Goal: Task Accomplishment & Management: Manage account settings

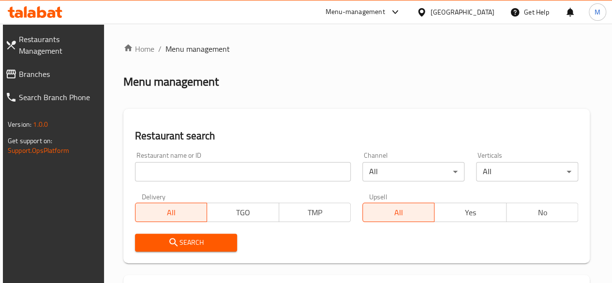
click at [199, 180] on input "search" at bounding box center [243, 171] width 216 height 19
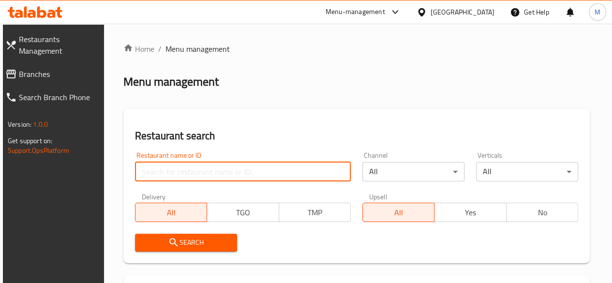
paste input "macro boost"
type input "macro boost"
click button "Search" at bounding box center [186, 243] width 102 height 18
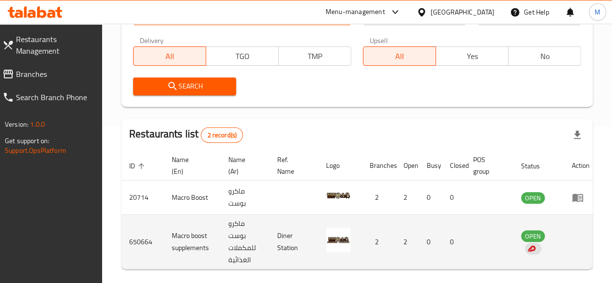
scroll to position [0, 4]
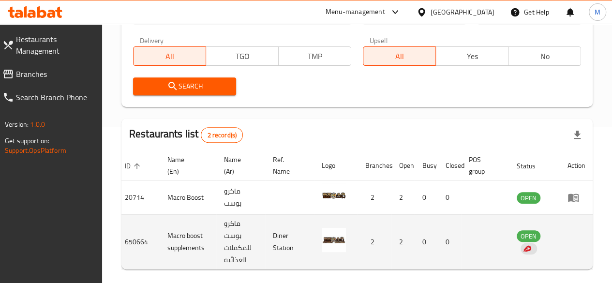
click at [574, 240] on td "enhanced table" at bounding box center [576, 242] width 33 height 55
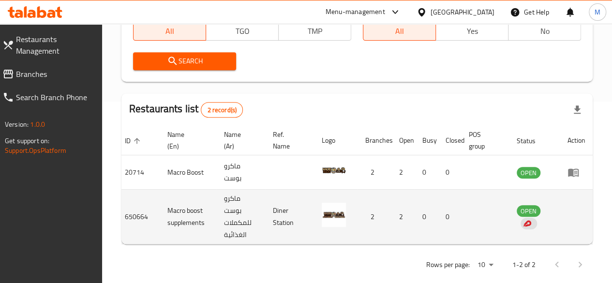
scroll to position [0, 0]
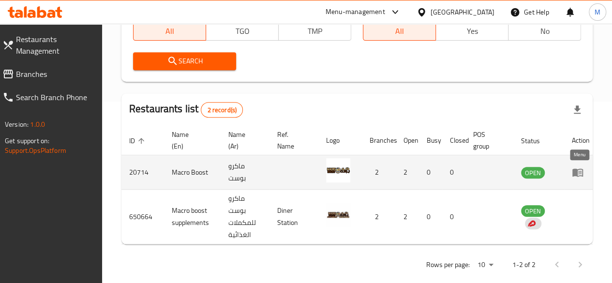
click at [578, 175] on icon "enhanced table" at bounding box center [578, 173] width 12 height 12
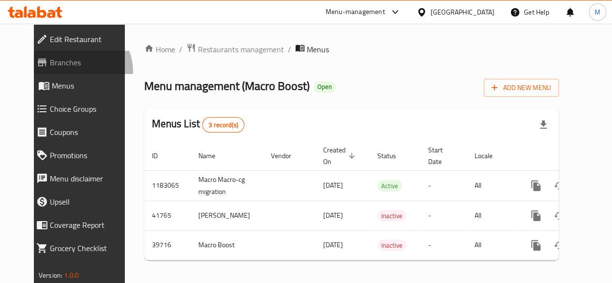
click at [44, 71] on link "Branches" at bounding box center [82, 62] width 107 height 23
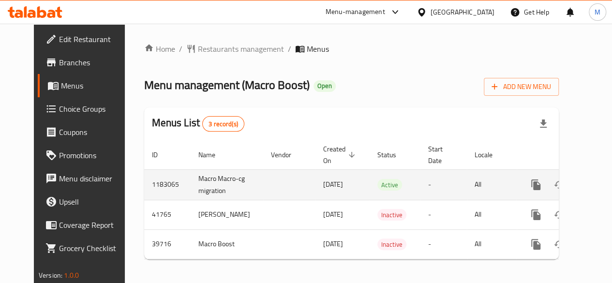
scroll to position [0, 10]
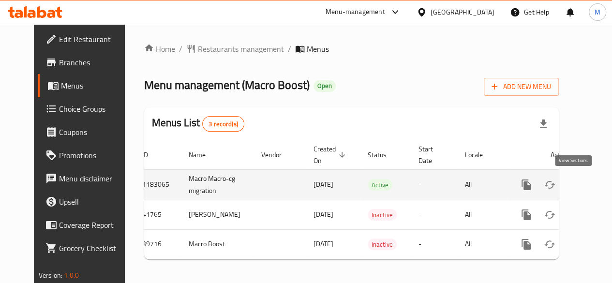
click at [592, 186] on icon "enhanced table" at bounding box center [596, 185] width 9 height 9
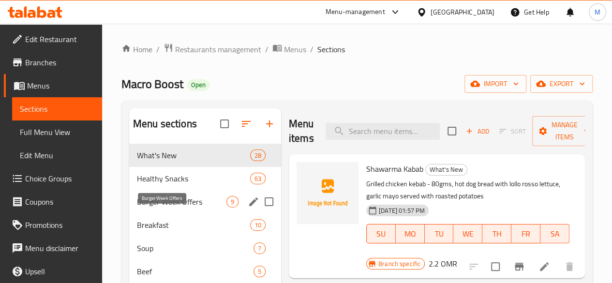
scroll to position [31, 0]
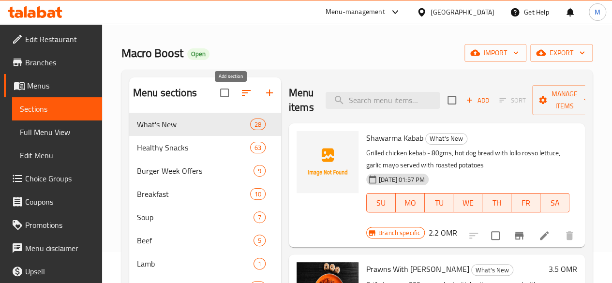
click at [264, 99] on icon "button" at bounding box center [270, 93] width 12 height 12
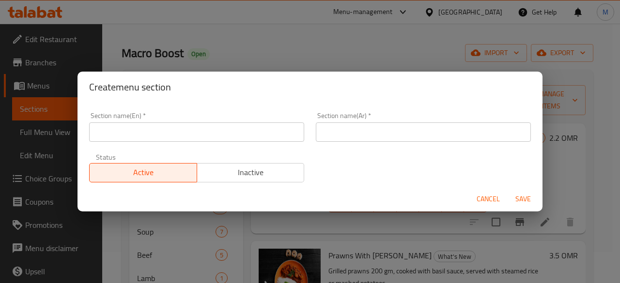
click at [212, 123] on input "text" at bounding box center [196, 131] width 215 height 19
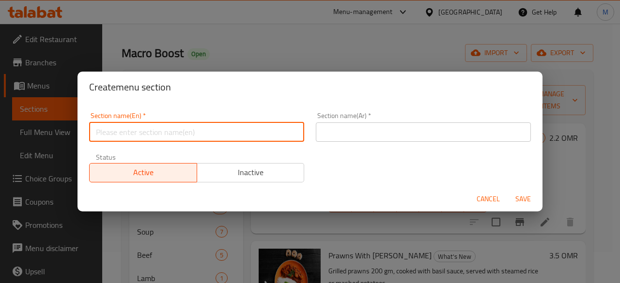
type input "m41"
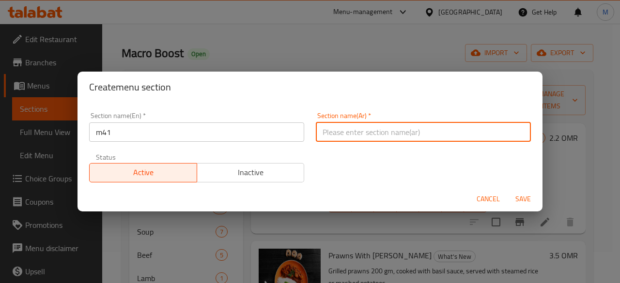
click at [359, 125] on input "text" at bounding box center [423, 131] width 215 height 19
type input "م41"
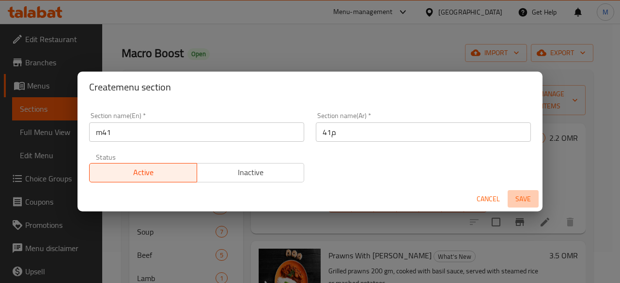
click at [520, 196] on span "Save" at bounding box center [522, 199] width 23 height 12
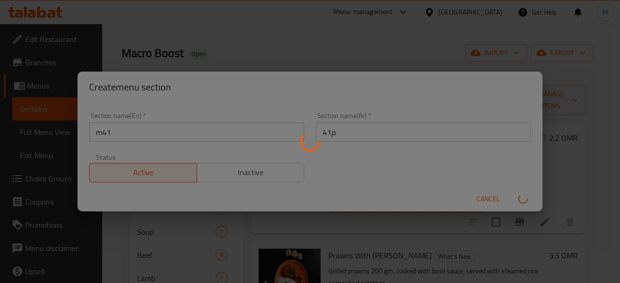
click at [342, 61] on div at bounding box center [310, 141] width 620 height 283
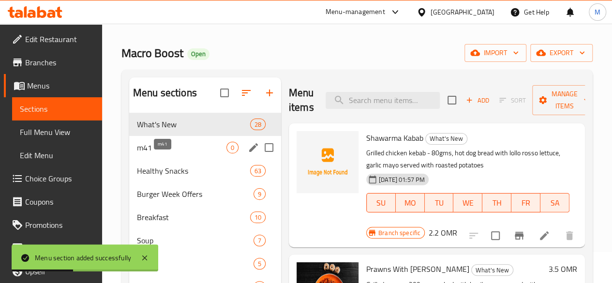
click at [159, 153] on span "m41" at bounding box center [182, 148] width 90 height 12
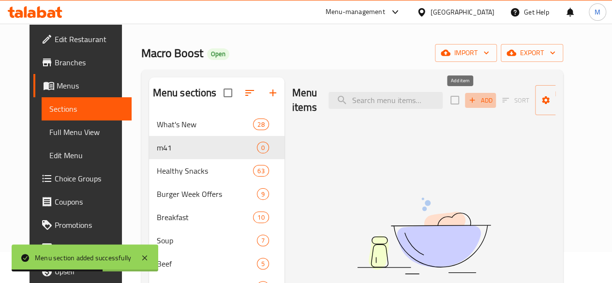
click at [468, 99] on span "Add" at bounding box center [481, 100] width 26 height 11
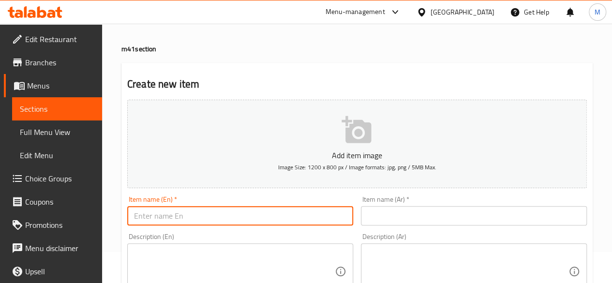
click at [219, 216] on input "text" at bounding box center [240, 215] width 226 height 19
click at [187, 260] on textarea at bounding box center [234, 272] width 201 height 46
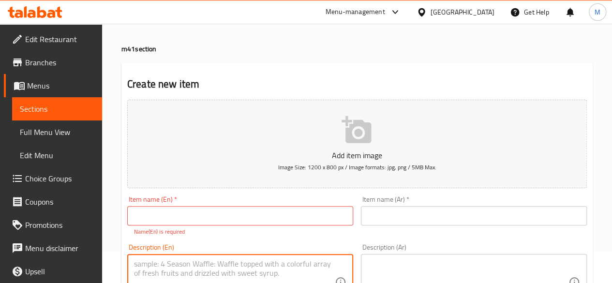
paste textarea "Biryani Chicken"
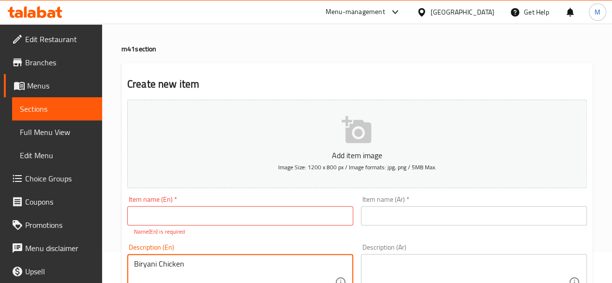
scroll to position [37, 0]
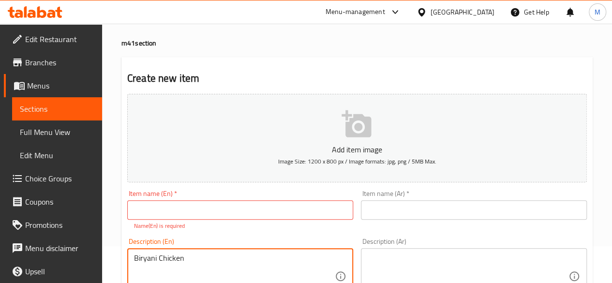
type textarea "Biryani Chicken"
click at [156, 209] on input "text" at bounding box center [240, 209] width 226 height 19
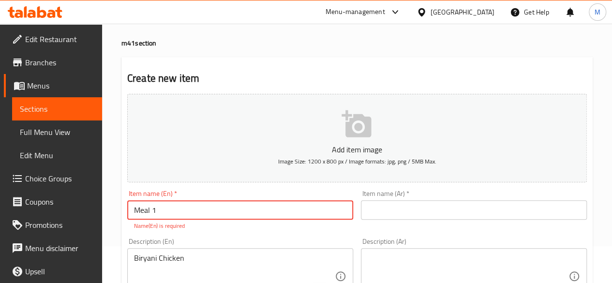
type input "Meal 1"
click at [431, 206] on input "text" at bounding box center [474, 209] width 226 height 19
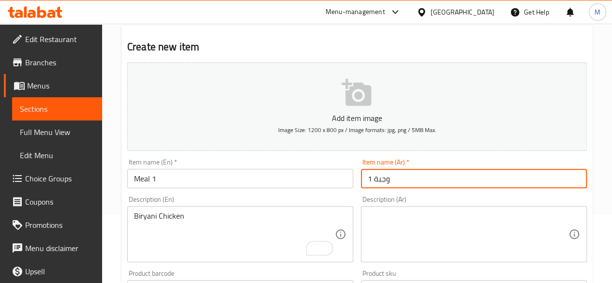
scroll to position [71, 0]
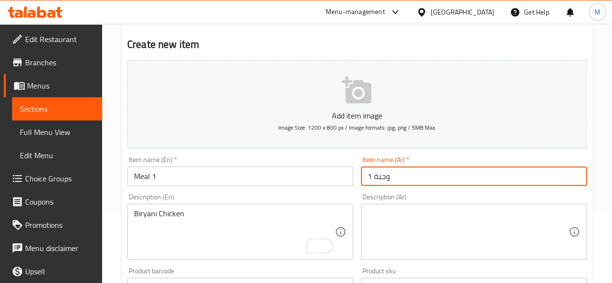
type input "وجبة 1"
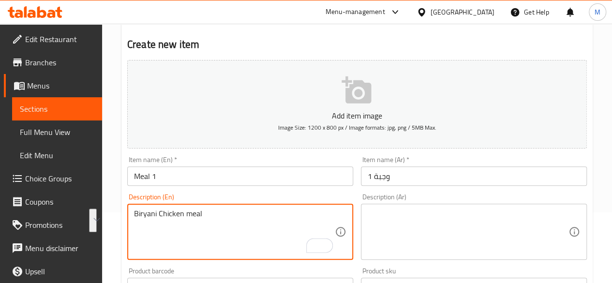
type textarea "Biryani Chicken meal"
click at [406, 225] on textarea at bounding box center [468, 232] width 201 height 46
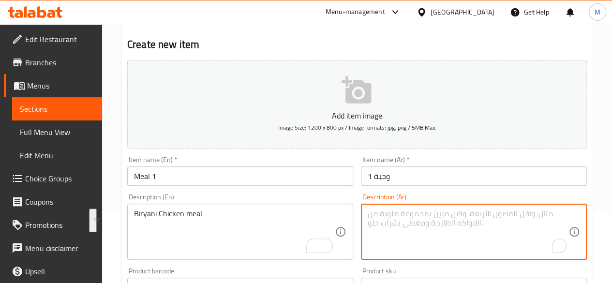
paste textarea "وجبة برياني دجاج"
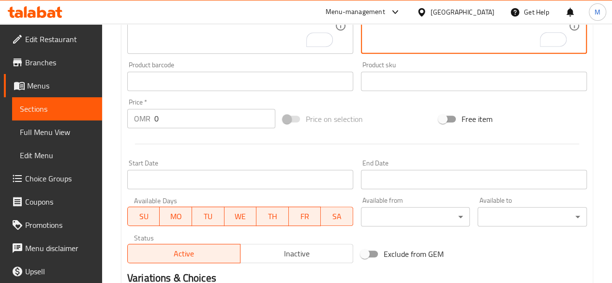
scroll to position [283, 0]
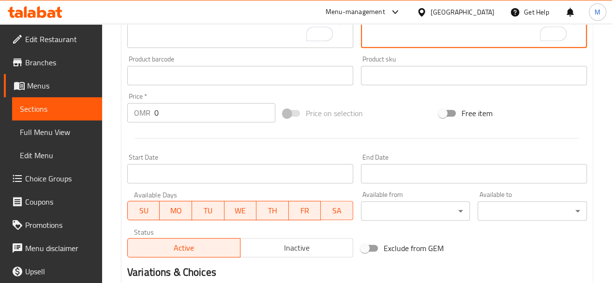
type textarea "وجبة برياني دجاج"
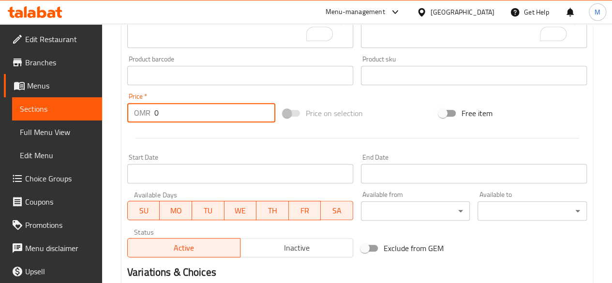
drag, startPoint x: 174, startPoint y: 117, endPoint x: 129, endPoint y: 114, distance: 45.1
click at [129, 114] on div "OMR 0 Price *" at bounding box center [201, 112] width 148 height 19
paste input "3.25"
type input "3.25"
click at [178, 138] on div at bounding box center [357, 138] width 468 height 24
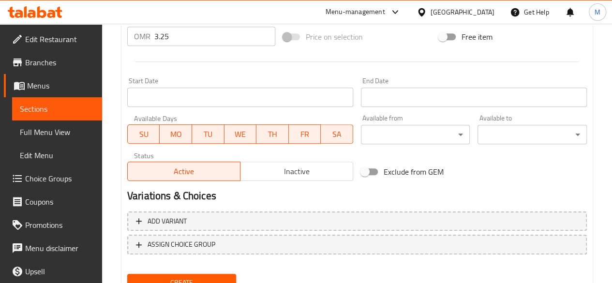
scroll to position [400, 0]
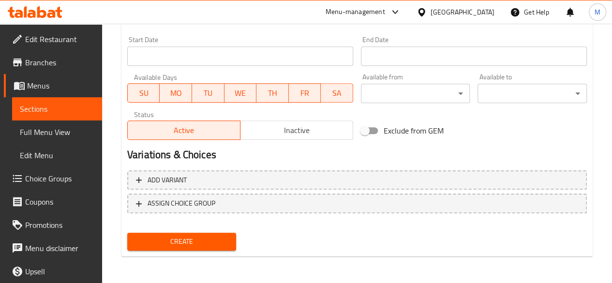
click at [178, 241] on span "Create" at bounding box center [182, 242] width 94 height 12
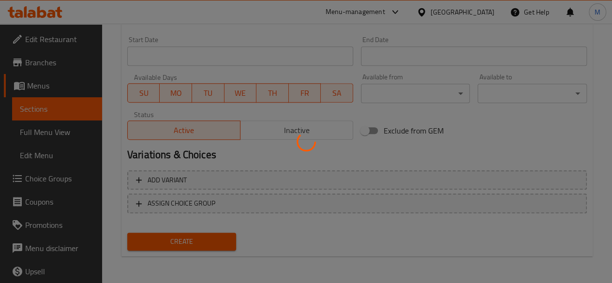
type input "0"
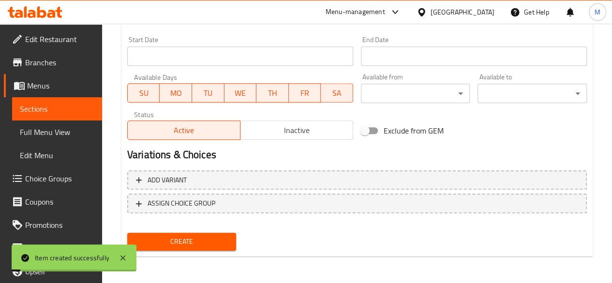
click at [54, 177] on span "Choice Groups" at bounding box center [59, 179] width 69 height 12
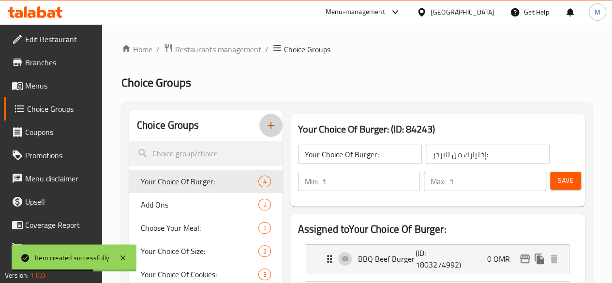
click at [265, 125] on icon "button" at bounding box center [271, 126] width 12 height 12
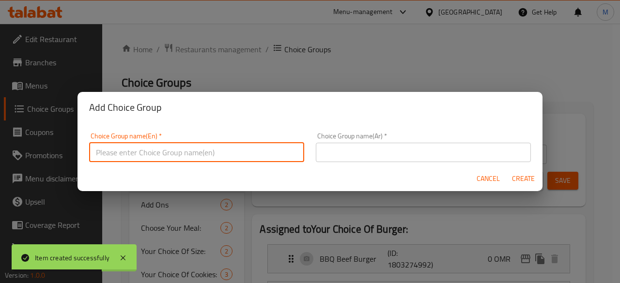
click at [225, 148] on input "text" at bounding box center [196, 152] width 215 height 19
type input "Your choice of main"
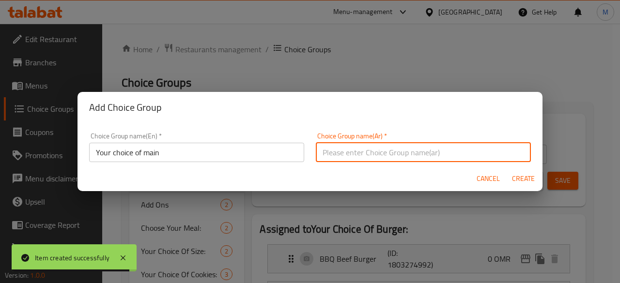
click at [365, 159] on input "text" at bounding box center [423, 152] width 215 height 19
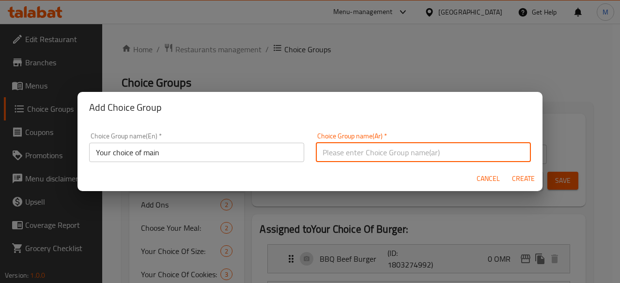
type input "اختيارك من الطبق الرئيسي"
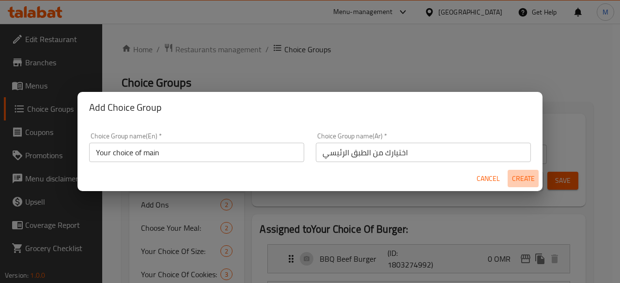
click at [525, 179] on span "Create" at bounding box center [522, 179] width 23 height 12
type input "Your choice of main"
type input "اختيارك من الطبق الرئيسي"
type input "0"
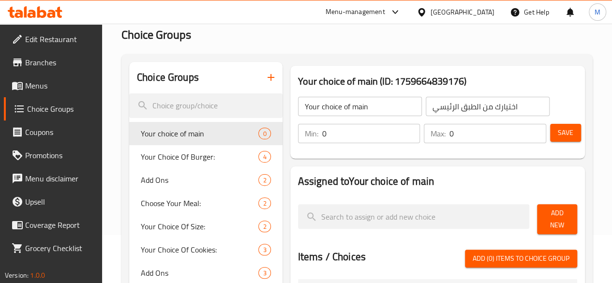
scroll to position [48, 0]
click at [322, 133] on input "0" at bounding box center [371, 132] width 98 height 19
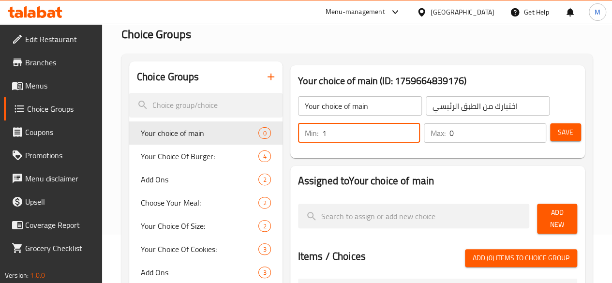
type input "1"
click at [458, 127] on input "0" at bounding box center [498, 132] width 97 height 19
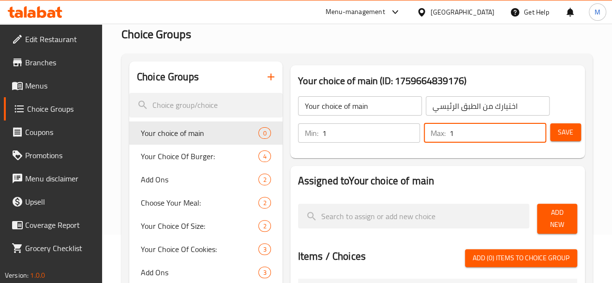
type input "1"
click at [554, 133] on button "Save" at bounding box center [565, 132] width 31 height 18
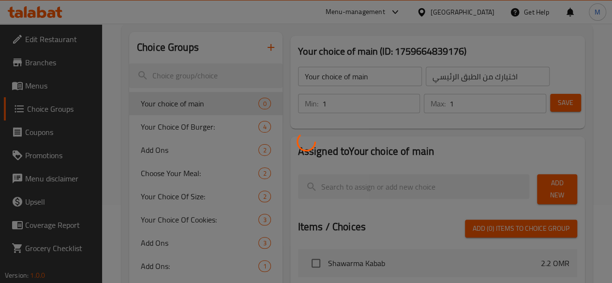
scroll to position [96, 0]
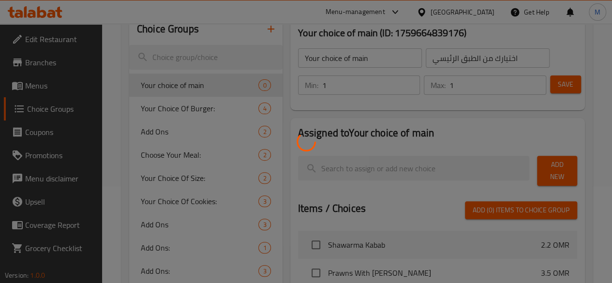
click at [396, 165] on div at bounding box center [306, 141] width 612 height 283
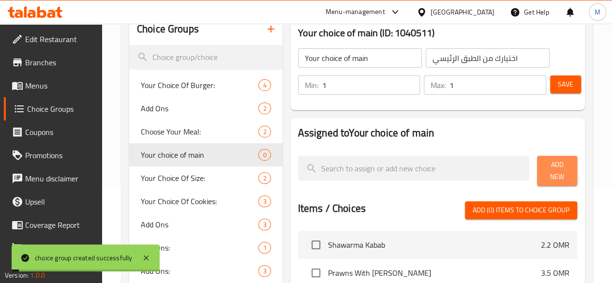
click at [548, 172] on span "Add New" at bounding box center [557, 171] width 25 height 24
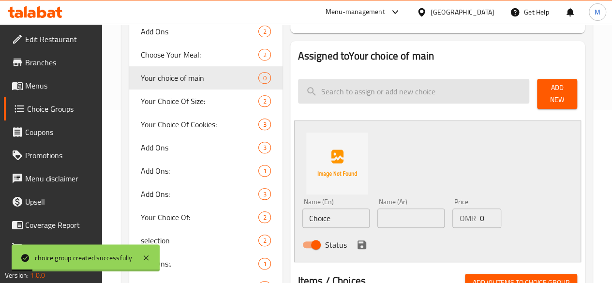
scroll to position [174, 0]
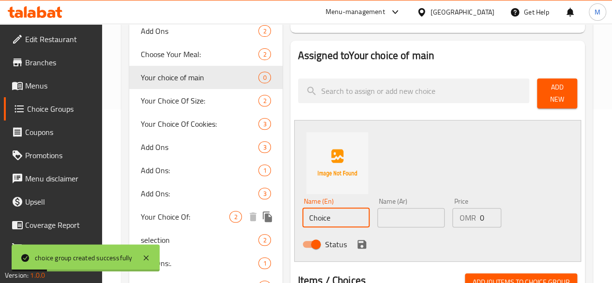
paste input "Biryani Chicken"
type input "Biryani Chicken"
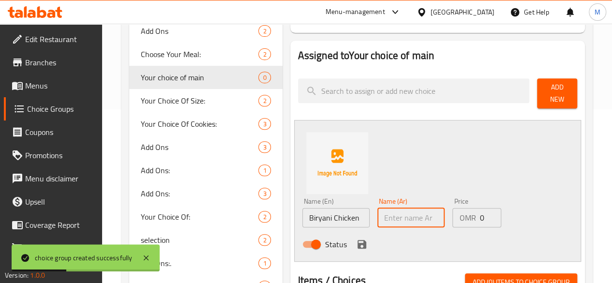
click at [381, 215] on input "text" at bounding box center [411, 217] width 67 height 19
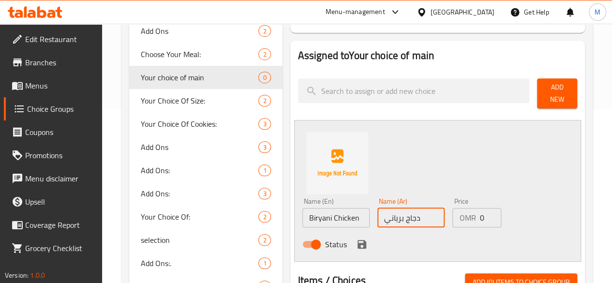
type input "دجاج برياني"
click at [396, 241] on div "Status" at bounding box center [412, 244] width 226 height 26
click at [358, 240] on icon "save" at bounding box center [362, 244] width 9 height 9
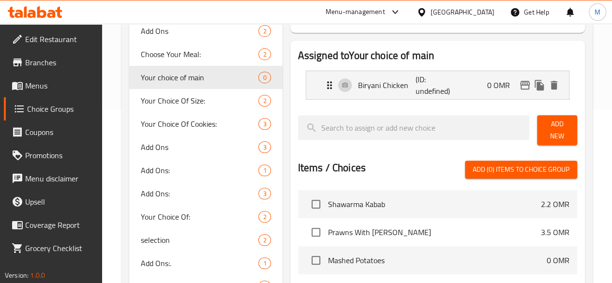
scroll to position [0, 0]
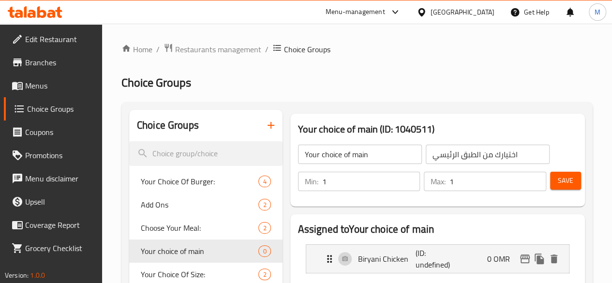
click at [570, 179] on button "Save" at bounding box center [565, 181] width 31 height 18
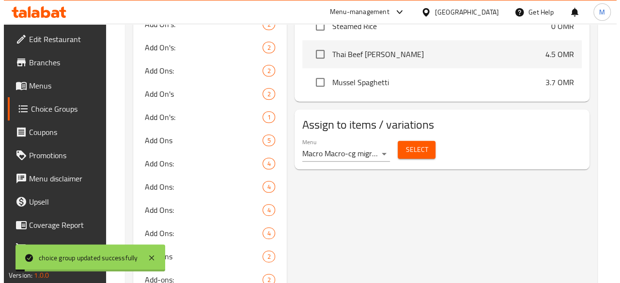
scroll to position [435, 0]
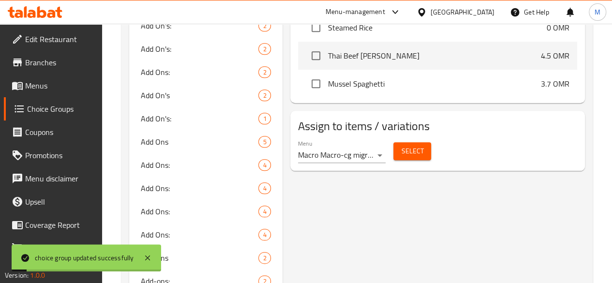
click at [336, 141] on div "Menu Macro Macro-cg migration ( Active )" at bounding box center [342, 151] width 88 height 23
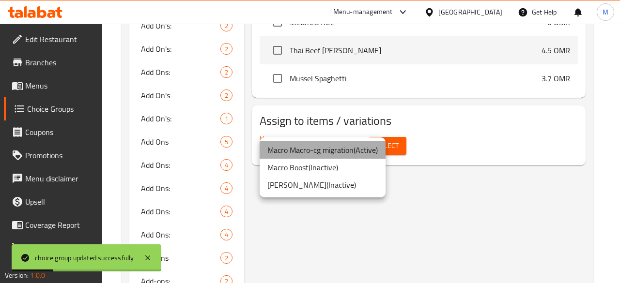
click at [334, 151] on li "Macro Macro-cg migration ( Active )" at bounding box center [323, 149] width 126 height 17
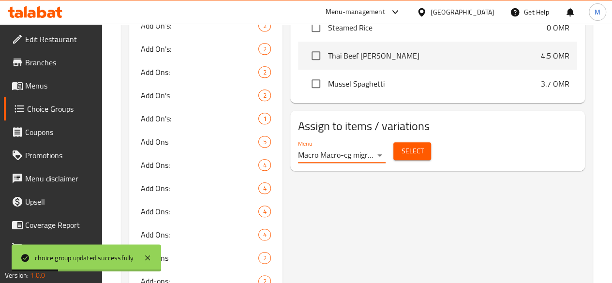
click at [401, 149] on span "Select" at bounding box center [412, 151] width 22 height 12
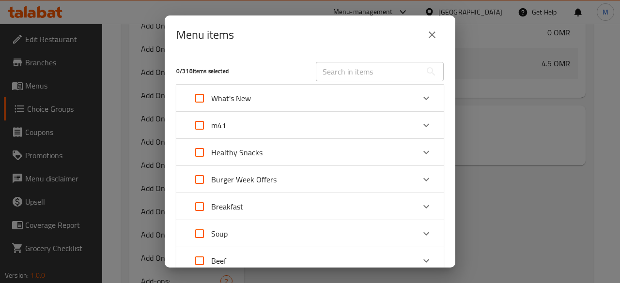
click at [195, 119] on input "Expand" at bounding box center [199, 125] width 23 height 23
checkbox input "true"
click at [286, 121] on div "m41" at bounding box center [301, 125] width 227 height 23
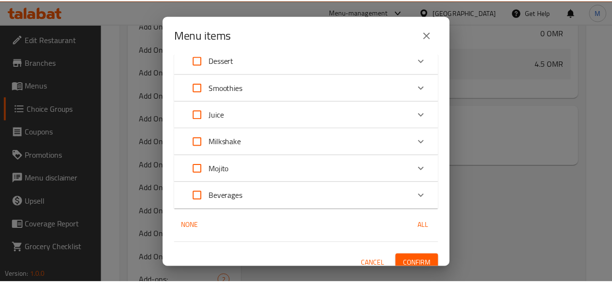
scroll to position [615, 0]
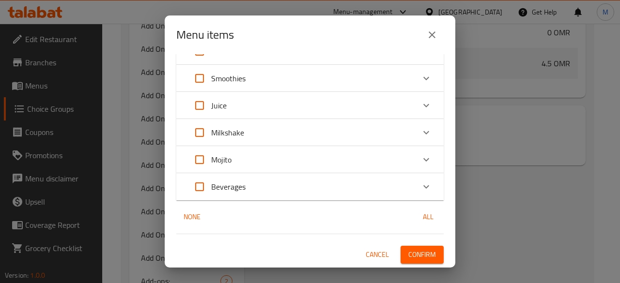
click at [410, 251] on span "Confirm" at bounding box center [422, 255] width 28 height 12
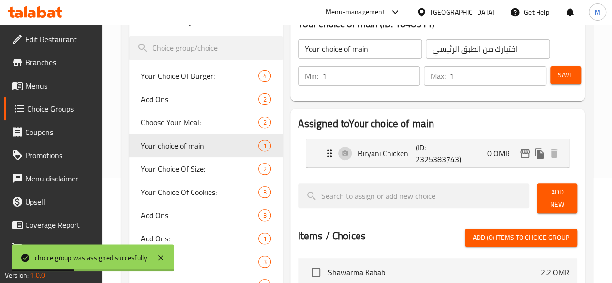
scroll to position [0, 0]
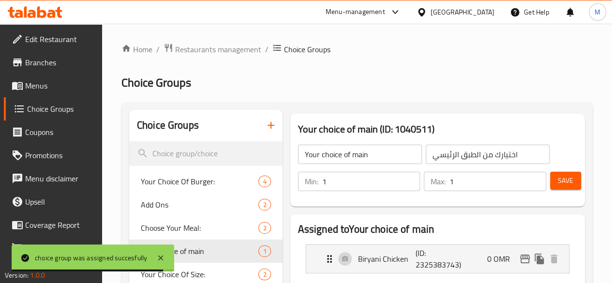
click at [43, 87] on span "Menus" at bounding box center [59, 86] width 69 height 12
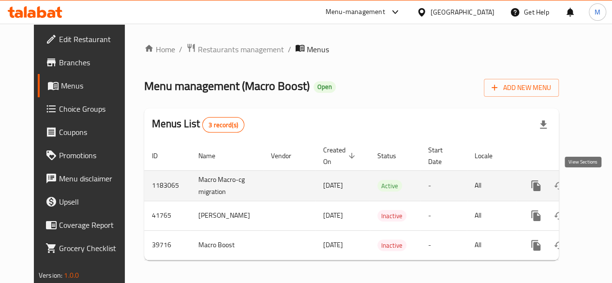
click at [602, 187] on icon "enhanced table" at bounding box center [606, 186] width 9 height 9
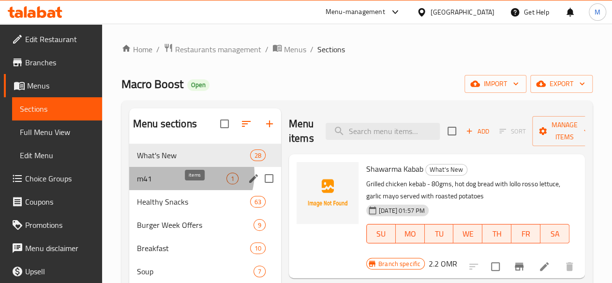
click at [227, 183] on span "1" at bounding box center [232, 178] width 11 height 9
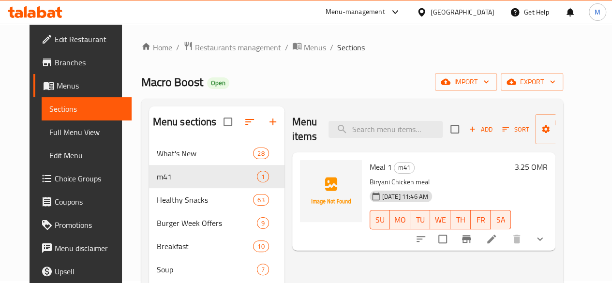
scroll to position [3, 0]
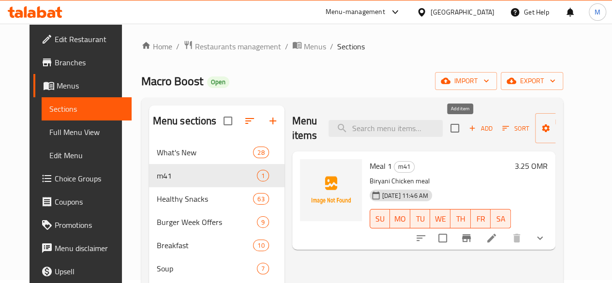
click at [468, 124] on icon "button" at bounding box center [472, 128] width 9 height 9
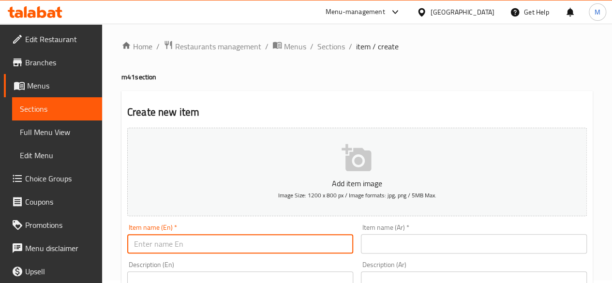
click at [223, 243] on input "text" at bounding box center [240, 243] width 226 height 19
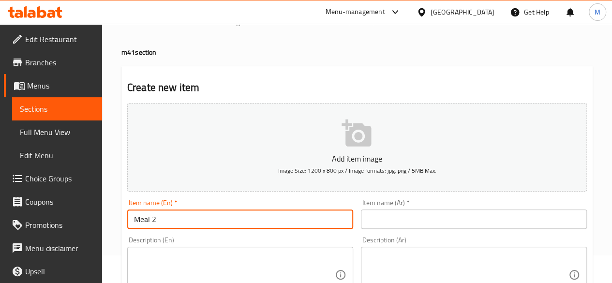
type input "Meal 2"
click at [382, 223] on input "text" at bounding box center [474, 219] width 226 height 19
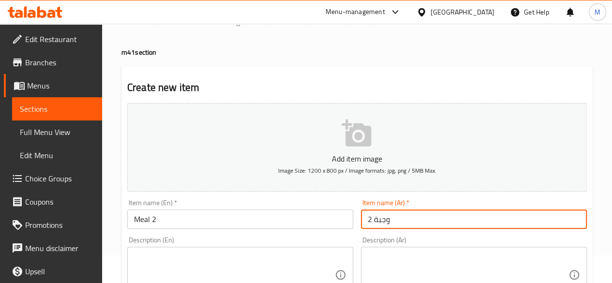
type input "وجبة 2"
click at [187, 281] on textarea at bounding box center [234, 275] width 201 height 46
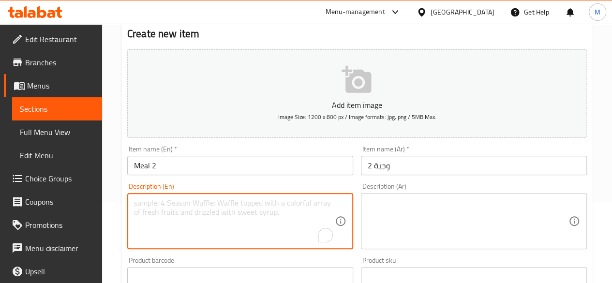
scroll to position [83, 0]
paste textarea "pizza's in Regular Size"
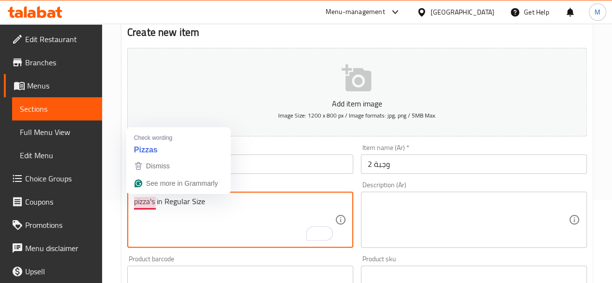
click at [137, 200] on textarea "pizza's in Regular Size" at bounding box center [234, 220] width 201 height 46
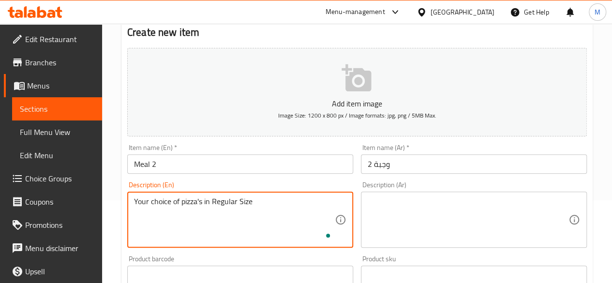
click at [282, 202] on textarea "Your choice of pizza's in Regular Size" at bounding box center [234, 220] width 201 height 46
type textarea "Your choice of pizza's in Regular Size"
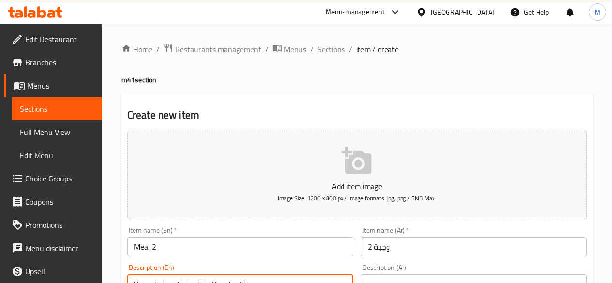
scroll to position [83, 0]
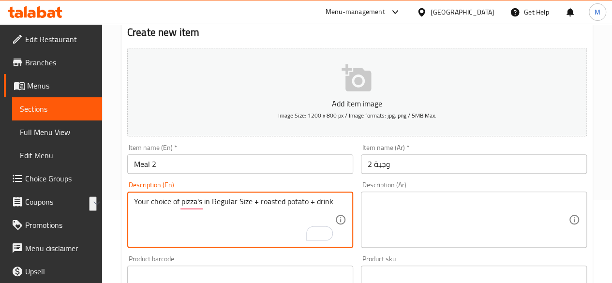
type textarea "Your choice of pizza's in Regular Size + roasted potato + drink"
click at [397, 242] on textarea at bounding box center [468, 220] width 201 height 46
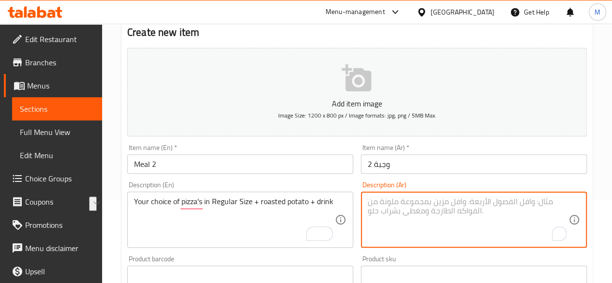
paste textarea "اختيارك من البيتزا بالحجم العادي + بطاطس مشوية + مشروب"
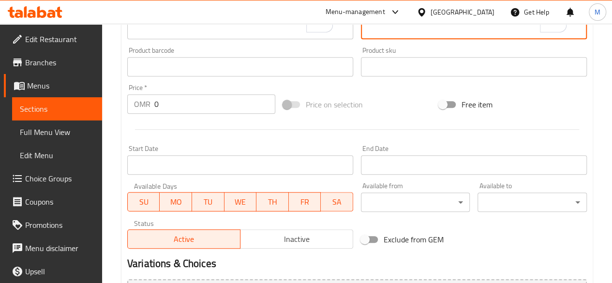
scroll to position [292, 0]
type textarea "اختيارك من البيتزا بالحجم العادي + بطاطس مشوية + مشروب"
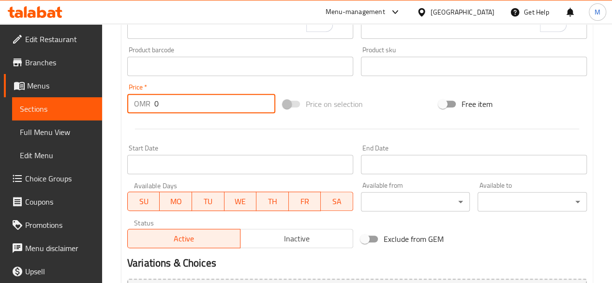
drag, startPoint x: 166, startPoint y: 107, endPoint x: 118, endPoint y: 100, distance: 47.9
click at [118, 100] on div "Home / Restaurants management / Menus / Sections / item / create m41 section Cr…" at bounding box center [357, 62] width 510 height 660
paste input "3.6"
type input "3.6"
click at [171, 137] on div at bounding box center [357, 129] width 468 height 24
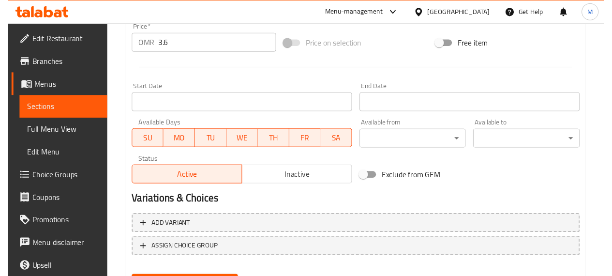
scroll to position [351, 0]
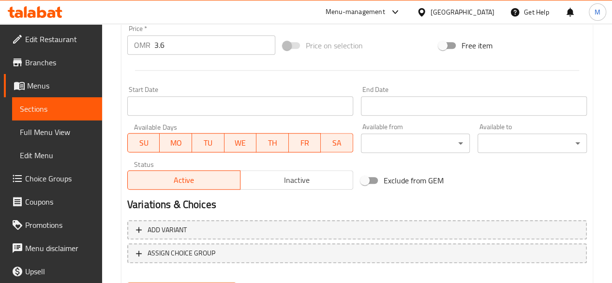
click at [163, 105] on input "Start Date" at bounding box center [240, 105] width 226 height 19
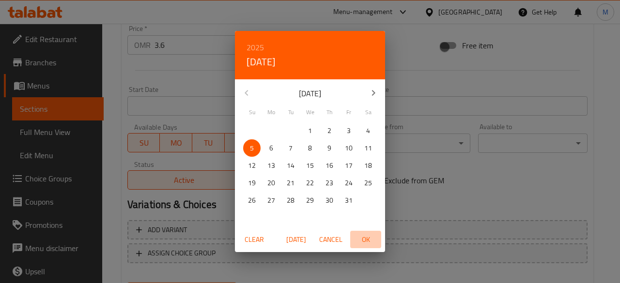
click at [367, 243] on span "OK" at bounding box center [365, 240] width 23 height 12
type input "[DATE]"
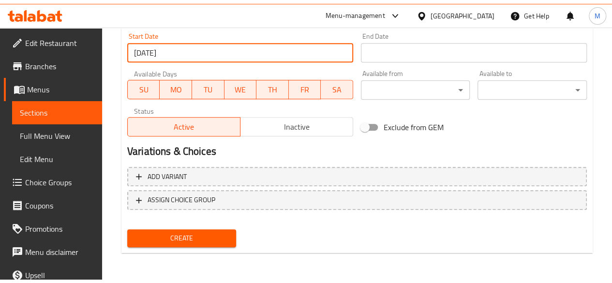
scroll to position [400, 0]
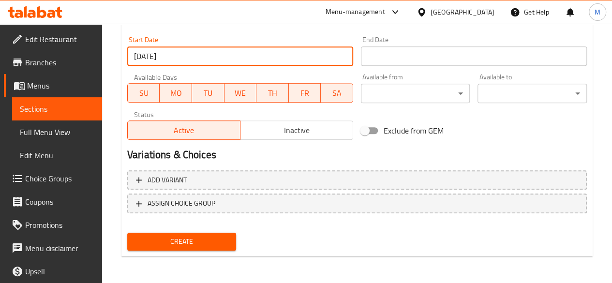
click at [209, 236] on span "Create" at bounding box center [182, 242] width 94 height 12
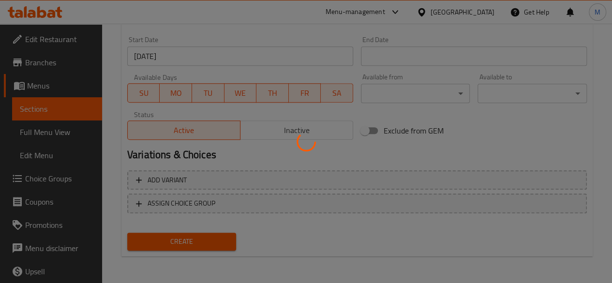
type input "0"
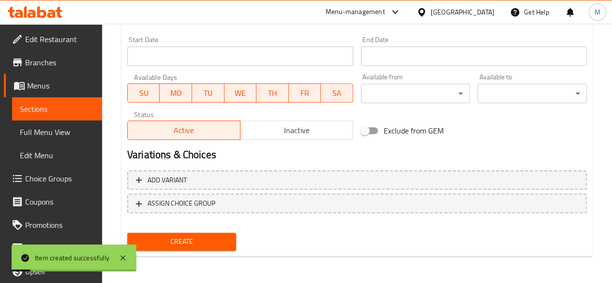
scroll to position [0, 0]
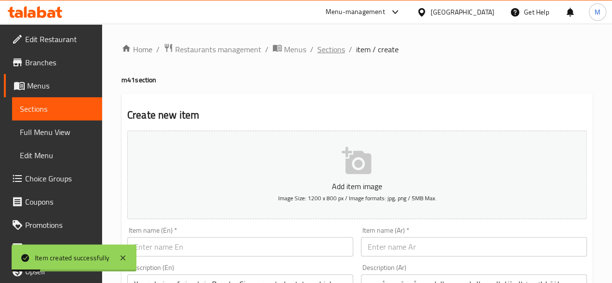
click at [327, 48] on span "Sections" at bounding box center [332, 50] width 28 height 12
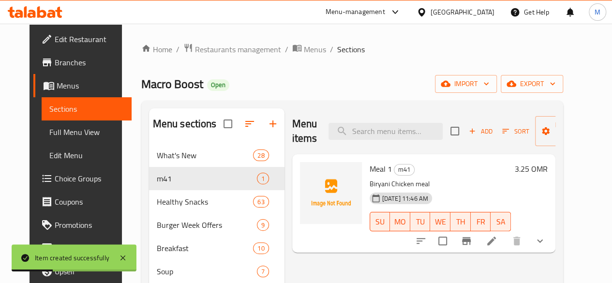
scroll to position [31, 0]
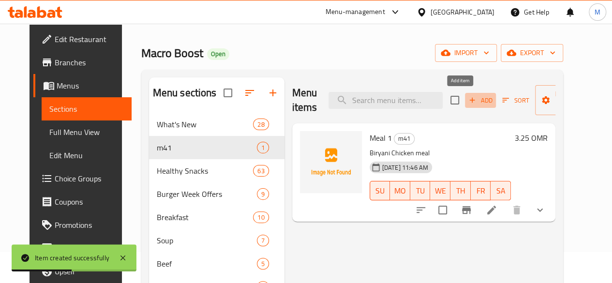
click at [468, 99] on span "Add" at bounding box center [481, 100] width 26 height 11
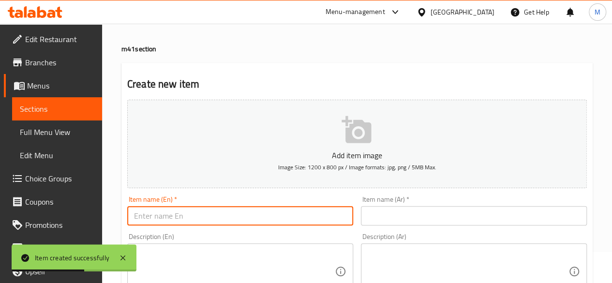
click at [179, 212] on input "text" at bounding box center [240, 215] width 226 height 19
type input "Meal 3"
click at [384, 220] on input "text" at bounding box center [474, 215] width 226 height 19
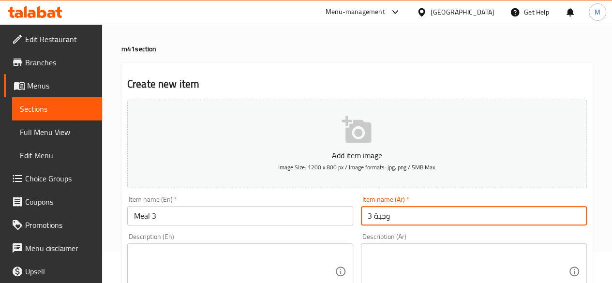
type input "وجبة 3"
click at [239, 250] on textarea at bounding box center [234, 272] width 201 height 46
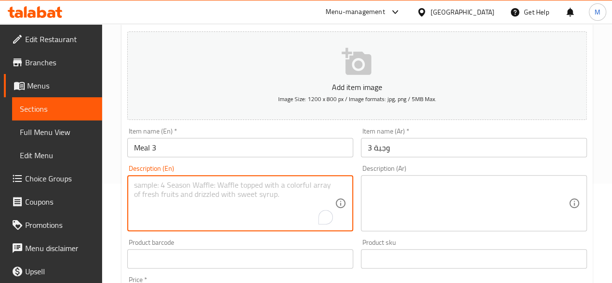
scroll to position [113, 0]
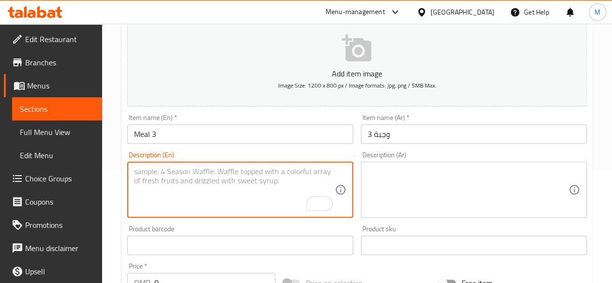
type textarea "غ"
click at [175, 171] on textarea "Your choice o sandwhich" at bounding box center [234, 190] width 201 height 46
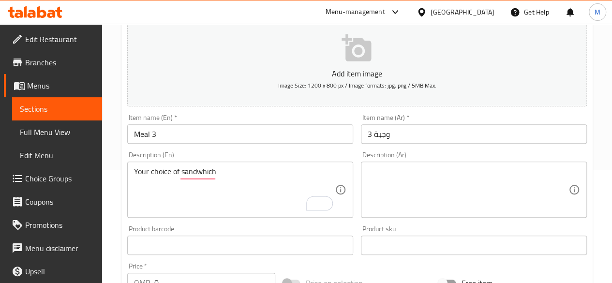
click at [244, 163] on div "Your choice of sandwhich Description (En)" at bounding box center [240, 190] width 226 height 56
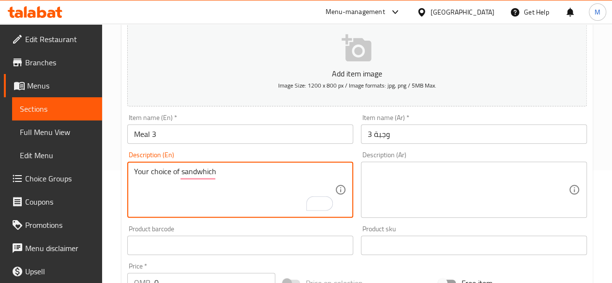
click at [244, 169] on textarea "Your choice of sandwhich" at bounding box center [234, 190] width 201 height 46
click at [402, 183] on textarea at bounding box center [468, 190] width 201 height 46
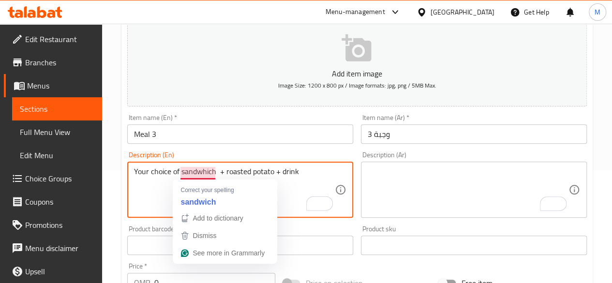
click at [198, 172] on textarea "Your choice of sandwhich + roasted potato + drink" at bounding box center [234, 190] width 201 height 46
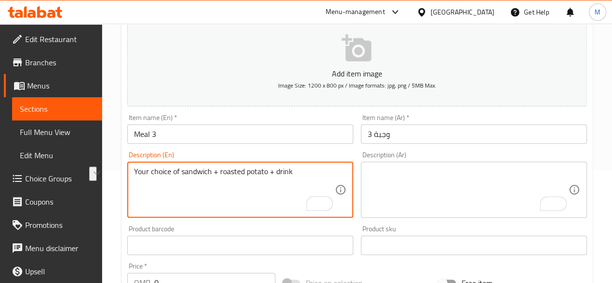
type textarea "Your choice of sandwich + roasted potato + drink"
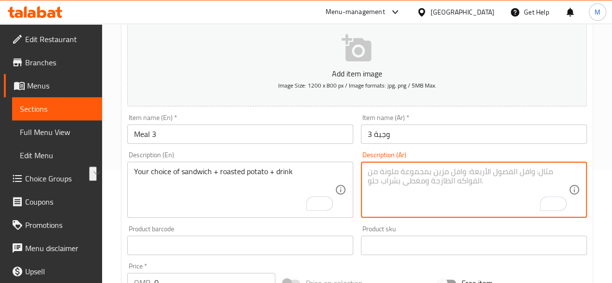
click at [391, 184] on textarea "To enrich screen reader interactions, please activate Accessibility in Grammarl…" at bounding box center [468, 190] width 201 height 46
paste textarea "اختيارك من الساندويتش + البطاطس المشوية + المشروب"
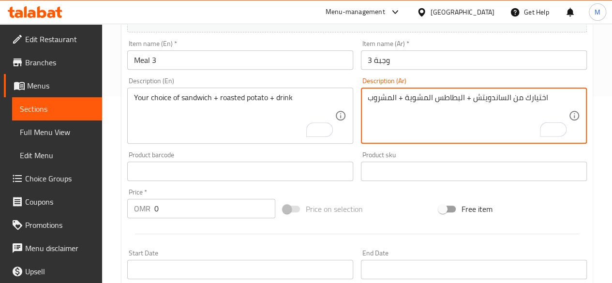
scroll to position [187, 0]
type textarea "اختيارك من الساندويتش + البطاطس المشوية + المشروب"
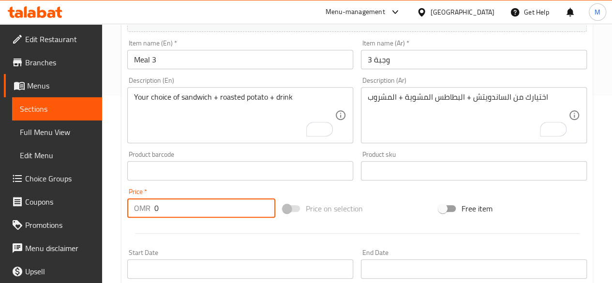
drag, startPoint x: 209, startPoint y: 199, endPoint x: 147, endPoint y: 207, distance: 62.5
click at [147, 207] on div "OMR 0 Price *" at bounding box center [201, 208] width 148 height 19
paste input "3.5"
type input "3.5"
click at [192, 237] on div at bounding box center [357, 234] width 468 height 24
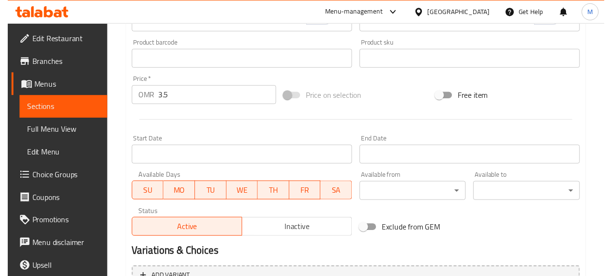
scroll to position [300, 0]
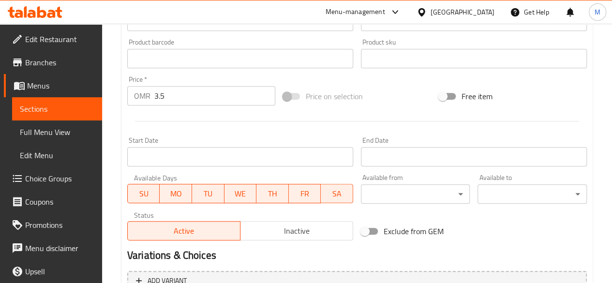
click at [183, 153] on input "Start Date" at bounding box center [240, 156] width 226 height 19
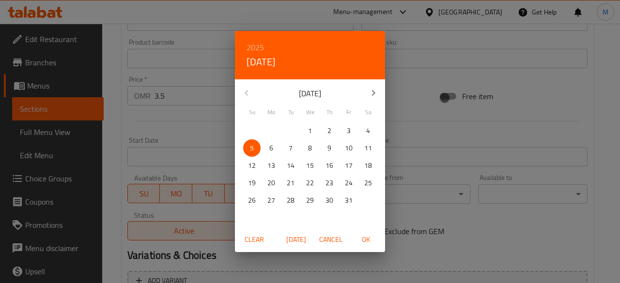
click at [362, 238] on span "OK" at bounding box center [365, 240] width 23 height 12
type input "[DATE]"
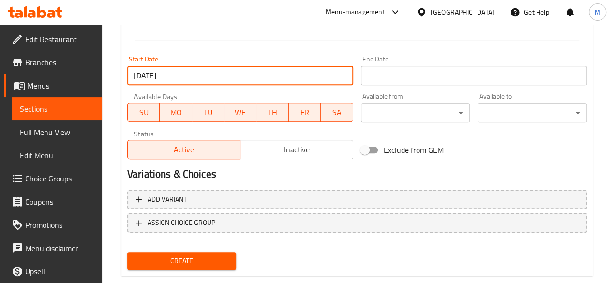
scroll to position [400, 0]
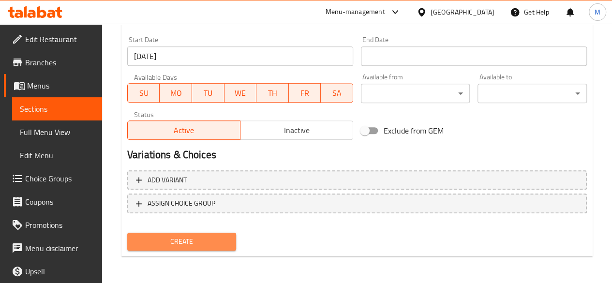
click at [182, 237] on span "Create" at bounding box center [182, 242] width 94 height 12
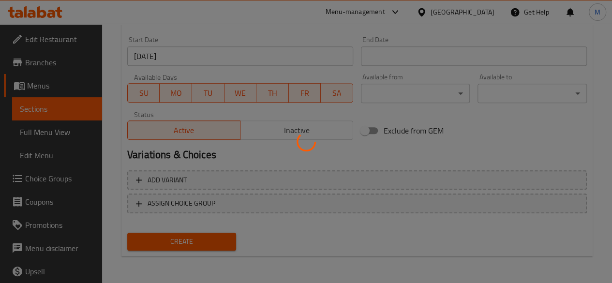
type input "0"
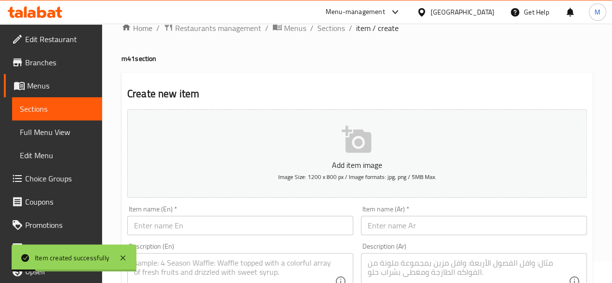
scroll to position [0, 0]
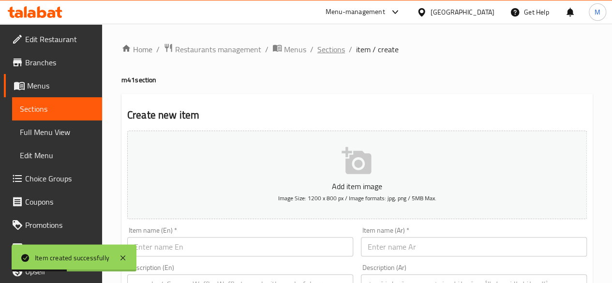
click at [332, 48] on span "Sections" at bounding box center [332, 50] width 28 height 12
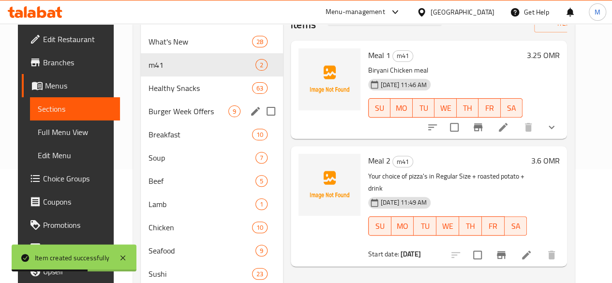
scroll to position [114, 0]
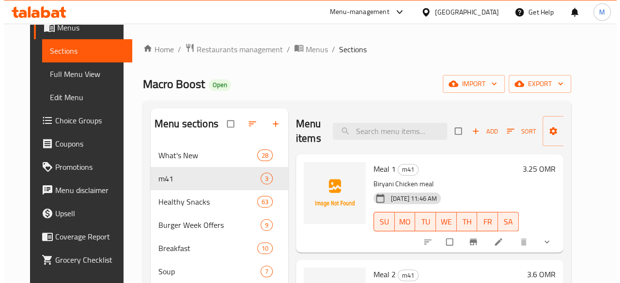
scroll to position [59, 0]
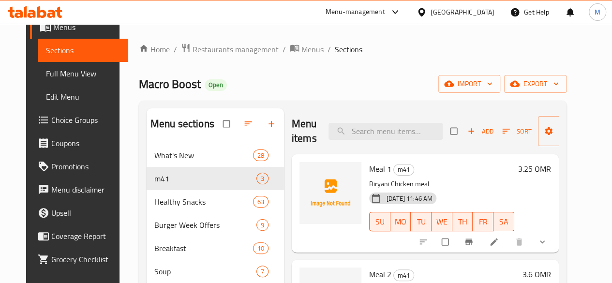
click at [51, 117] on span "Choice Groups" at bounding box center [85, 120] width 69 height 12
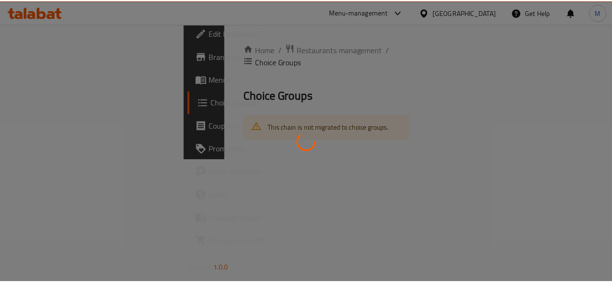
scroll to position [6, 0]
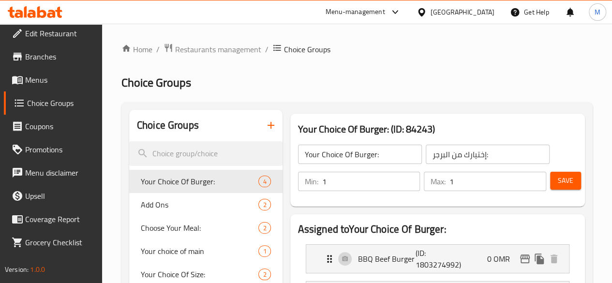
click at [231, 124] on div at bounding box center [306, 141] width 612 height 283
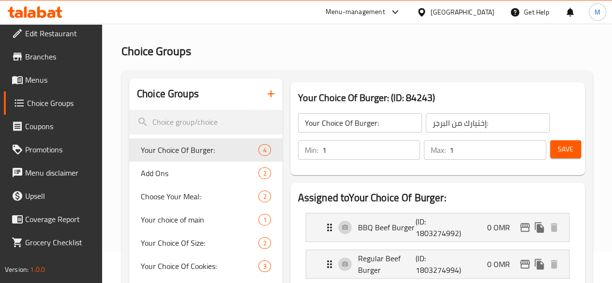
scroll to position [32, 0]
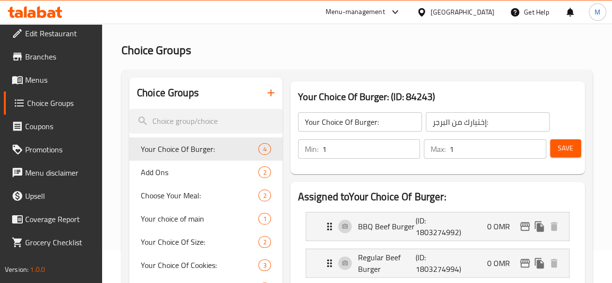
click at [265, 95] on icon "button" at bounding box center [271, 93] width 12 height 12
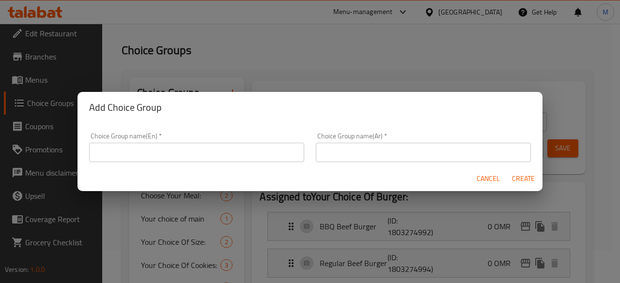
click at [205, 150] on input "text" at bounding box center [196, 152] width 215 height 19
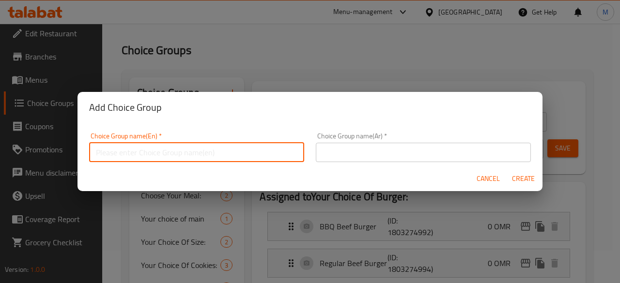
type input "Your choice of side 1"
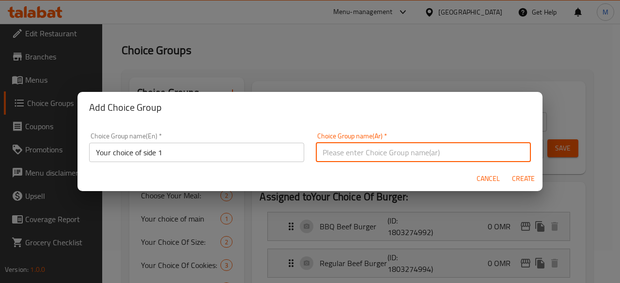
click at [352, 157] on input "text" at bounding box center [423, 152] width 215 height 19
type input "اختيارك من الطبق الجانبي 1"
click at [520, 178] on span "Create" at bounding box center [522, 179] width 23 height 12
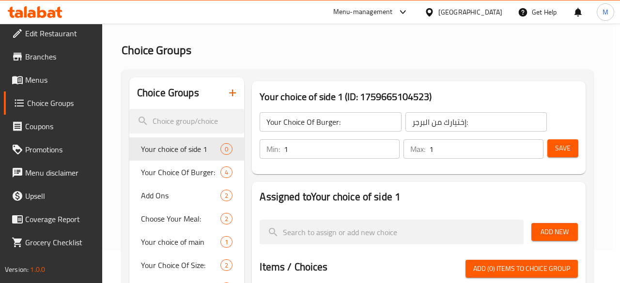
type input "Your choice of side 1"
type input "اختيارك من الطبق الجانبي 1"
type input "0"
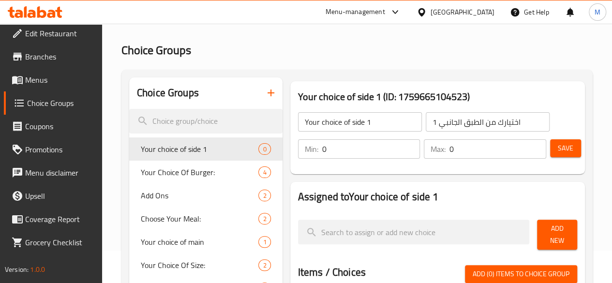
scroll to position [29, 0]
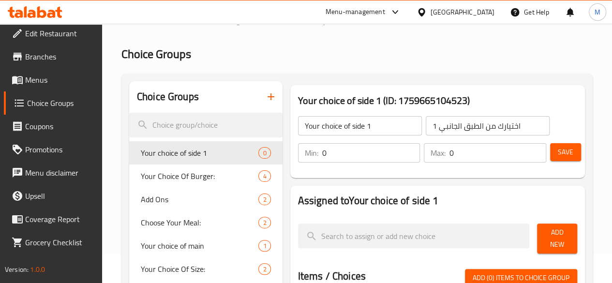
click at [322, 148] on input "0" at bounding box center [371, 152] width 98 height 19
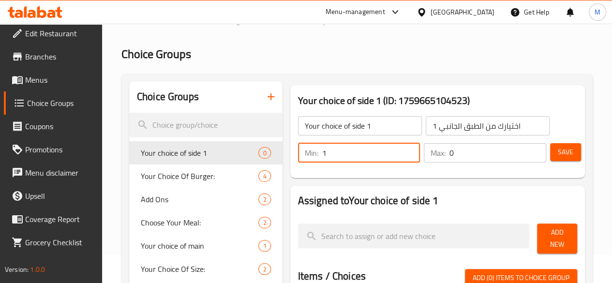
type input "1"
click at [463, 153] on input "0" at bounding box center [498, 152] width 97 height 19
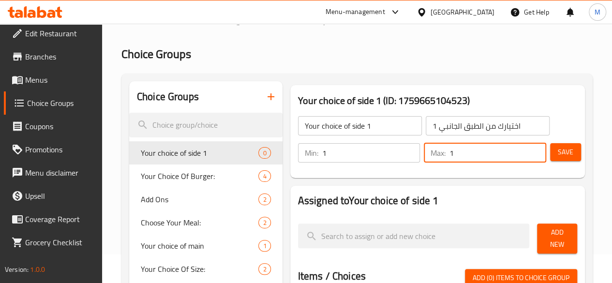
type input "1"
click at [559, 149] on span "Save" at bounding box center [565, 152] width 15 height 12
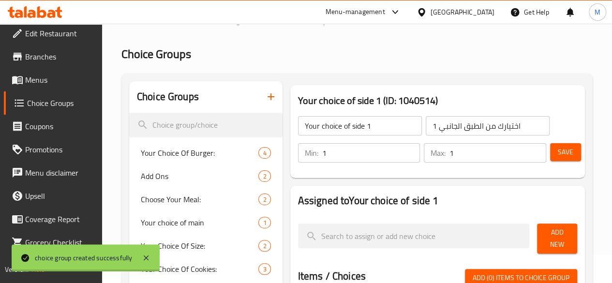
click at [355, 183] on div at bounding box center [306, 141] width 612 height 283
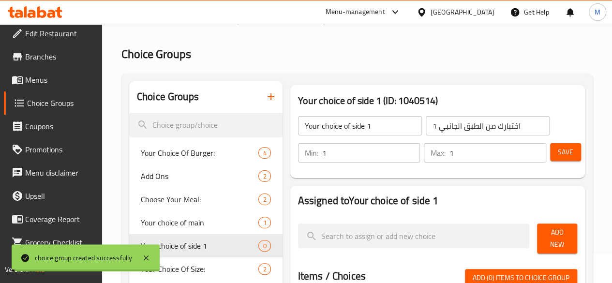
scroll to position [80, 0]
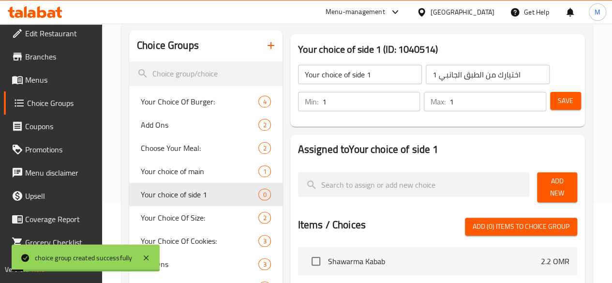
click at [545, 183] on span "Add New" at bounding box center [557, 187] width 25 height 24
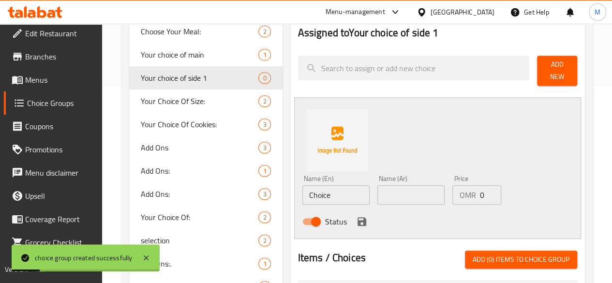
scroll to position [197, 0]
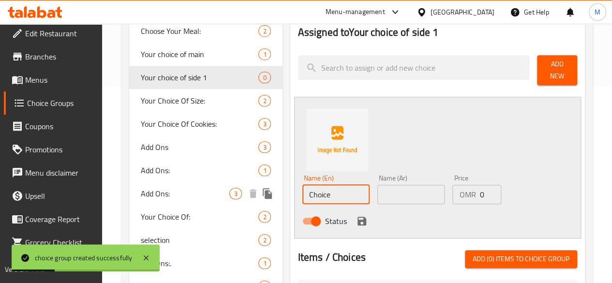
drag, startPoint x: 292, startPoint y: 186, endPoint x: 239, endPoint y: 188, distance: 52.8
paste input "chatni and yogurt"
type input "chatni and yogurt"
click at [382, 179] on div "Name (Ar) Name (Ar)" at bounding box center [411, 190] width 67 height 30
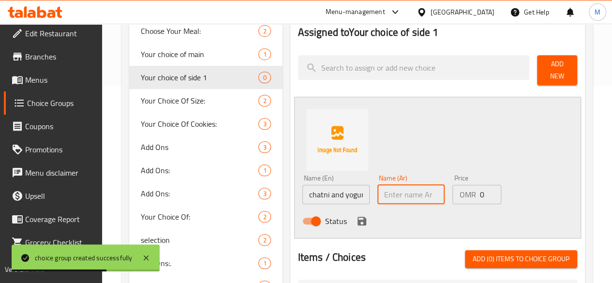
click at [378, 189] on input "text" at bounding box center [411, 194] width 67 height 19
paste input "الشاتني والزبادي"
type input "الشاتني والزبادي"
click at [356, 221] on icon "save" at bounding box center [362, 221] width 12 height 12
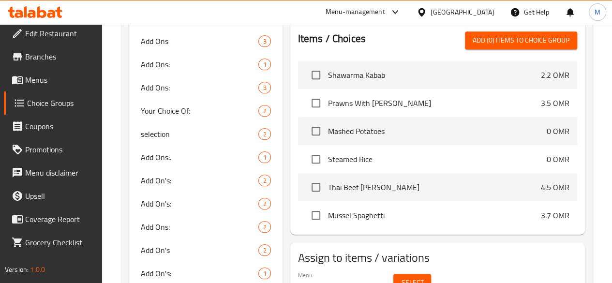
scroll to position [0, 0]
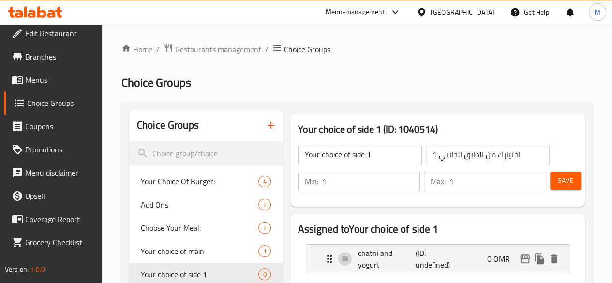
click at [552, 190] on div "Save" at bounding box center [560, 181] width 23 height 23
click at [561, 181] on span "Save" at bounding box center [565, 181] width 15 height 12
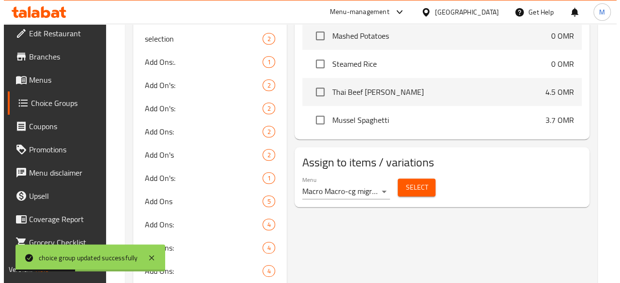
scroll to position [390, 0]
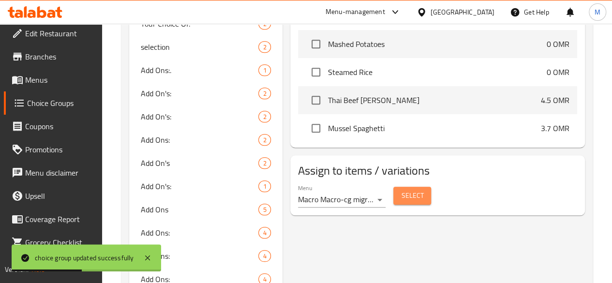
click at [401, 190] on span "Select" at bounding box center [412, 196] width 22 height 12
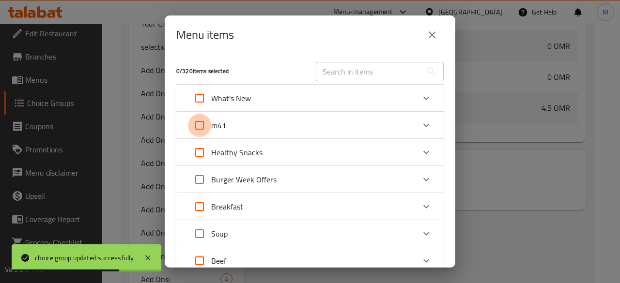
click at [204, 127] on input "Expand" at bounding box center [199, 125] width 23 height 23
checkbox input "true"
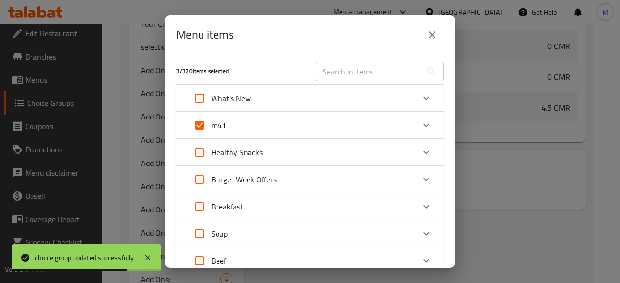
click at [276, 125] on div "m41" at bounding box center [301, 125] width 227 height 23
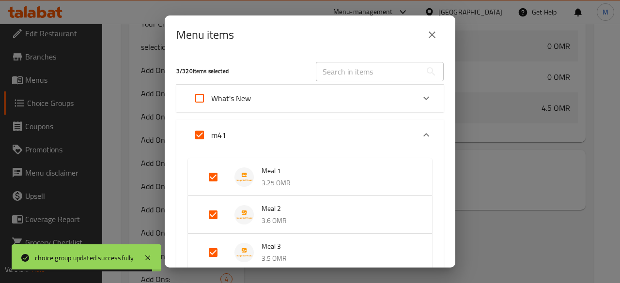
click at [209, 214] on input "Expand" at bounding box center [212, 214] width 23 height 23
checkbox input "false"
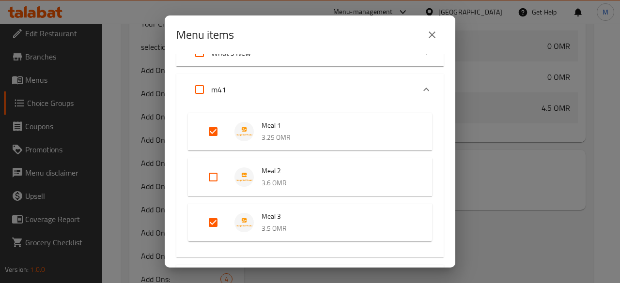
click at [211, 222] on input "Expand" at bounding box center [212, 222] width 23 height 23
checkbox input "false"
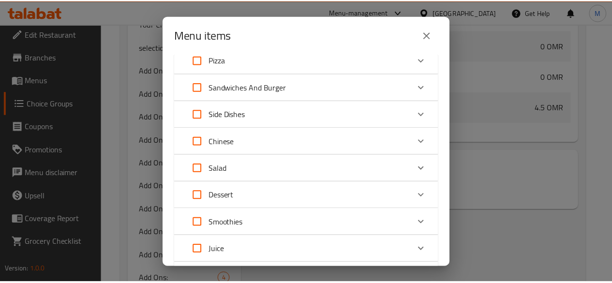
scroll to position [706, 0]
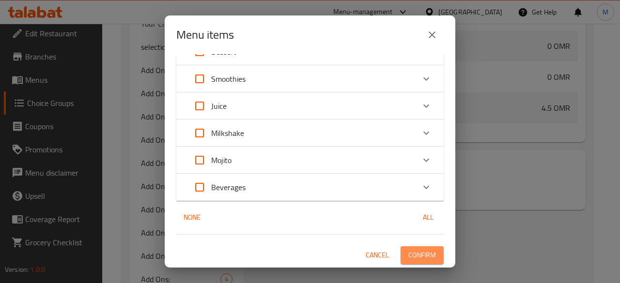
click at [413, 254] on span "Confirm" at bounding box center [422, 255] width 28 height 12
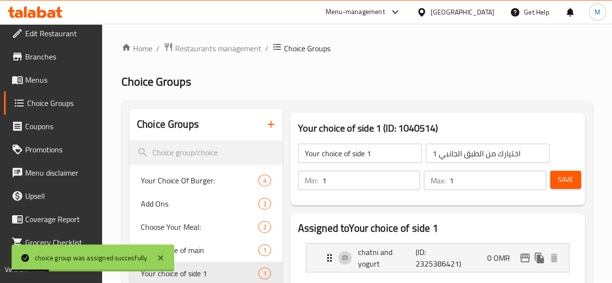
scroll to position [0, 0]
click at [265, 126] on icon "button" at bounding box center [271, 125] width 12 height 12
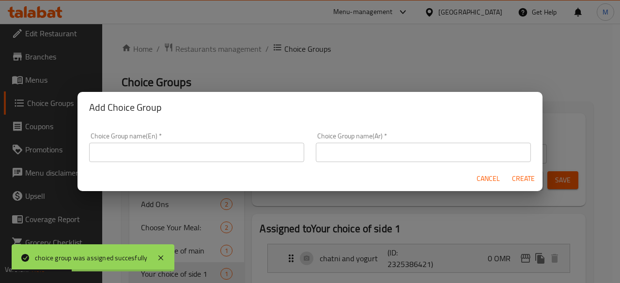
click at [205, 155] on input "text" at bounding box center [196, 152] width 215 height 19
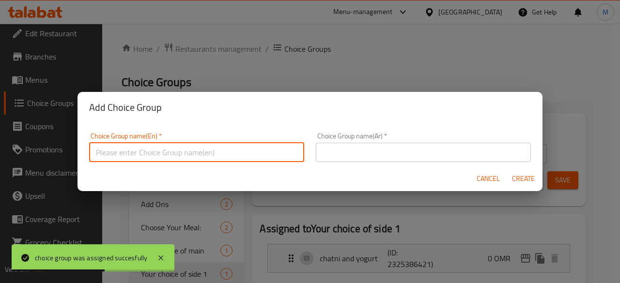
type input "Your choice of side 1"
click at [363, 154] on input "text" at bounding box center [423, 152] width 215 height 19
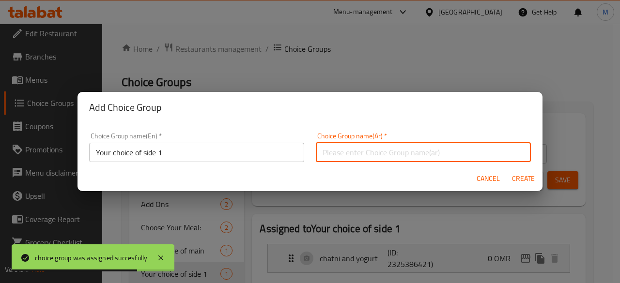
type input "اختيارك من الطبق الجانبي 1"
click at [542, 180] on div "Add Choice Group Choice Group name(En)   * Your choice of side 1 Choice Group n…" at bounding box center [310, 141] width 620 height 283
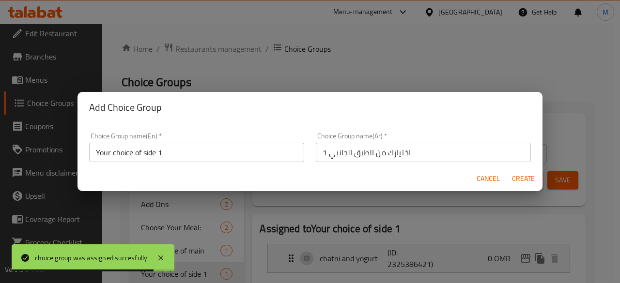
click at [526, 180] on span "Create" at bounding box center [522, 179] width 23 height 12
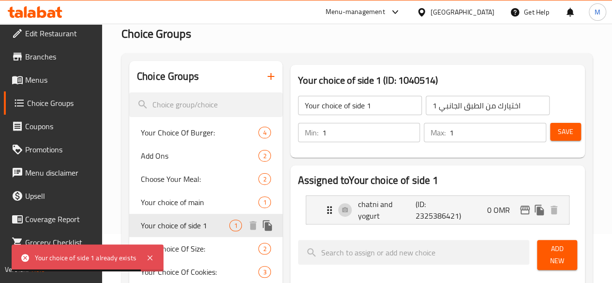
scroll to position [25, 0]
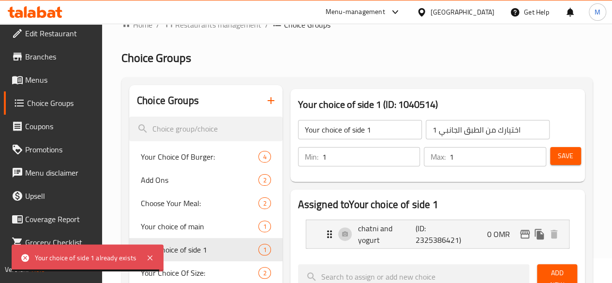
click at [268, 104] on icon "button" at bounding box center [271, 100] width 7 height 7
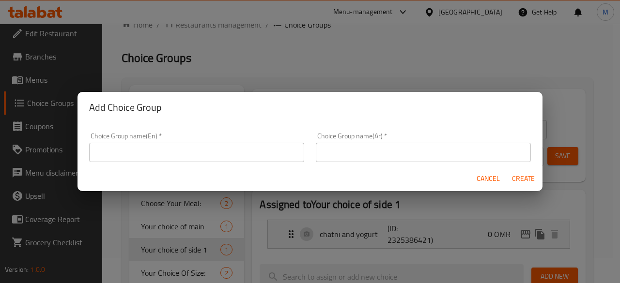
click at [183, 153] on input "text" at bounding box center [196, 152] width 215 height 19
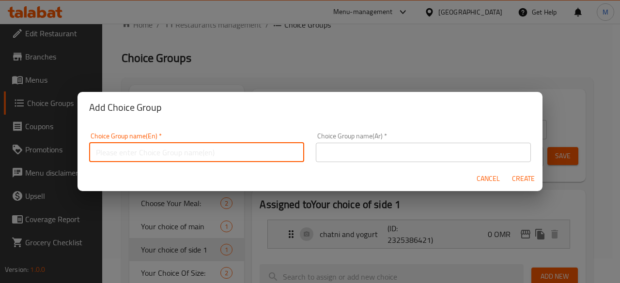
paste input "الشاتني والزبادي"
type input "الشاتني والزبادي"
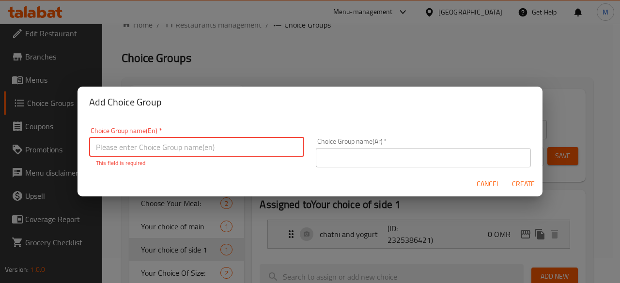
click at [183, 153] on input "text" at bounding box center [196, 147] width 215 height 19
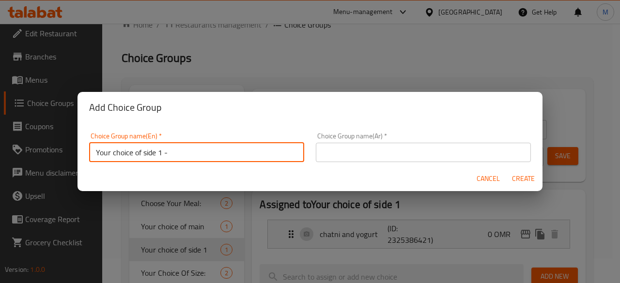
type input "Your choice of side 1 -"
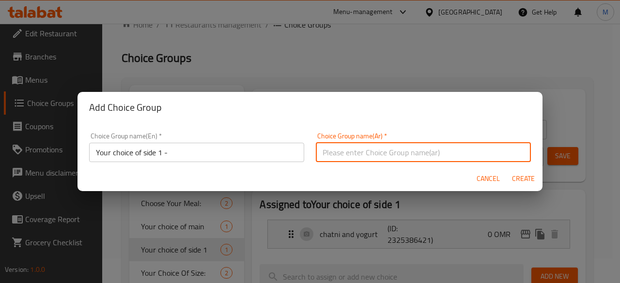
click at [343, 154] on input "text" at bounding box center [423, 152] width 215 height 19
type input "اختيارك من الطبق الجانبي 1 -"
click at [515, 178] on span "Create" at bounding box center [522, 179] width 23 height 12
type input "Your choice of side 1 -"
type input "اختيارك من الطبق الجانبي 1 -"
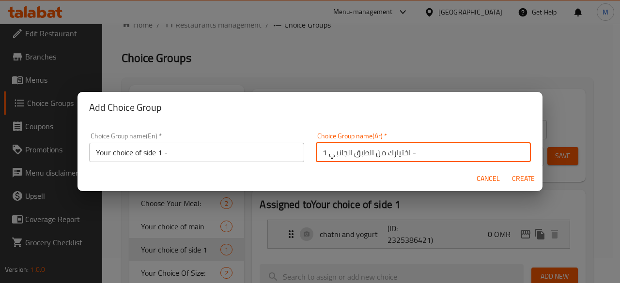
type input "0"
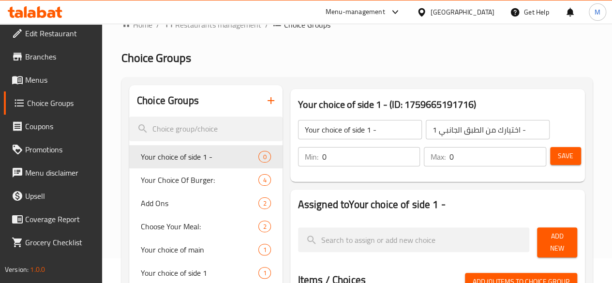
click at [326, 148] on input "0" at bounding box center [371, 156] width 98 height 19
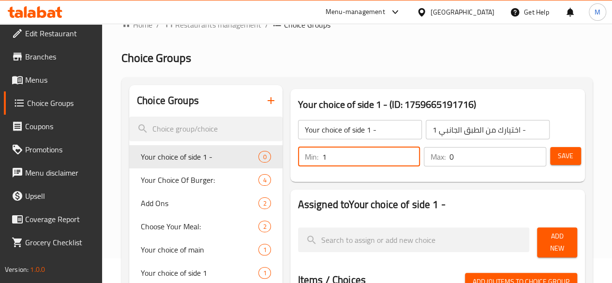
type input "1"
click at [474, 153] on input "0" at bounding box center [498, 156] width 97 height 19
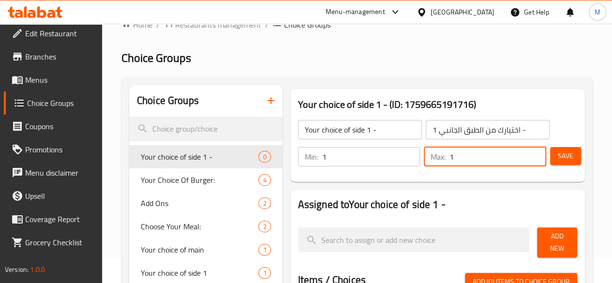
type input "1"
click at [559, 158] on span "Save" at bounding box center [565, 156] width 15 height 12
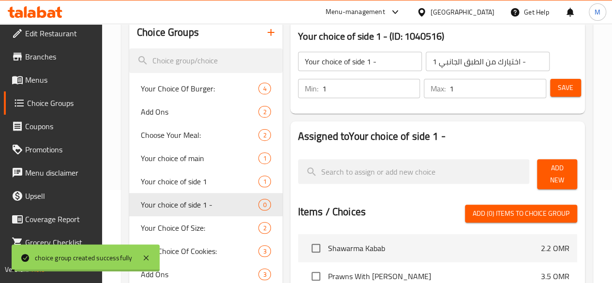
scroll to position [105, 0]
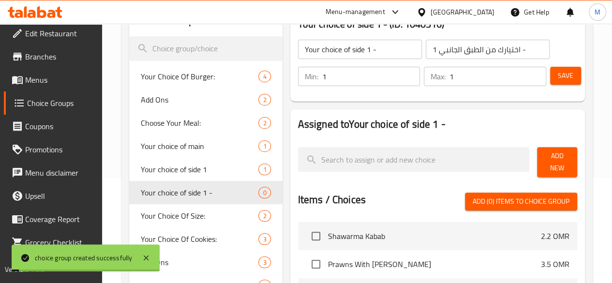
click at [545, 160] on span "Add New" at bounding box center [557, 162] width 25 height 24
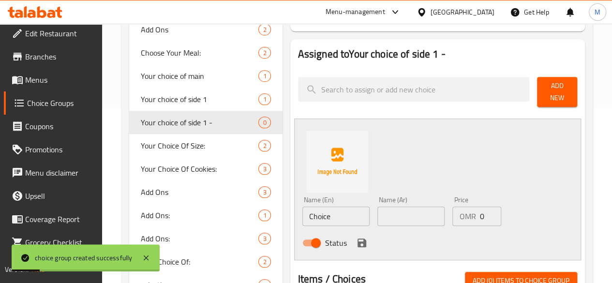
scroll to position [182, 0]
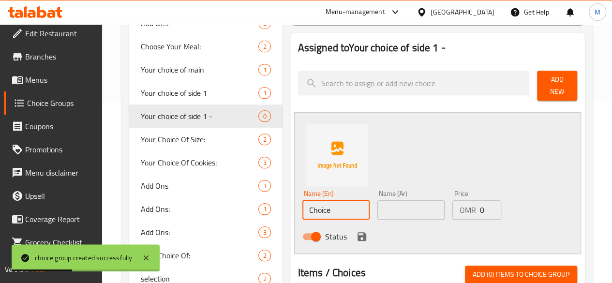
drag, startPoint x: 306, startPoint y: 203, endPoint x: 245, endPoint y: 206, distance: 60.6
paste input "roasted potato"
type input "roasted potato"
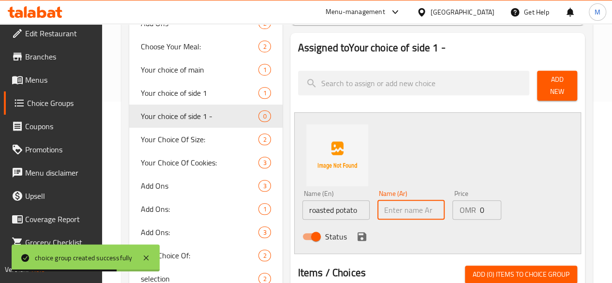
click at [378, 200] on input "text" at bounding box center [411, 209] width 67 height 19
paste input "بطاطا مشوية"
type input "بطاطا مشوية"
click at [358, 232] on icon "save" at bounding box center [362, 236] width 9 height 9
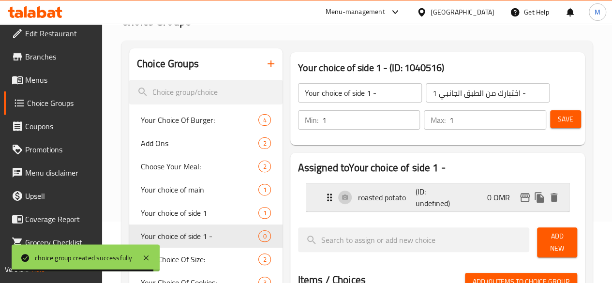
scroll to position [60, 0]
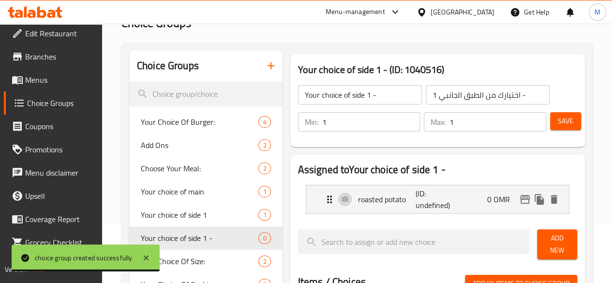
click at [558, 119] on span "Save" at bounding box center [565, 121] width 15 height 12
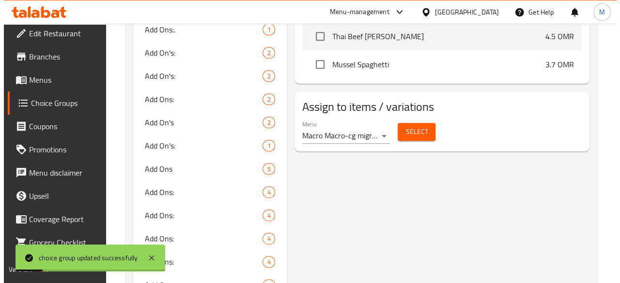
scroll to position [454, 0]
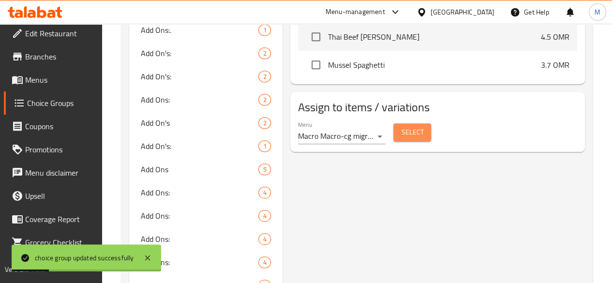
click at [401, 126] on span "Select" at bounding box center [412, 132] width 22 height 12
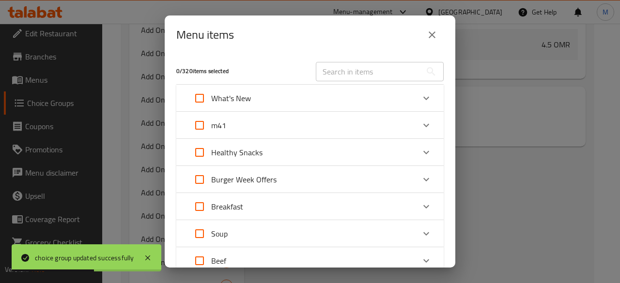
click at [301, 126] on div "m41" at bounding box center [301, 125] width 227 height 23
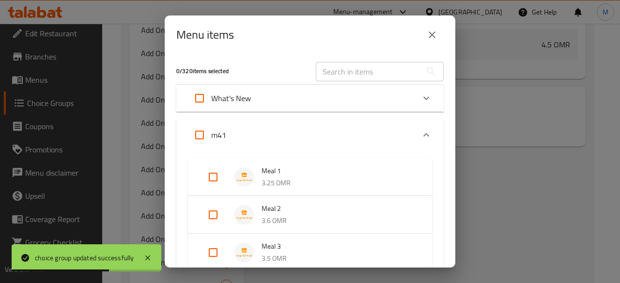
click at [212, 209] on input "Expand" at bounding box center [212, 214] width 23 height 23
checkbox input "true"
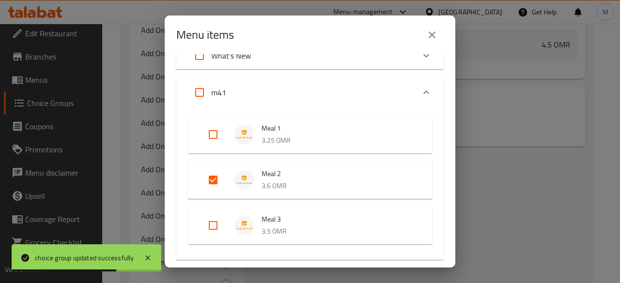
scroll to position [46, 0]
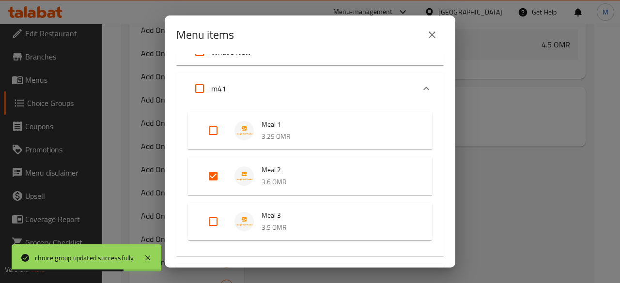
click at [210, 213] on input "Expand" at bounding box center [212, 221] width 23 height 23
checkbox input "true"
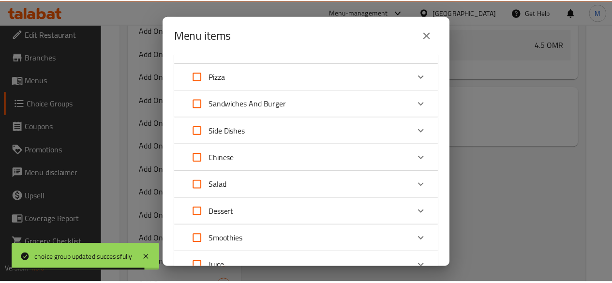
scroll to position [706, 0]
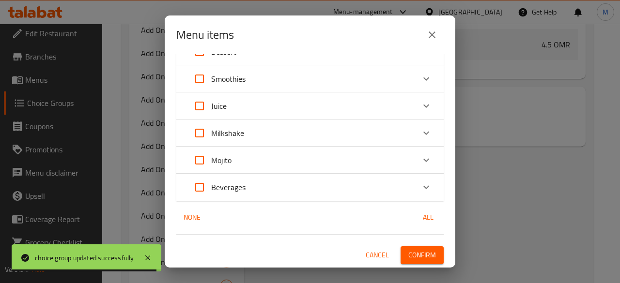
click at [408, 252] on span "Confirm" at bounding box center [422, 255] width 28 height 12
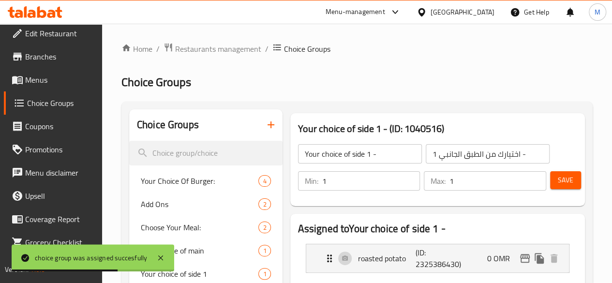
scroll to position [0, 0]
click at [265, 130] on icon "button" at bounding box center [271, 126] width 12 height 12
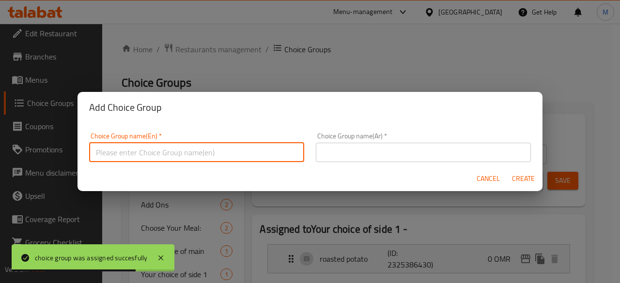
click at [225, 152] on input "text" at bounding box center [196, 152] width 215 height 19
type input "Your choice of drink"
click at [350, 156] on input "text" at bounding box center [423, 152] width 215 height 19
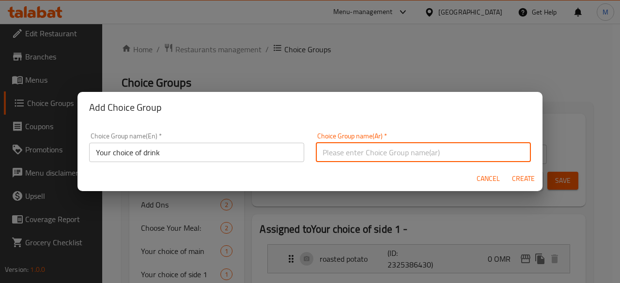
type input "اختيارك من المشروبات"
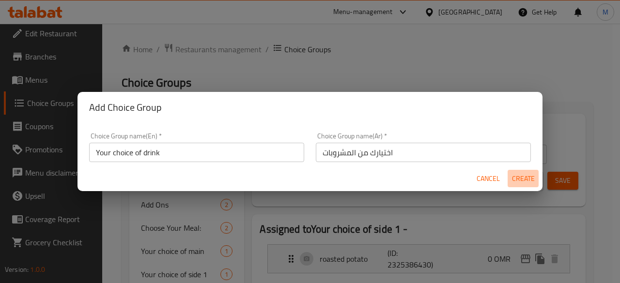
click at [521, 176] on span "Create" at bounding box center [522, 179] width 23 height 12
type input "Your choice of drink"
type input "اختيارك من المشروبات"
type input "0"
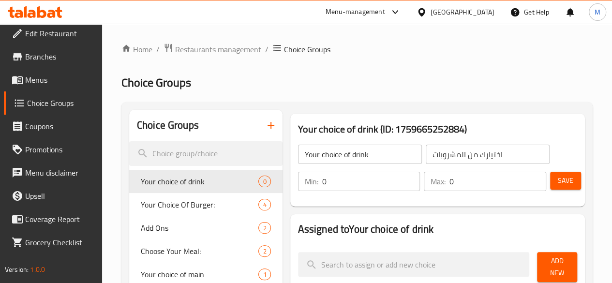
click at [339, 185] on input "0" at bounding box center [371, 181] width 98 height 19
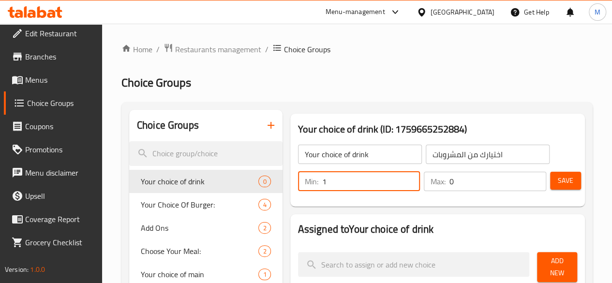
type input "1"
click at [450, 185] on input "0" at bounding box center [498, 181] width 97 height 19
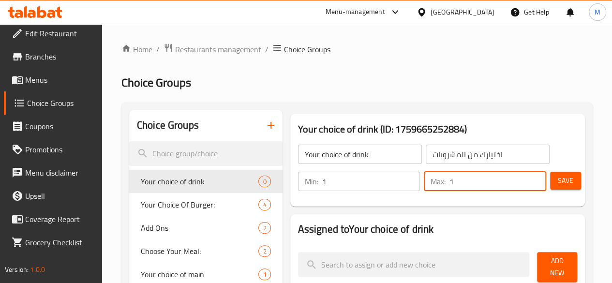
type input "1"
click at [568, 179] on span "Save" at bounding box center [565, 181] width 15 height 12
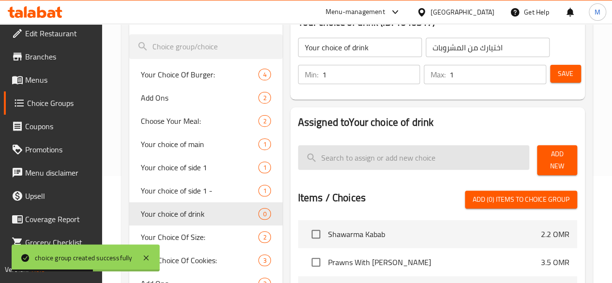
scroll to position [126, 0]
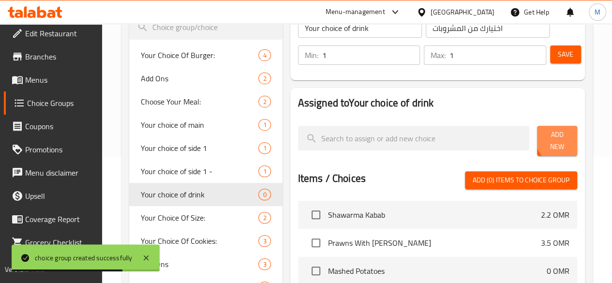
click at [558, 140] on span "Add New" at bounding box center [557, 141] width 25 height 24
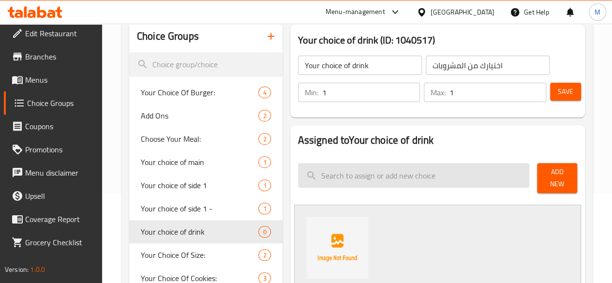
scroll to position [82, 0]
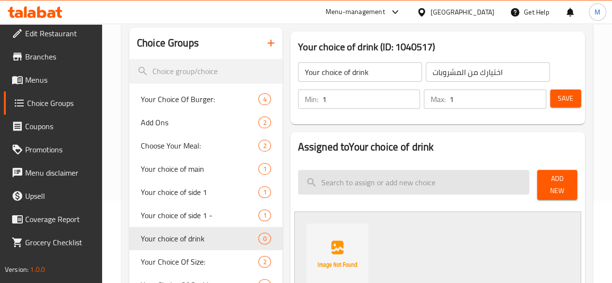
click at [343, 179] on input "search" at bounding box center [414, 182] width 232 height 25
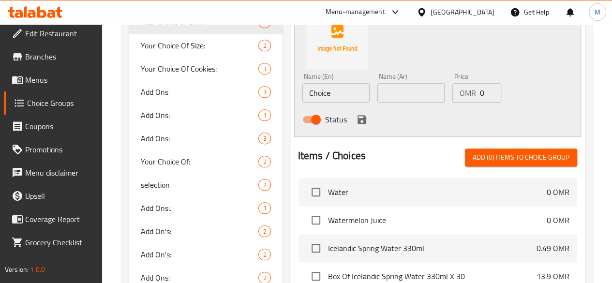
scroll to position [300, 0]
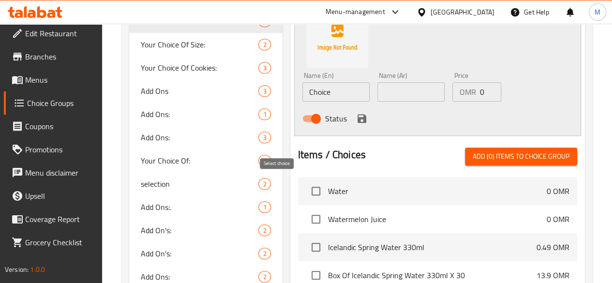
type input "water"
click at [306, 184] on input "checkbox" at bounding box center [316, 191] width 20 height 20
checkbox input "true"
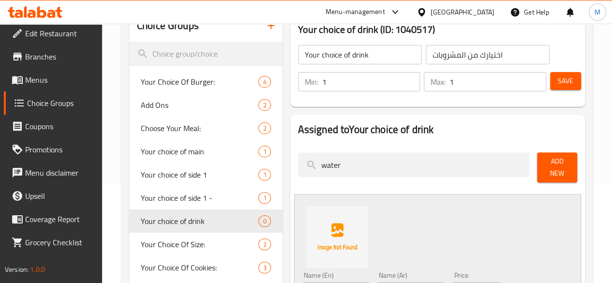
scroll to position [99, 0]
drag, startPoint x: 321, startPoint y: 170, endPoint x: 254, endPoint y: 163, distance: 67.2
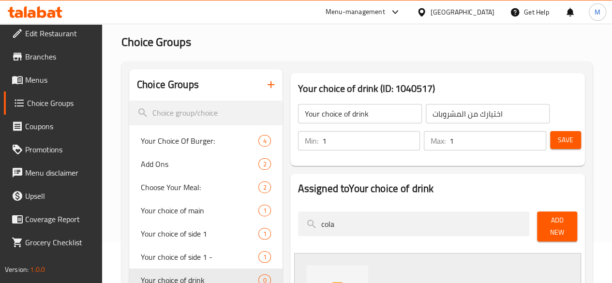
scroll to position [48, 0]
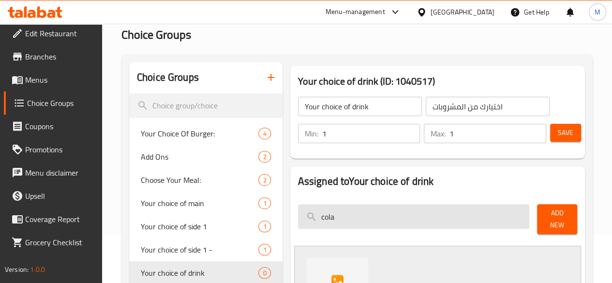
drag, startPoint x: 308, startPoint y: 214, endPoint x: 261, endPoint y: 214, distance: 47.0
click at [298, 214] on input "cola" at bounding box center [414, 216] width 232 height 25
paste input "Oasis Water 500ml"
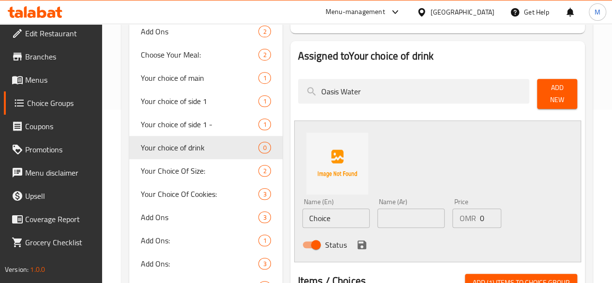
scroll to position [172, 0]
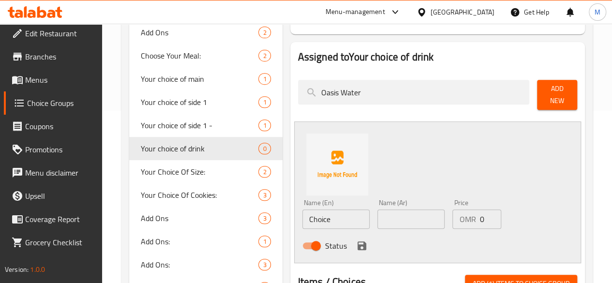
drag, startPoint x: 332, startPoint y: 95, endPoint x: 254, endPoint y: 88, distance: 78.3
click at [291, 88] on div "Assigned to Your choice of drink Oasis Water Add New Name (En) Choice Name (En)…" at bounding box center [438, 194] width 295 height 304
paste input "Green Cola Cherry"
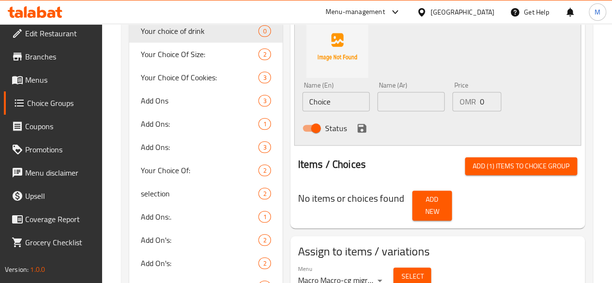
scroll to position [290, 0]
type input "Green Cola Cherry"
click at [390, 175] on div "Items / Choices Add (1) items to choice group" at bounding box center [437, 174] width 279 height 33
click at [346, 192] on h3 "No items or choices found" at bounding box center [351, 198] width 107 height 15
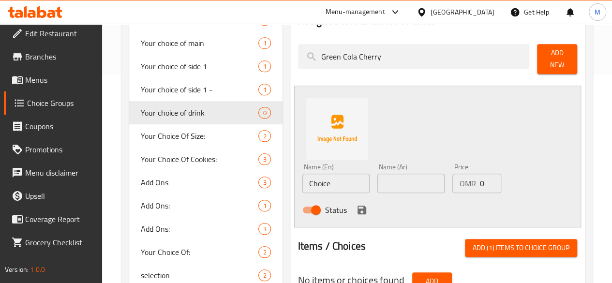
scroll to position [198, 0]
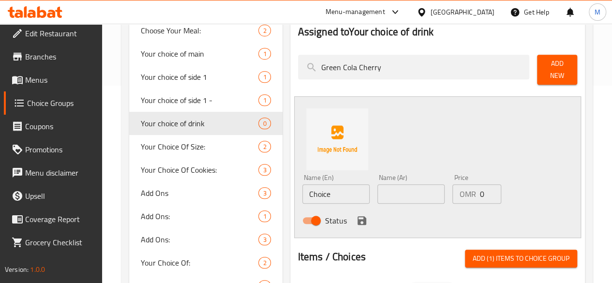
drag, startPoint x: 344, startPoint y: 70, endPoint x: 258, endPoint y: 72, distance: 85.7
click at [294, 72] on div "Green Cola Cherry" at bounding box center [414, 70] width 240 height 38
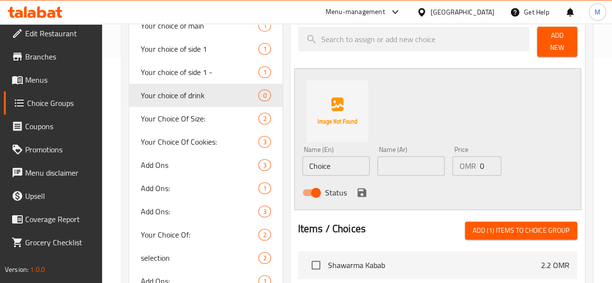
scroll to position [214, 0]
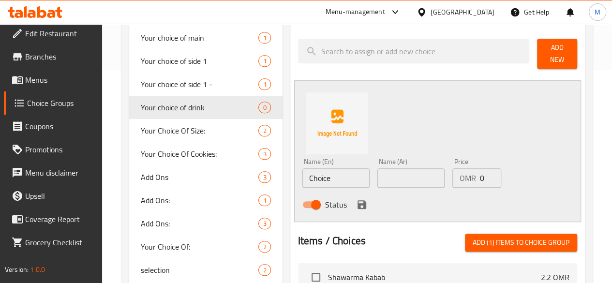
paste input "Green Cola Cherry"
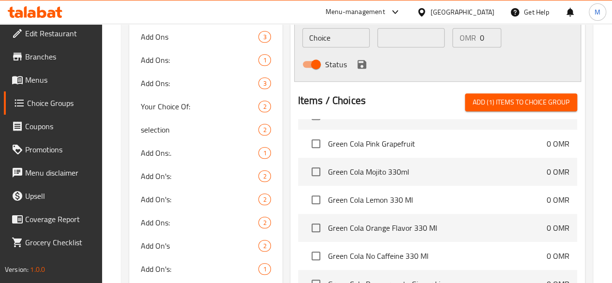
scroll to position [23, 0]
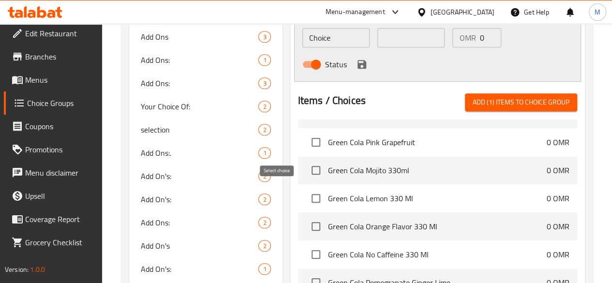
type input "Green Cola"
click at [306, 191] on input "checkbox" at bounding box center [316, 198] width 20 height 20
checkbox input "true"
click at [306, 164] on input "checkbox" at bounding box center [316, 170] width 20 height 20
checkbox input "true"
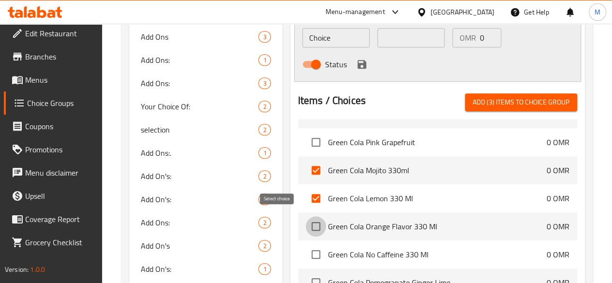
click at [306, 225] on input "checkbox" at bounding box center [316, 226] width 20 height 20
checkbox input "true"
click at [306, 163] on input "checkbox" at bounding box center [316, 170] width 20 height 20
checkbox input "false"
click at [306, 221] on input "checkbox" at bounding box center [316, 226] width 20 height 20
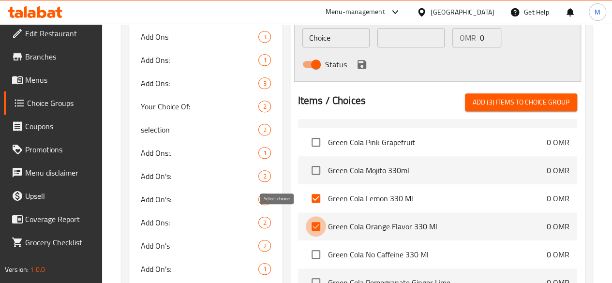
checkbox input "false"
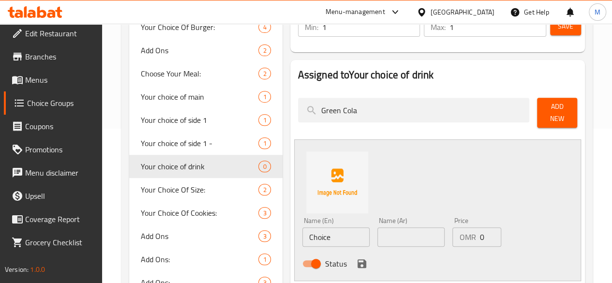
scroll to position [150, 0]
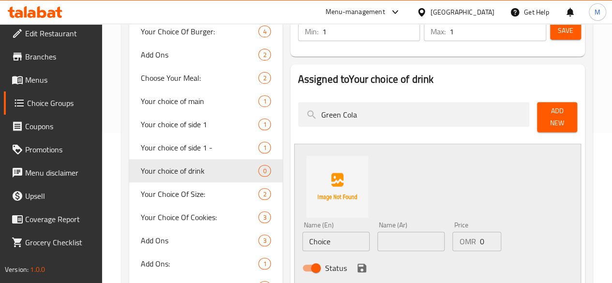
drag, startPoint x: 326, startPoint y: 121, endPoint x: 257, endPoint y: 110, distance: 70.0
click at [294, 110] on div "Green Cola" at bounding box center [414, 117] width 240 height 38
paste input "Passion Mocktail"
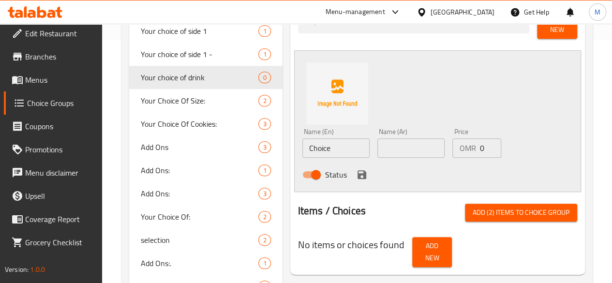
scroll to position [151, 0]
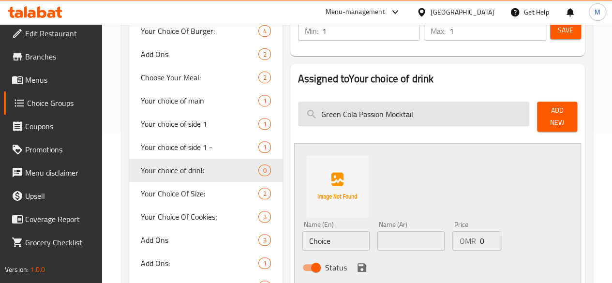
drag, startPoint x: 320, startPoint y: 114, endPoint x: 408, endPoint y: 126, distance: 88.9
click at [408, 126] on input "Green Cola Passion Mocktail" at bounding box center [414, 114] width 232 height 25
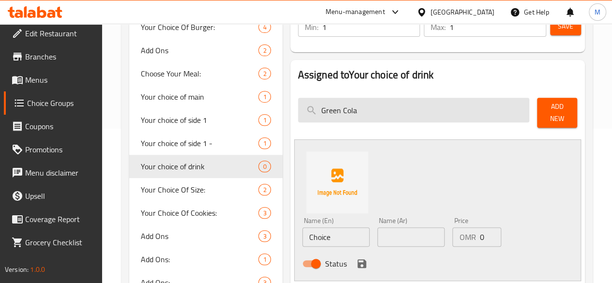
scroll to position [153, 0]
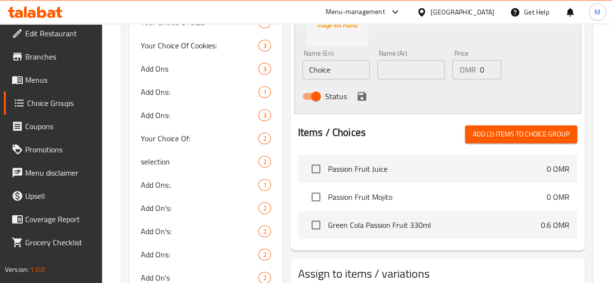
scroll to position [324, 0]
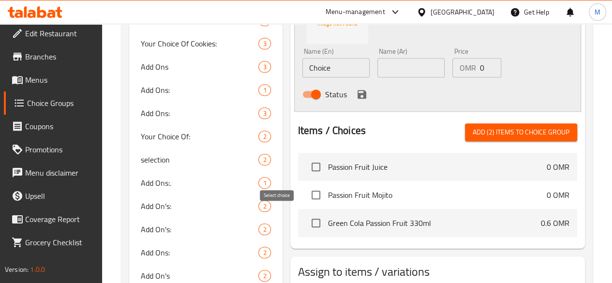
type input "passion"
click at [306, 219] on input "checkbox" at bounding box center [316, 223] width 20 height 20
checkbox input "true"
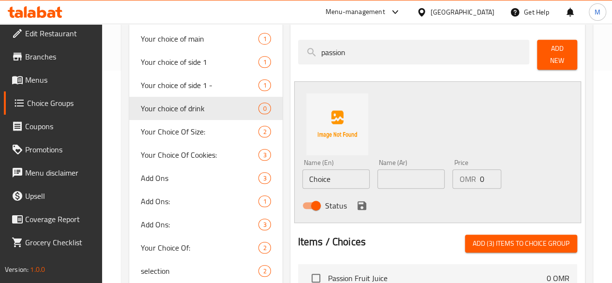
scroll to position [206, 0]
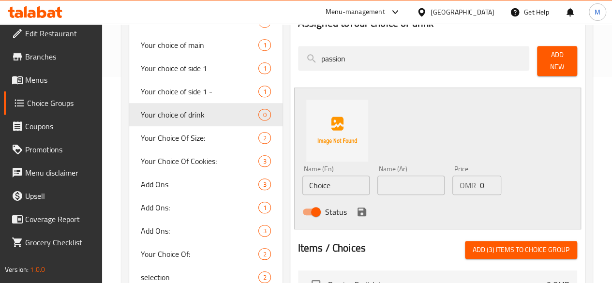
drag, startPoint x: 326, startPoint y: 61, endPoint x: 253, endPoint y: 48, distance: 74.6
click at [291, 48] on div "Assigned to Your choice of drink passion Add New Name (En) Choice Name (En) Nam…" at bounding box center [438, 187] width 295 height 358
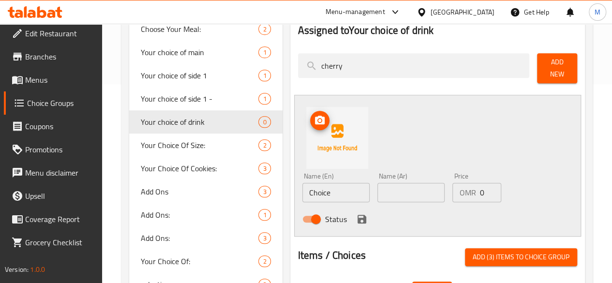
scroll to position [192, 0]
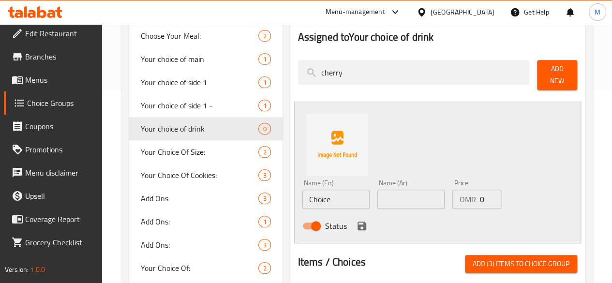
drag, startPoint x: 307, startPoint y: 71, endPoint x: 254, endPoint y: 69, distance: 53.3
click at [291, 69] on div "Assigned to Your choice of drink cherry Add New Name (En) Choice Name (En) Name…" at bounding box center [438, 174] width 295 height 304
paste input "Grapefruit Mocktail"
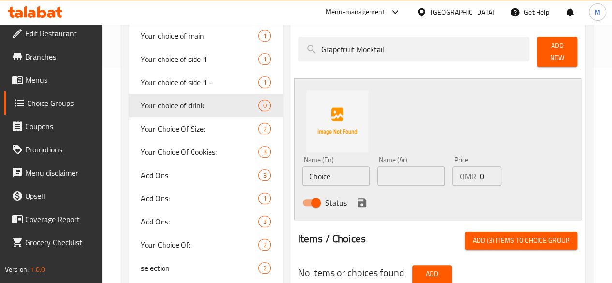
scroll to position [197, 0]
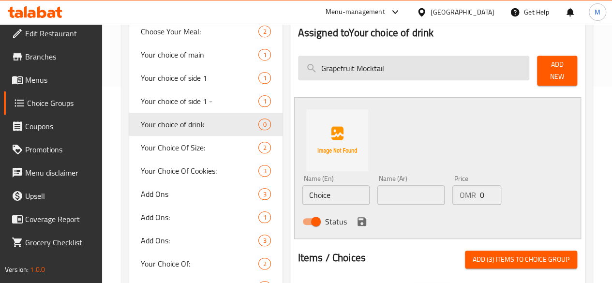
drag, startPoint x: 317, startPoint y: 68, endPoint x: 384, endPoint y: 69, distance: 67.8
click at [384, 69] on input "Grapefruit Mocktail" at bounding box center [414, 68] width 232 height 25
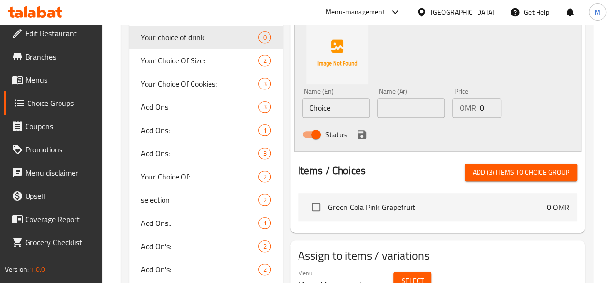
scroll to position [285, 0]
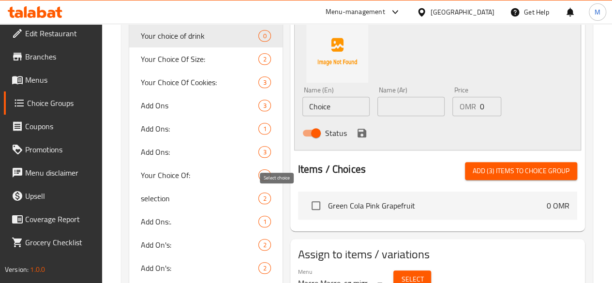
type input "Grapefruit"
click at [306, 201] on input "checkbox" at bounding box center [316, 206] width 20 height 20
checkbox input "true"
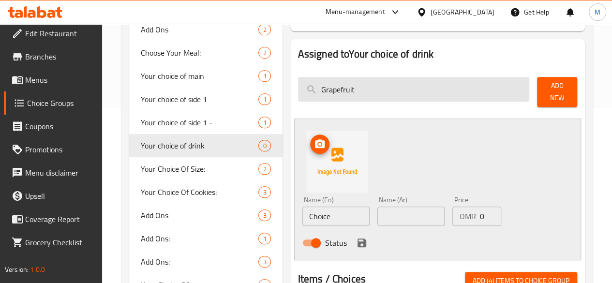
scroll to position [175, 0]
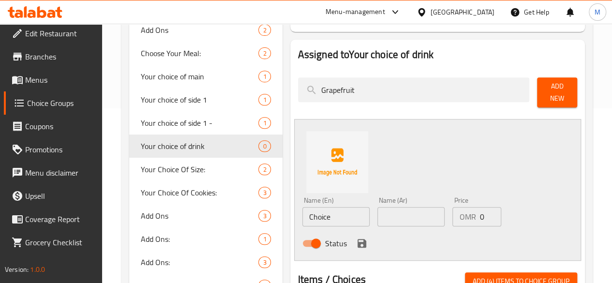
drag, startPoint x: 325, startPoint y: 87, endPoint x: 249, endPoint y: 81, distance: 76.3
click at [287, 81] on div "Assigned to Your choice of drink Grapefruit Add New Name (En) Choice Name (En) …" at bounding box center [438, 191] width 303 height 310
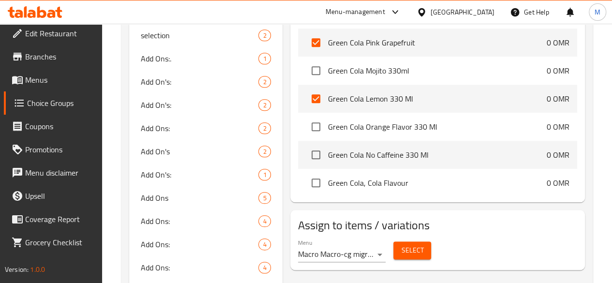
scroll to position [715, 0]
type input "cola"
click at [306, 173] on input "checkbox" at bounding box center [316, 183] width 20 height 20
checkbox input "true"
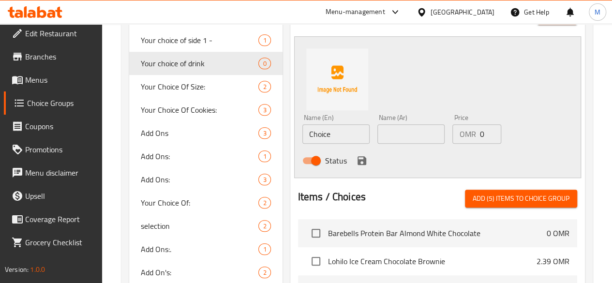
scroll to position [260, 0]
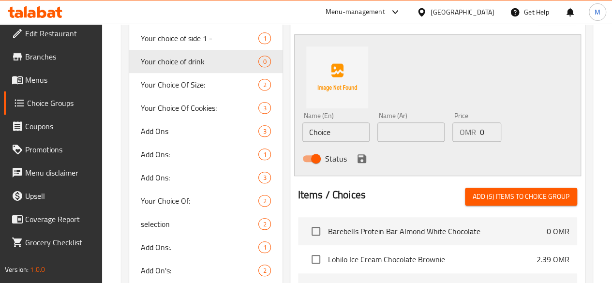
click at [530, 195] on span "Add (5) items to choice group" at bounding box center [521, 197] width 97 height 12
checkbox input "false"
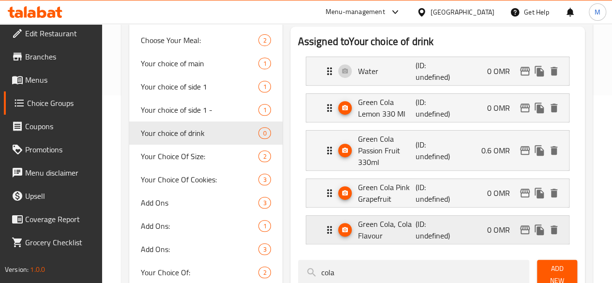
scroll to position [185, 0]
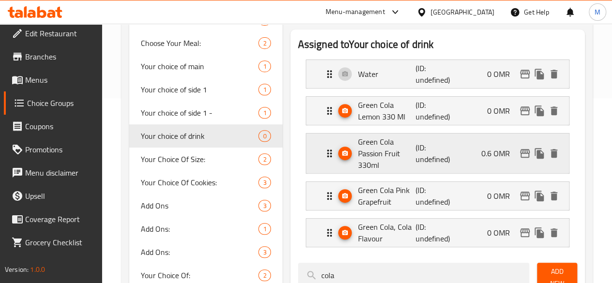
click at [474, 150] on div "Green Cola Passion Fruit 330ml (ID: undefined) 0.6 OMR" at bounding box center [441, 154] width 234 height 40
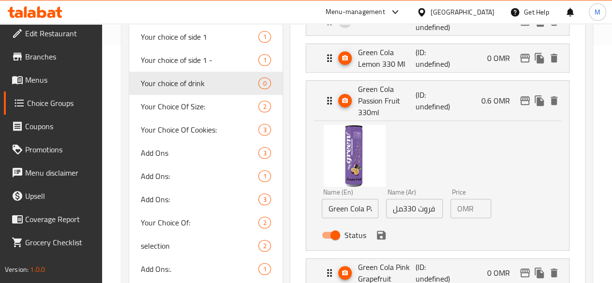
scroll to position [238, 0]
click at [478, 200] on input "0.6" at bounding box center [485, 208] width 14 height 19
click at [376, 229] on icon "save" at bounding box center [382, 235] width 12 height 12
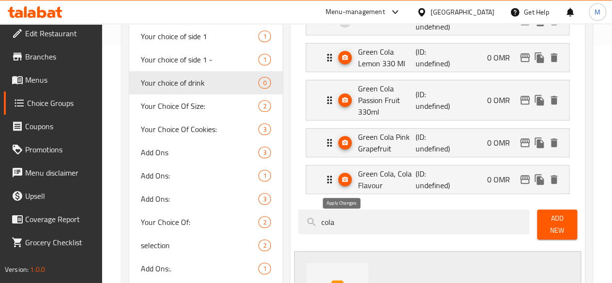
type input "0"
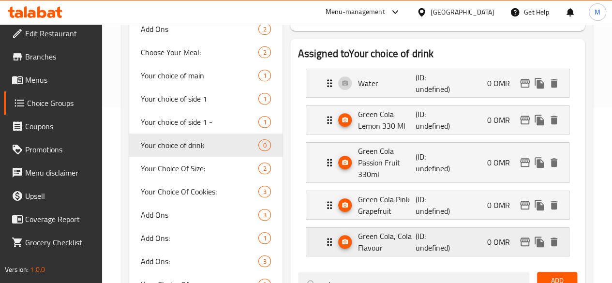
scroll to position [174, 0]
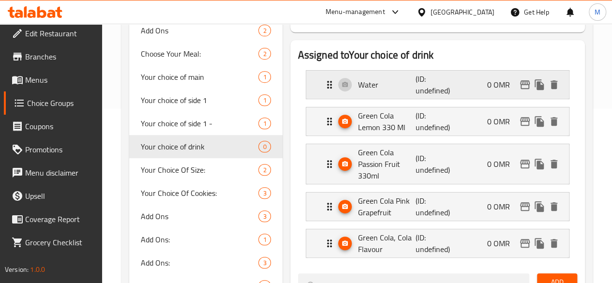
click at [440, 84] on div "Water (ID: undefined) 0 OMR" at bounding box center [441, 85] width 234 height 28
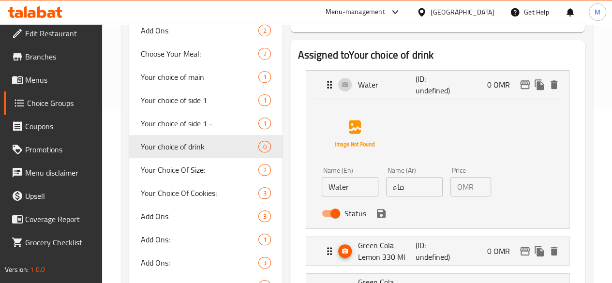
scroll to position [203, 0]
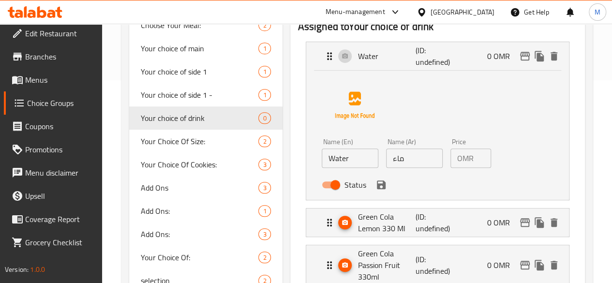
click at [376, 188] on icon "save" at bounding box center [382, 185] width 12 height 12
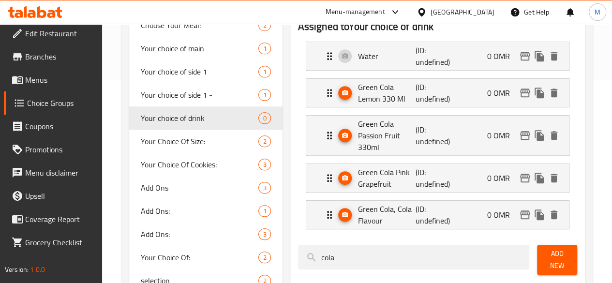
scroll to position [241, 0]
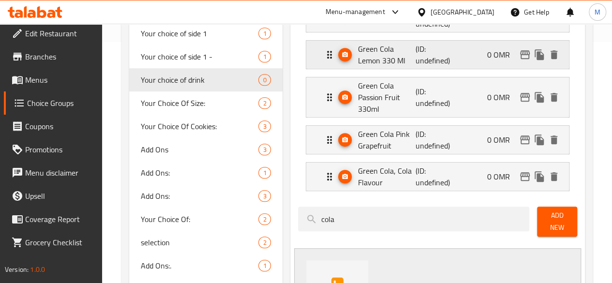
click at [416, 59] on p "(ID: undefined)" at bounding box center [435, 54] width 39 height 23
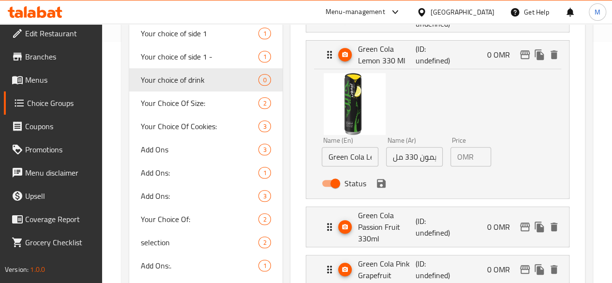
click at [374, 182] on button "save" at bounding box center [381, 183] width 15 height 15
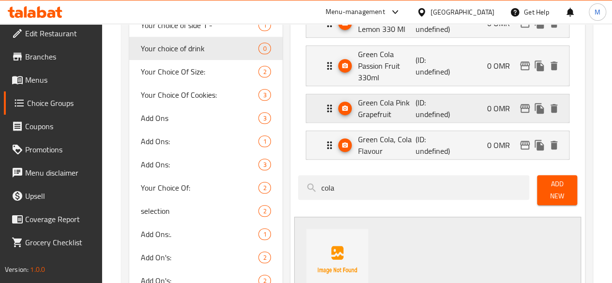
scroll to position [273, 0]
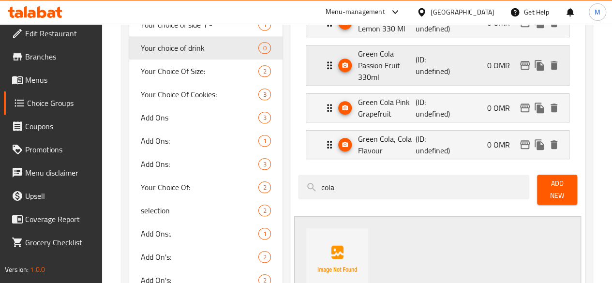
click at [422, 60] on p "(ID: undefined)" at bounding box center [435, 65] width 39 height 23
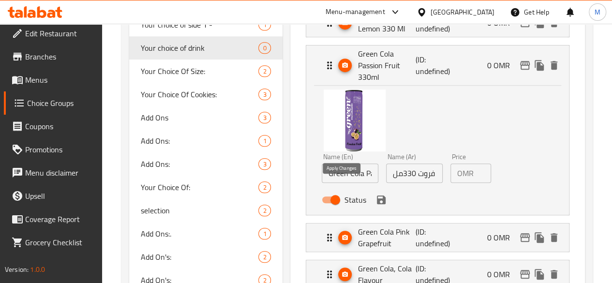
click at [377, 196] on icon "save" at bounding box center [381, 200] width 9 height 9
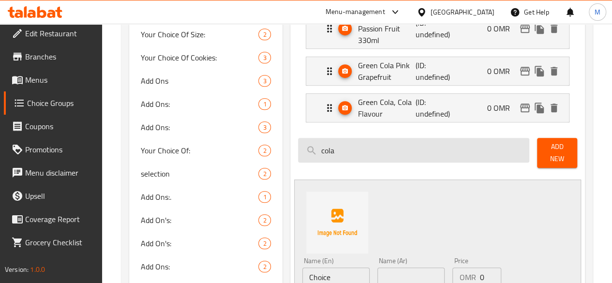
scroll to position [312, 0]
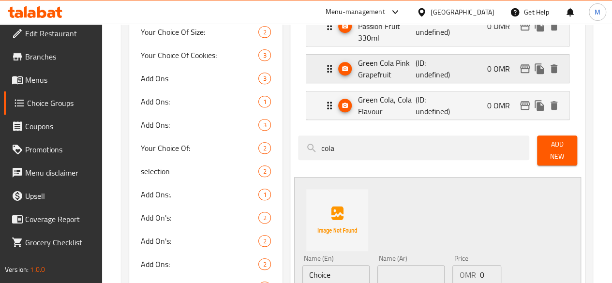
click at [430, 62] on p "(ID: undefined)" at bounding box center [435, 68] width 39 height 23
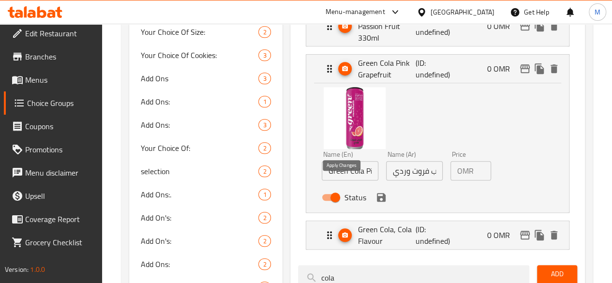
click at [376, 192] on icon "save" at bounding box center [382, 198] width 12 height 12
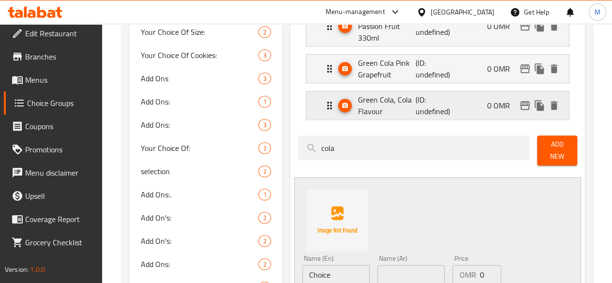
click at [424, 94] on p "(ID: undefined)" at bounding box center [435, 105] width 39 height 23
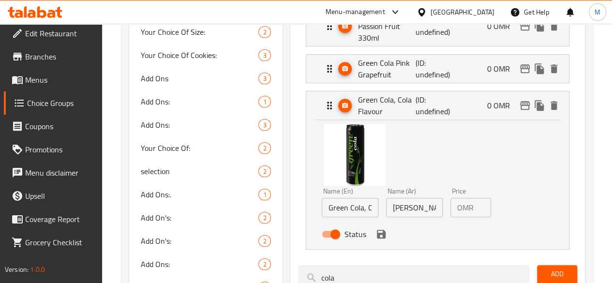
click at [376, 229] on icon "save" at bounding box center [382, 235] width 12 height 12
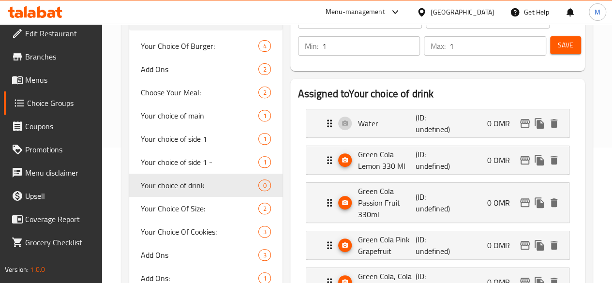
scroll to position [135, 0]
click at [552, 51] on button "Save" at bounding box center [565, 46] width 31 height 18
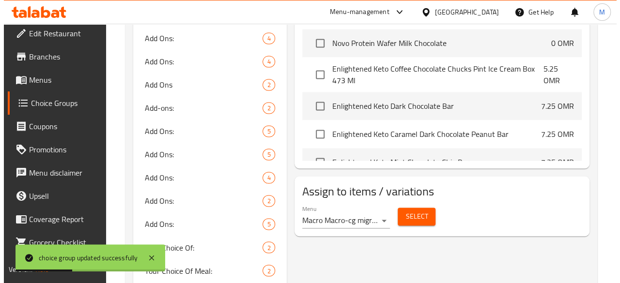
scroll to position [23, 0]
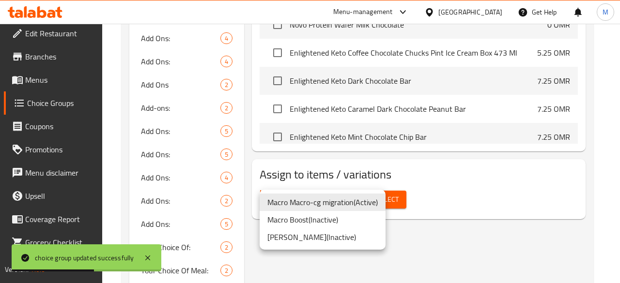
click at [443, 199] on div at bounding box center [310, 141] width 620 height 283
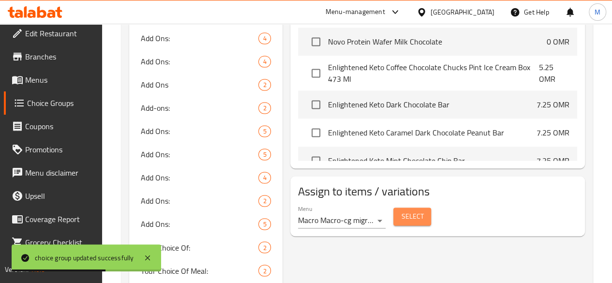
click at [401, 211] on span "Select" at bounding box center [412, 217] width 22 height 12
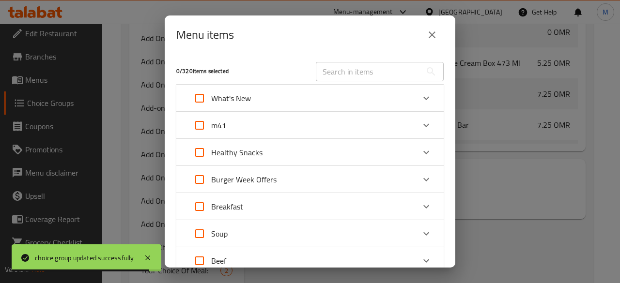
click at [203, 123] on input "Expand" at bounding box center [199, 125] width 23 height 23
checkbox input "true"
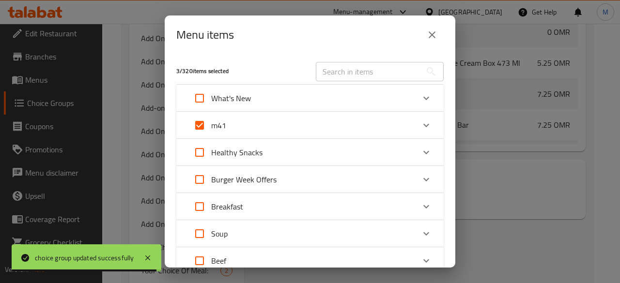
click at [271, 122] on div "m41" at bounding box center [301, 125] width 227 height 23
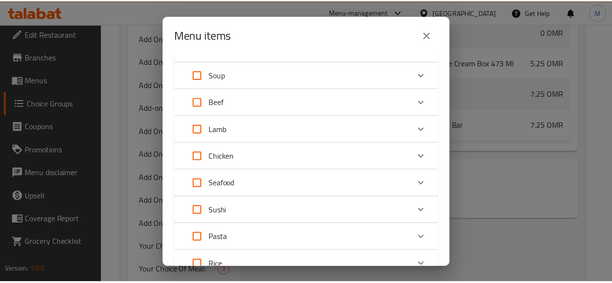
scroll to position [690, 0]
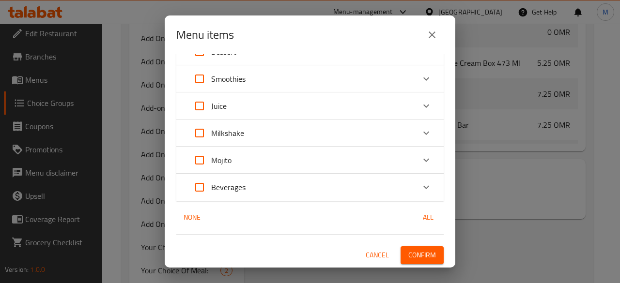
click at [414, 255] on span "Confirm" at bounding box center [422, 255] width 28 height 12
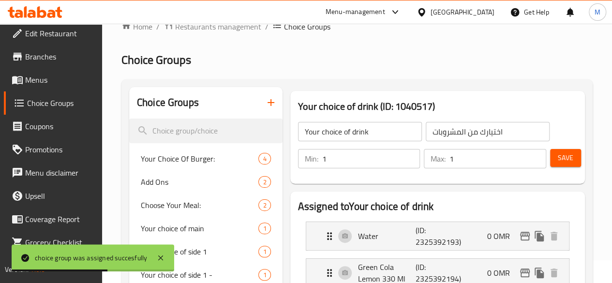
scroll to position [0, 0]
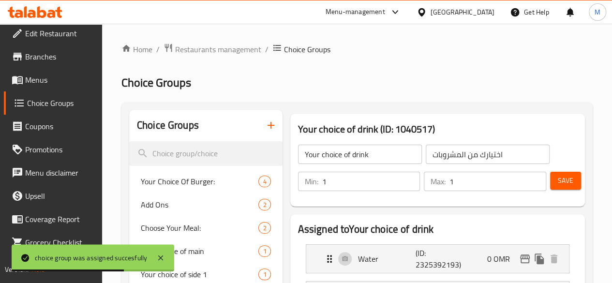
click at [265, 124] on icon "button" at bounding box center [271, 126] width 12 height 12
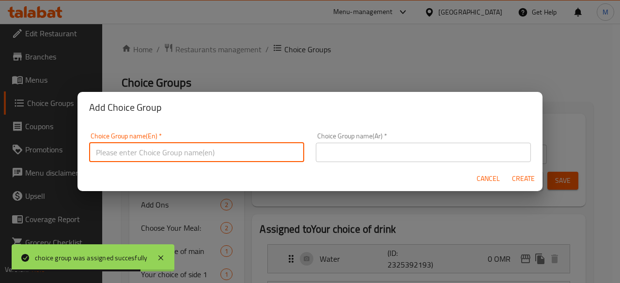
click at [194, 156] on input "text" at bounding box center [196, 152] width 215 height 19
type input "غ"
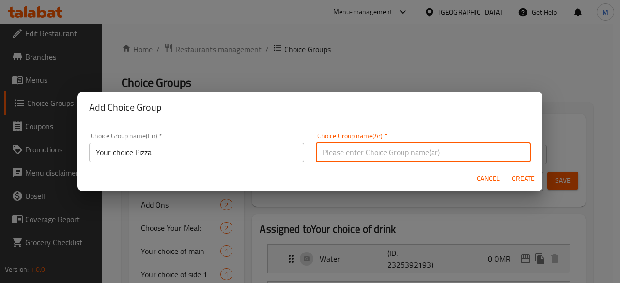
click at [336, 154] on input "text" at bounding box center [423, 152] width 215 height 19
click at [134, 153] on input "Your choice Pizza" at bounding box center [196, 152] width 215 height 19
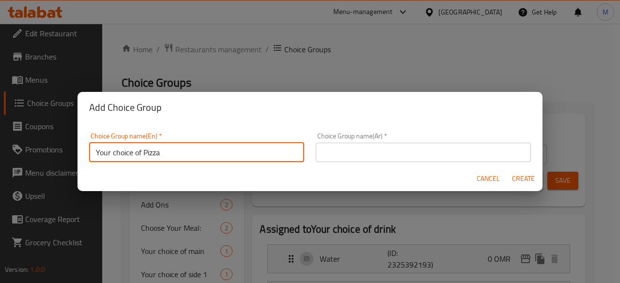
type input "Your choice of Pizza"
click at [349, 153] on input "text" at bounding box center [423, 152] width 215 height 19
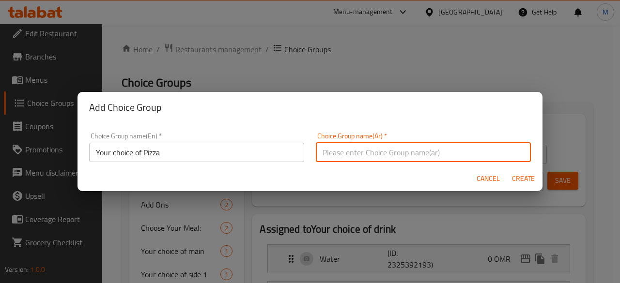
click at [162, 159] on input "Your choice of Pizza" at bounding box center [196, 152] width 215 height 19
click at [344, 150] on input "text" at bounding box center [423, 152] width 215 height 19
paste input "اختيارك من البيتزا"
type input "اختيارك من البيتزا"
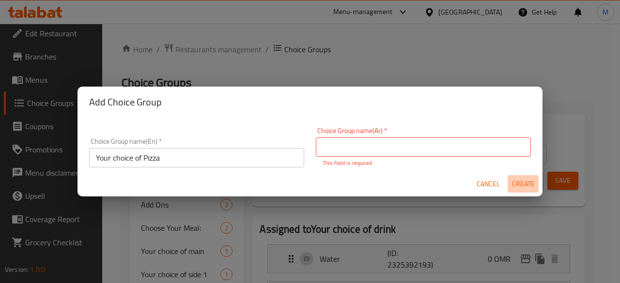
click at [529, 184] on span "Create" at bounding box center [522, 184] width 23 height 12
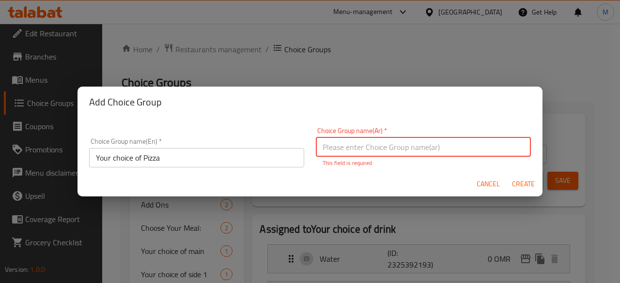
paste input "اختيارك من البيتزا"
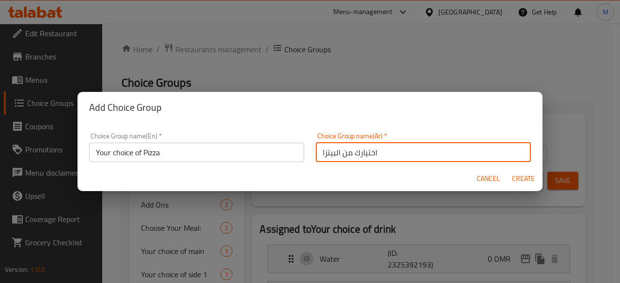
type input "اختيارك من البيتزا"
click at [519, 181] on span "Create" at bounding box center [522, 179] width 23 height 12
type input "Your choice of Pizza"
type input "اختيارك من البيتزا"
type input "0"
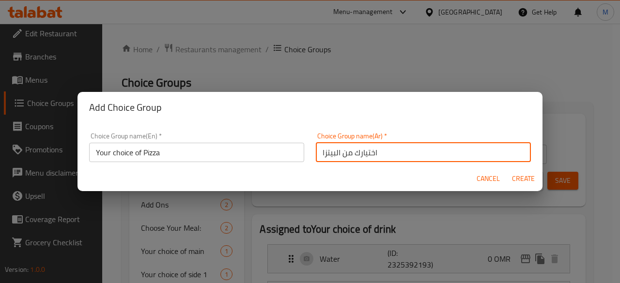
type input "0"
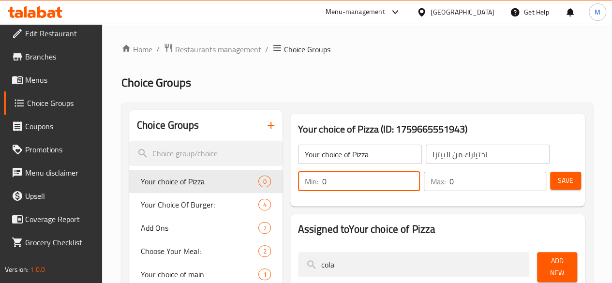
click at [343, 181] on input "0" at bounding box center [371, 181] width 98 height 19
type input "1"
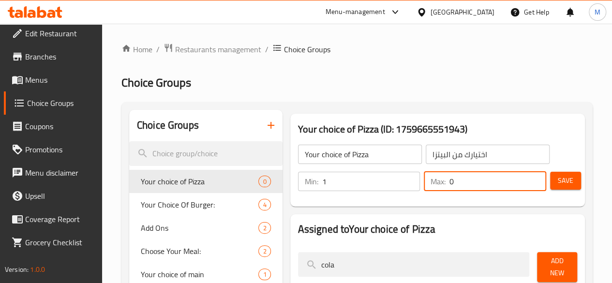
click at [458, 183] on input "0" at bounding box center [498, 181] width 97 height 19
type input "1"
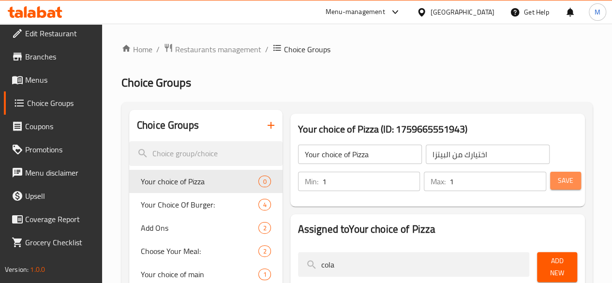
click at [554, 181] on button "Save" at bounding box center [565, 181] width 31 height 18
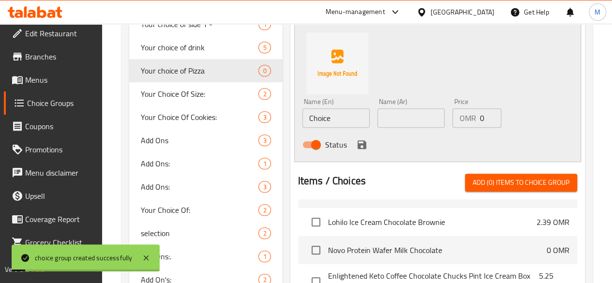
scroll to position [128, 0]
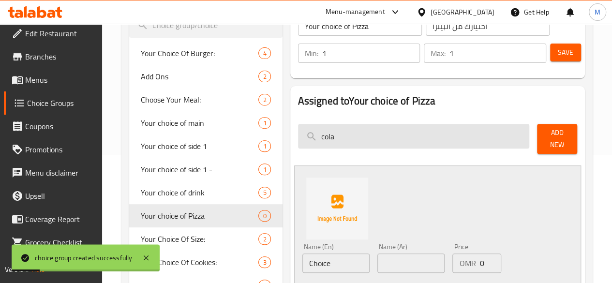
click at [298, 135] on input "cola" at bounding box center [414, 136] width 232 height 25
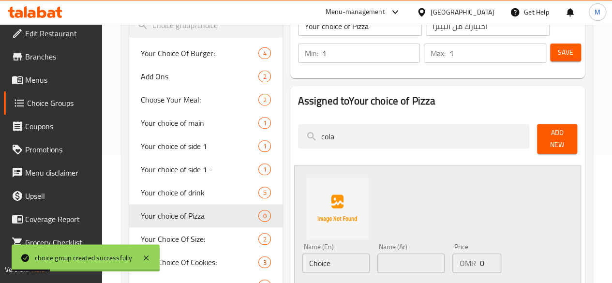
drag, startPoint x: 296, startPoint y: 135, endPoint x: 259, endPoint y: 135, distance: 37.8
click at [294, 135] on div "cola" at bounding box center [414, 139] width 240 height 38
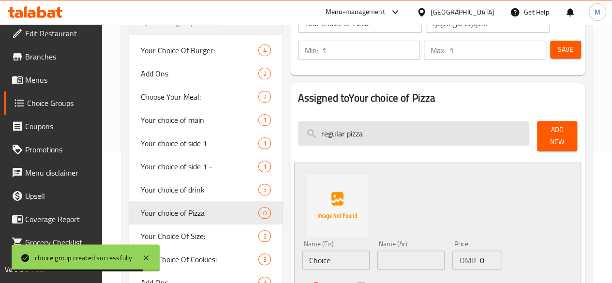
scroll to position [117, 0]
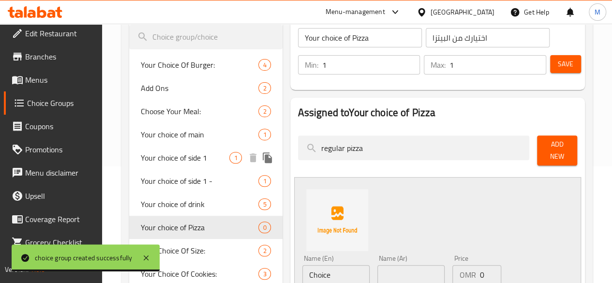
drag, startPoint x: 307, startPoint y: 150, endPoint x: 243, endPoint y: 154, distance: 64.1
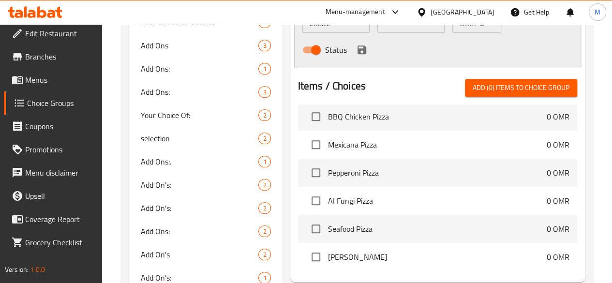
scroll to position [381, 0]
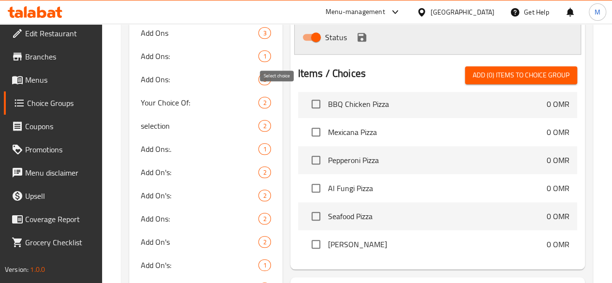
type input "pizza"
click at [306, 100] on input "checkbox" at bounding box center [316, 104] width 20 height 20
checkbox input "true"
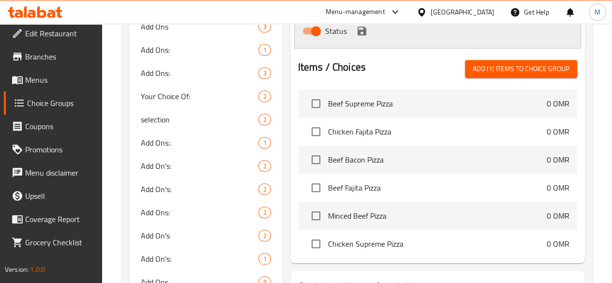
scroll to position [387, 0]
click at [306, 101] on input "checkbox" at bounding box center [316, 104] width 20 height 20
checkbox input "true"
click at [306, 124] on input "checkbox" at bounding box center [316, 132] width 20 height 20
checkbox input "true"
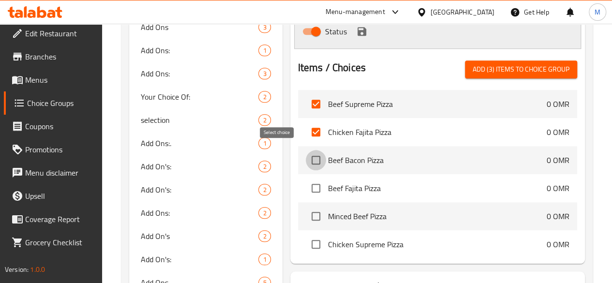
click at [306, 155] on input "checkbox" at bounding box center [316, 160] width 20 height 20
checkbox input "true"
click at [306, 184] on input "checkbox" at bounding box center [316, 188] width 20 height 20
checkbox input "true"
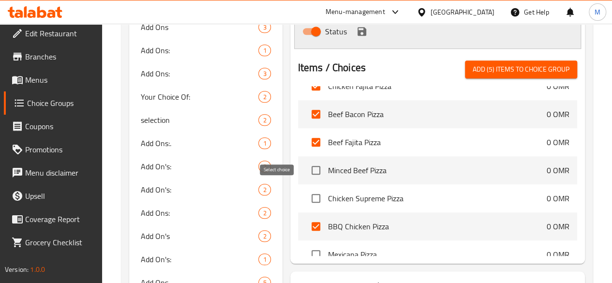
scroll to position [47, 0]
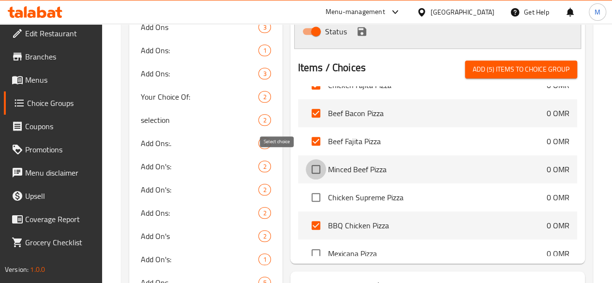
click at [306, 164] on input "checkbox" at bounding box center [316, 169] width 20 height 20
checkbox input "true"
click at [306, 191] on input "checkbox" at bounding box center [316, 197] width 20 height 20
checkbox input "true"
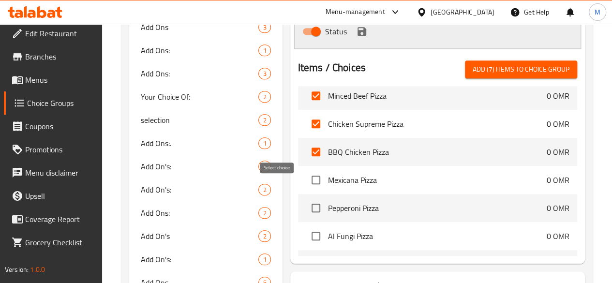
scroll to position [122, 0]
click at [306, 174] on input "checkbox" at bounding box center [316, 179] width 20 height 20
checkbox input "true"
click at [306, 206] on input "checkbox" at bounding box center [316, 207] width 20 height 20
checkbox input "true"
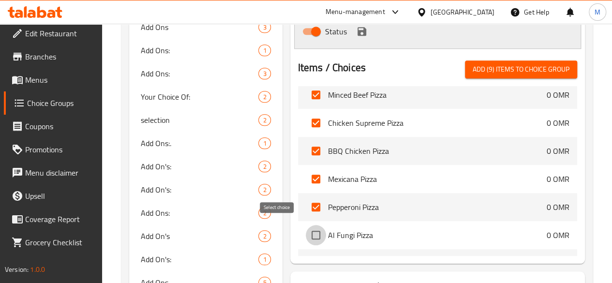
click at [306, 232] on input "checkbox" at bounding box center [316, 235] width 20 height 20
checkbox input "true"
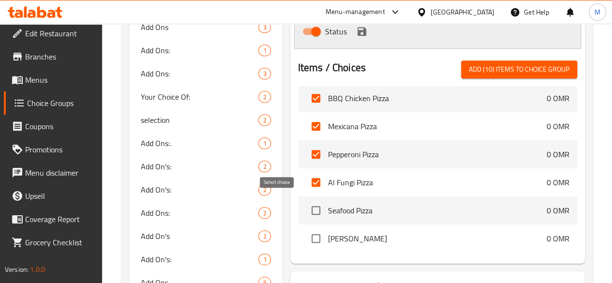
click at [306, 212] on input "checkbox" at bounding box center [316, 210] width 20 height 20
checkbox input "true"
click at [306, 229] on input "checkbox" at bounding box center [316, 239] width 20 height 20
checkbox input "true"
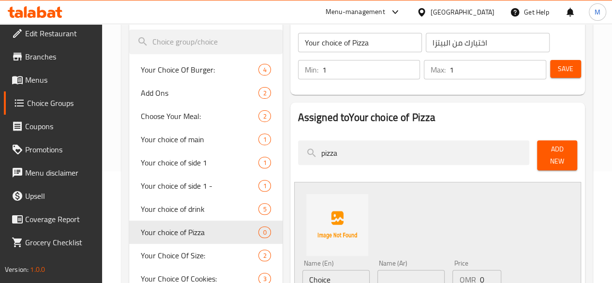
scroll to position [106, 0]
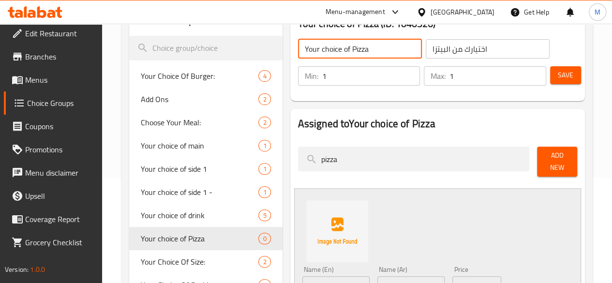
click at [315, 50] on input "Your choice of Pizza" at bounding box center [360, 48] width 124 height 19
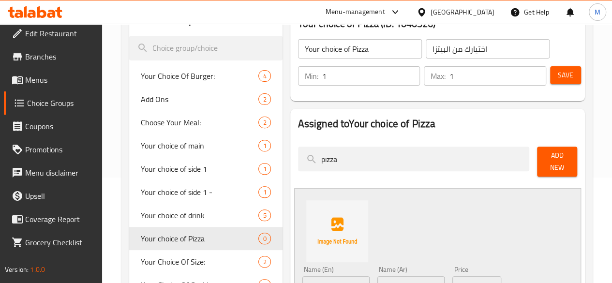
click at [433, 98] on div "Your choice of Pizza (ID: 1040526) Your choice of Pizza ​ اختيارك من البيتزا ​ …" at bounding box center [438, 54] width 295 height 93
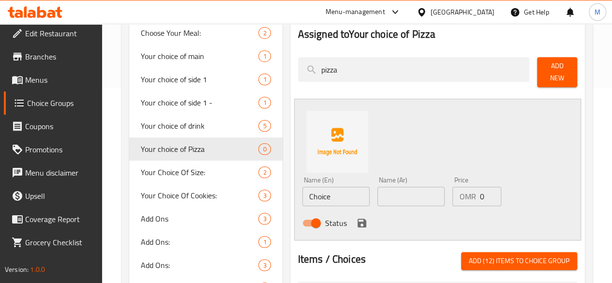
scroll to position [182, 0]
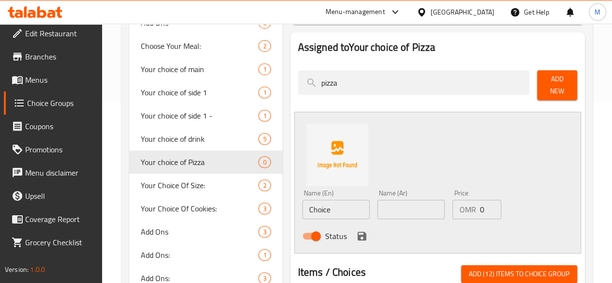
click at [491, 268] on span "Add (12) items to choice group" at bounding box center [519, 274] width 101 height 12
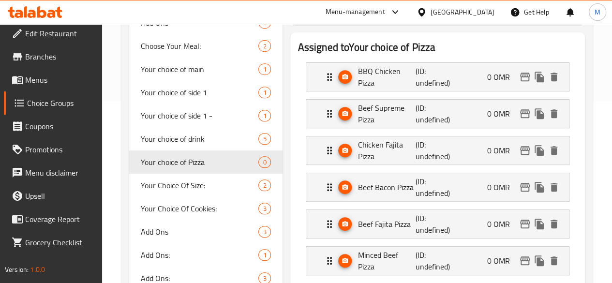
checkbox input "false"
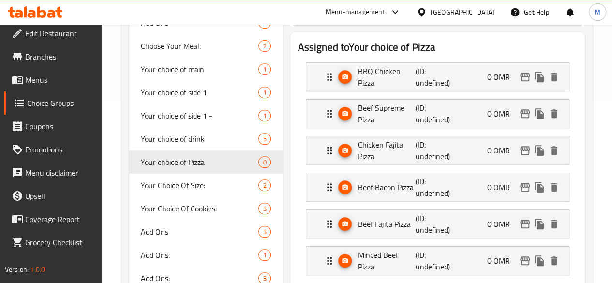
checkbox input "false"
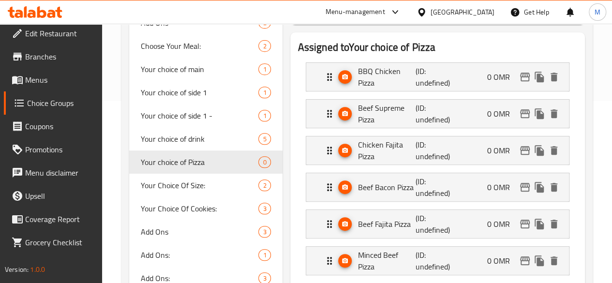
checkbox input "false"
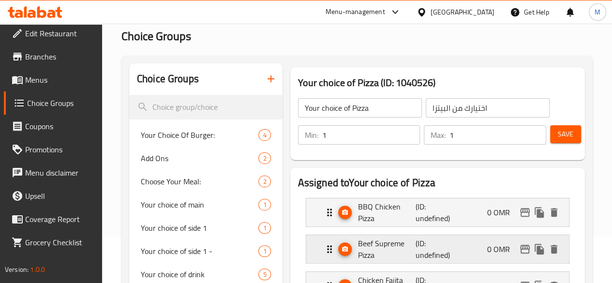
scroll to position [39, 0]
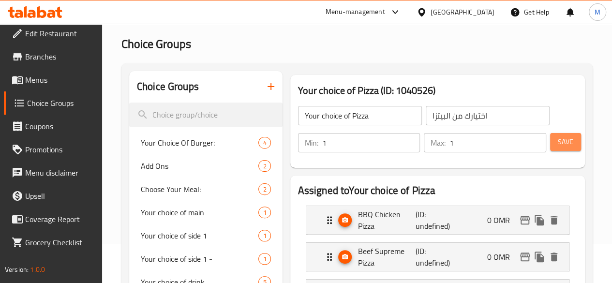
click at [558, 139] on span "Save" at bounding box center [565, 142] width 15 height 12
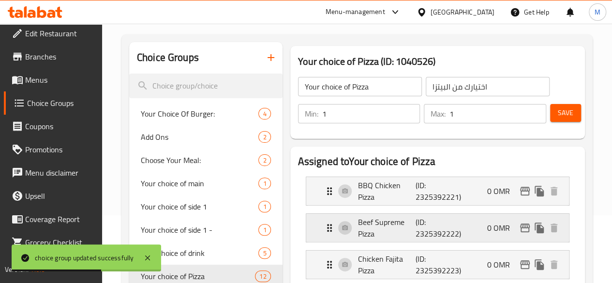
scroll to position [67, 0]
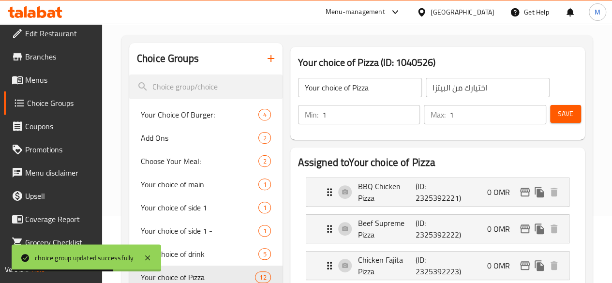
click at [558, 113] on span "Save" at bounding box center [565, 114] width 15 height 12
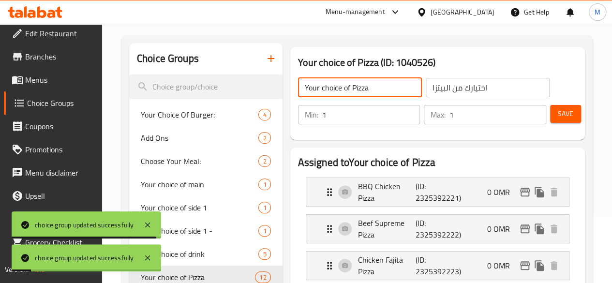
click at [313, 87] on input "Your choice of Pizza" at bounding box center [360, 87] width 124 height 19
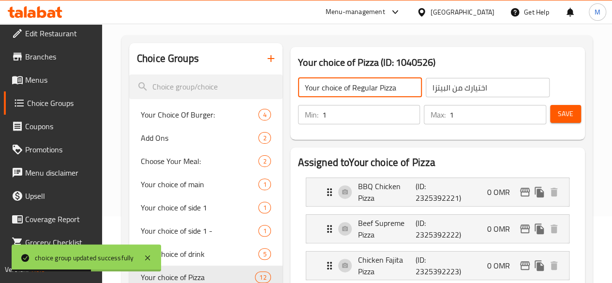
type input "Your choice of Regular Pizza"
click at [563, 115] on span "Save" at bounding box center [565, 114] width 15 height 12
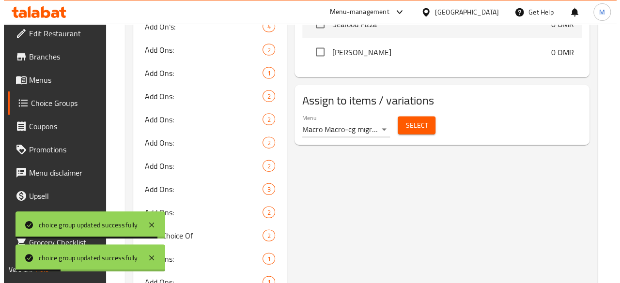
scroll to position [1014, 0]
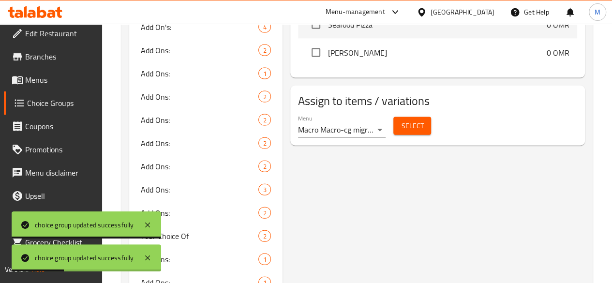
click at [401, 120] on span "Select" at bounding box center [412, 126] width 22 height 12
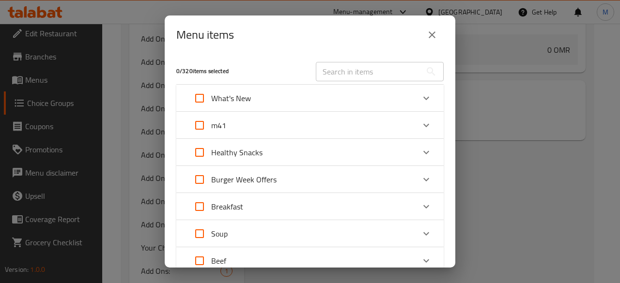
click at [243, 129] on div "m41" at bounding box center [301, 125] width 227 height 23
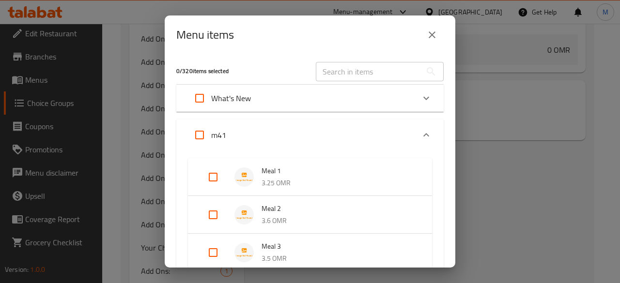
click at [211, 215] on input "Expand" at bounding box center [212, 214] width 23 height 23
checkbox input "true"
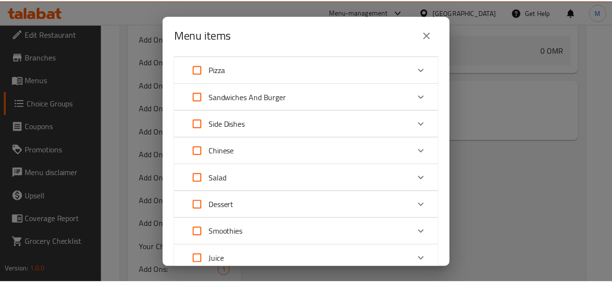
scroll to position [706, 0]
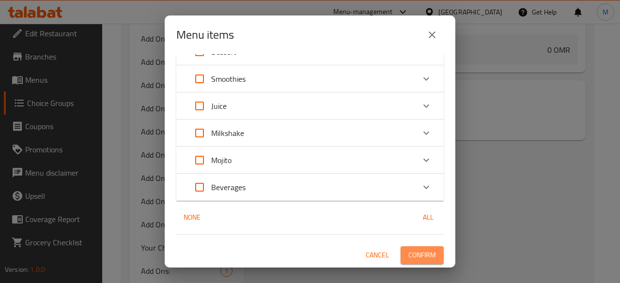
click at [421, 257] on span "Confirm" at bounding box center [422, 255] width 28 height 12
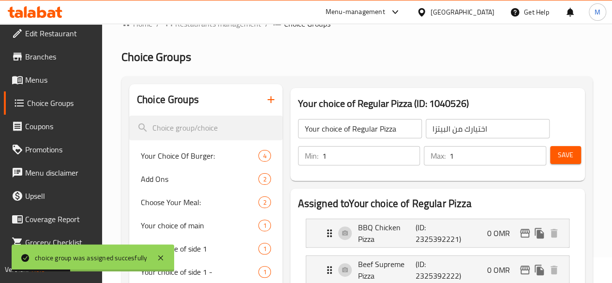
scroll to position [0, 0]
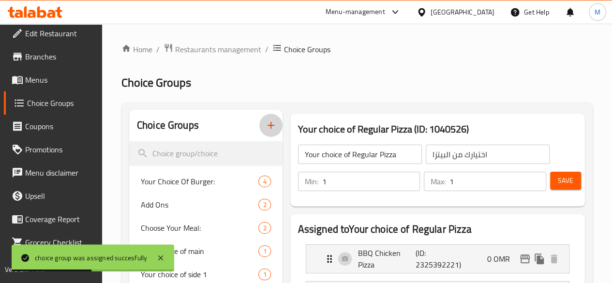
click at [265, 128] on icon "button" at bounding box center [271, 126] width 12 height 12
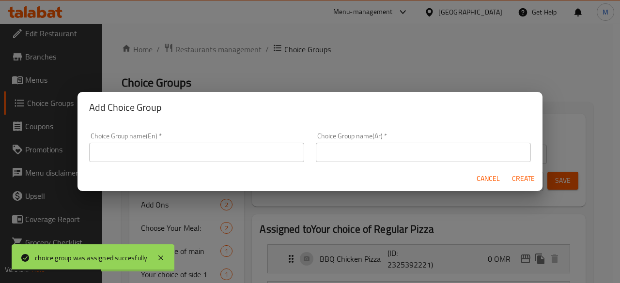
click at [182, 154] on input "text" at bounding box center [196, 152] width 215 height 19
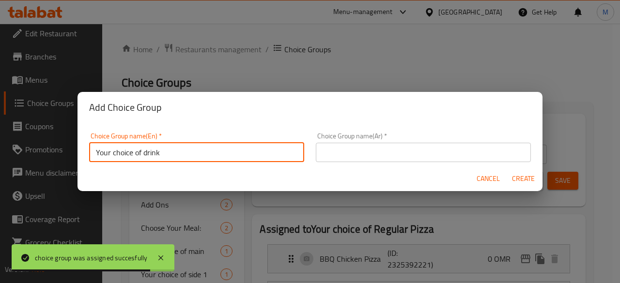
drag, startPoint x: 143, startPoint y: 153, endPoint x: 169, endPoint y: 156, distance: 26.8
click at [169, 156] on input "Your choice of drink" at bounding box center [196, 152] width 215 height 19
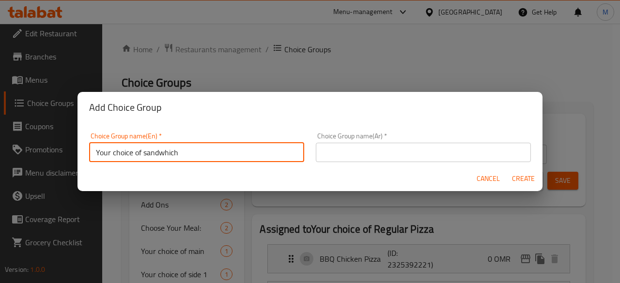
type input "Your choice of sandwhich"
click at [355, 151] on input "text" at bounding box center [423, 152] width 215 height 19
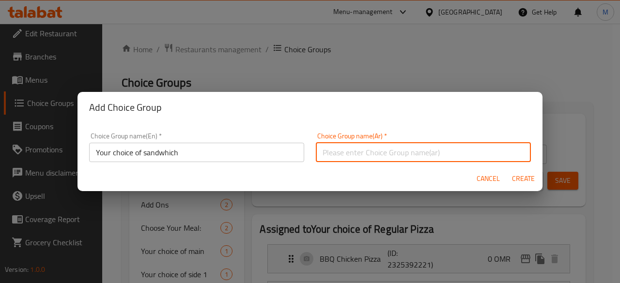
paste input "اختيارك من الساندويتش"
type input "اختيارك من الساندويتش"
click at [518, 177] on span "Create" at bounding box center [522, 179] width 23 height 12
type input "Your choice of sandwhich"
type input "اختيارك من الساندويتش"
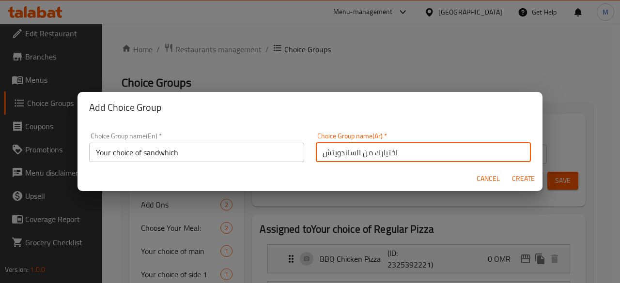
type input "0"
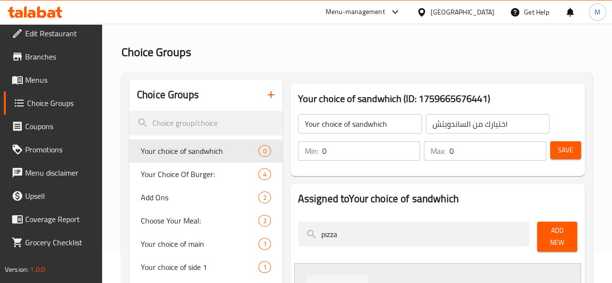
scroll to position [32, 0]
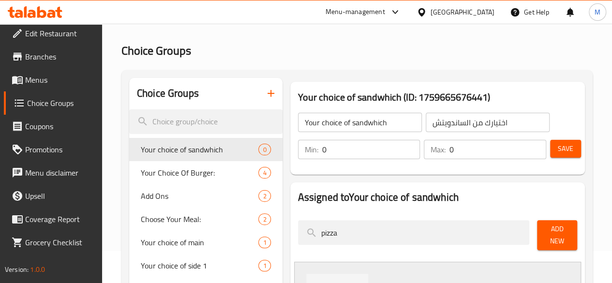
click at [325, 146] on input "0" at bounding box center [371, 149] width 98 height 19
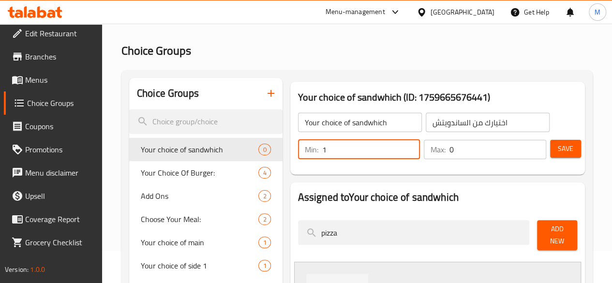
type input "1"
click at [450, 151] on input "0" at bounding box center [498, 149] width 97 height 19
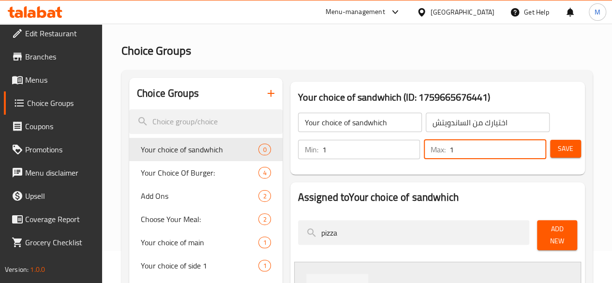
type input "1"
click at [558, 148] on span "Save" at bounding box center [565, 149] width 15 height 12
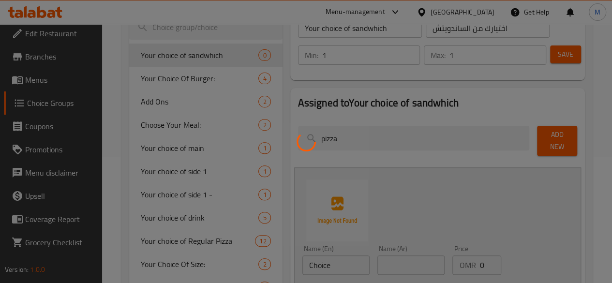
scroll to position [128, 0]
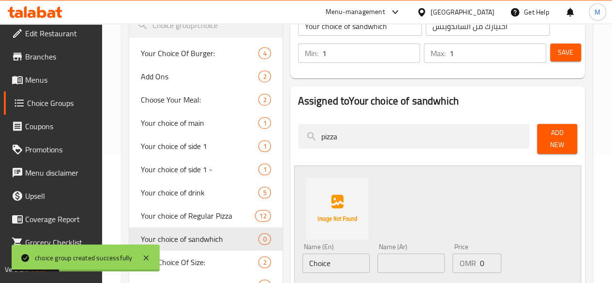
drag, startPoint x: 304, startPoint y: 141, endPoint x: 236, endPoint y: 135, distance: 68.1
paste input "Sandwich"
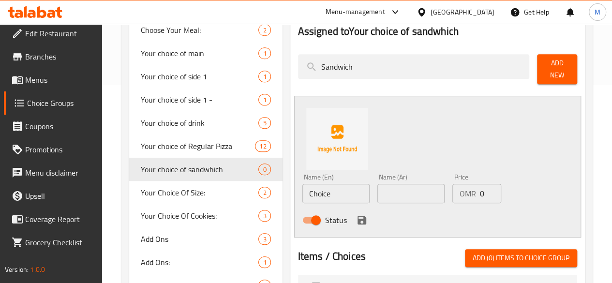
scroll to position [198, 0]
drag, startPoint x: 325, startPoint y: 64, endPoint x: 250, endPoint y: 61, distance: 75.1
click at [287, 61] on div "Assigned to Your choice of sandwhich Sandwich Add New Name (En) Choice Name (En…" at bounding box center [438, 235] width 303 height 444
paste input "Triple Décor Club"
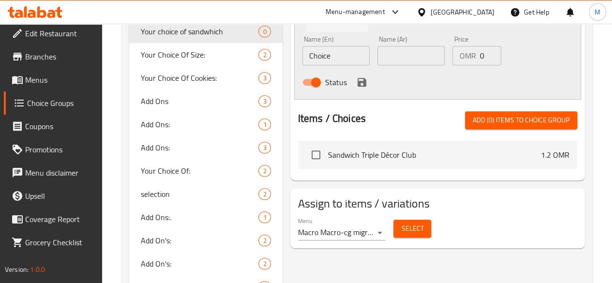
scroll to position [336, 0]
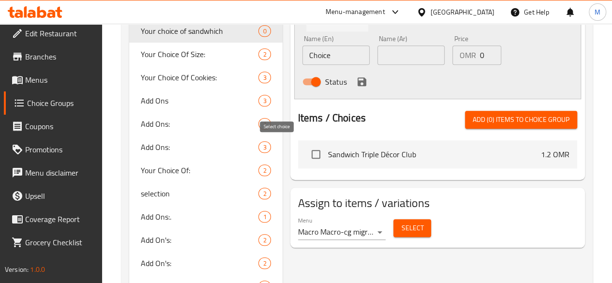
type input "Sandwich Triple Décor Club"
click at [306, 150] on input "checkbox" at bounding box center [316, 154] width 20 height 20
checkbox input "true"
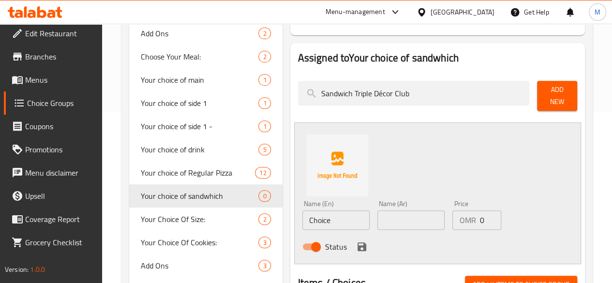
scroll to position [170, 0]
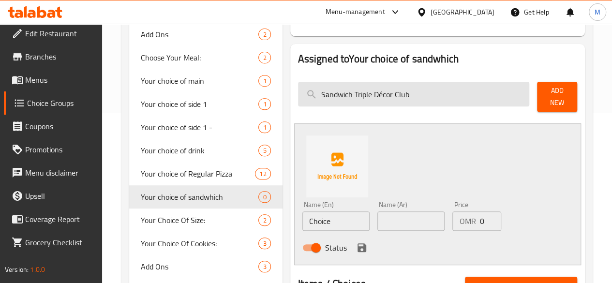
drag, startPoint x: 374, startPoint y: 96, endPoint x: 268, endPoint y: 93, distance: 105.6
click at [298, 93] on input "Sandwich Triple Décor Club" at bounding box center [414, 94] width 232 height 25
paste input "Chicken Tikka"
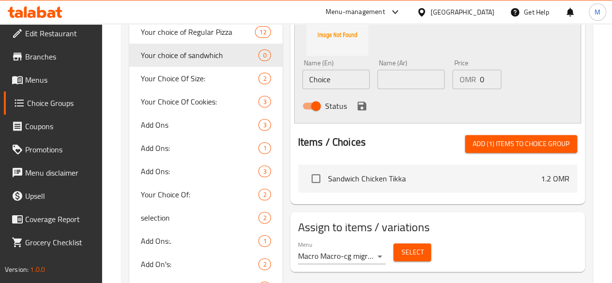
scroll to position [313, 0]
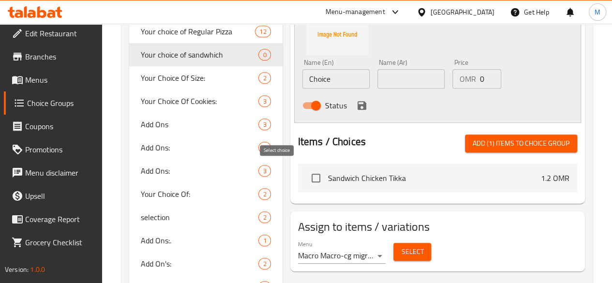
type input "Sandwich Chicken Tikka"
click at [306, 176] on input "checkbox" at bounding box center [316, 178] width 20 height 20
checkbox input "true"
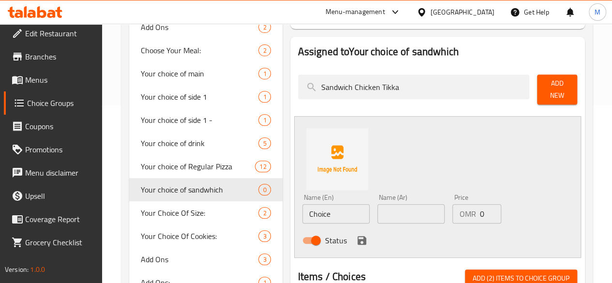
scroll to position [176, 0]
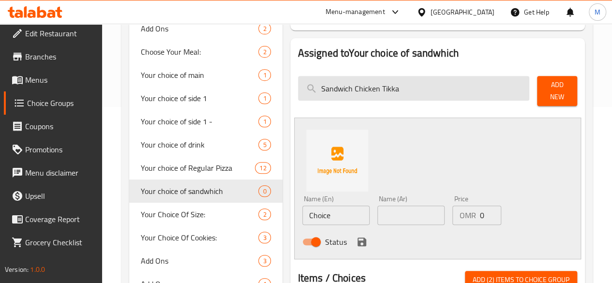
click at [366, 98] on input "Sandwich Chicken Tikka" at bounding box center [414, 88] width 232 height 25
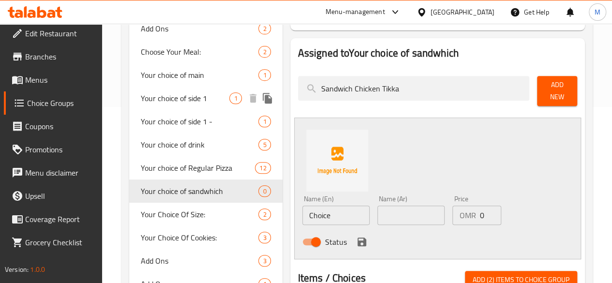
drag, startPoint x: 365, startPoint y: 92, endPoint x: 237, endPoint y: 88, distance: 127.9
paste input "Mayo"
type input "Sandwich Chicken Mayo"
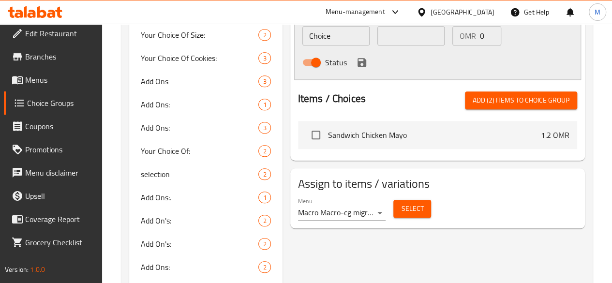
scroll to position [356, 0]
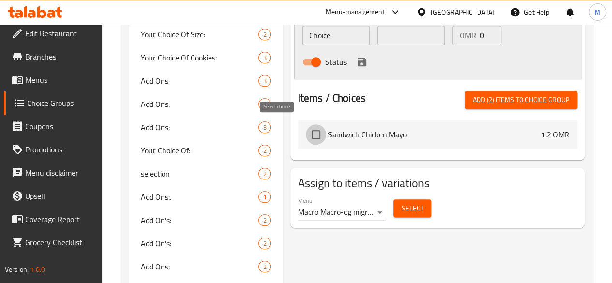
click at [306, 131] on input "checkbox" at bounding box center [316, 134] width 20 height 20
checkbox input "true"
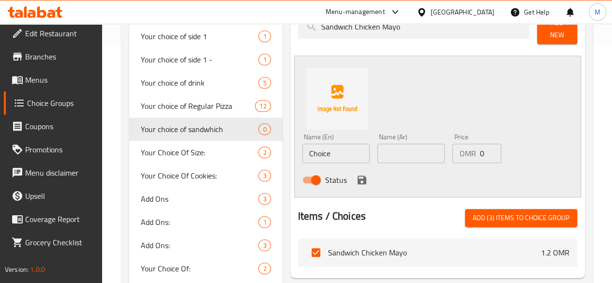
scroll to position [180, 0]
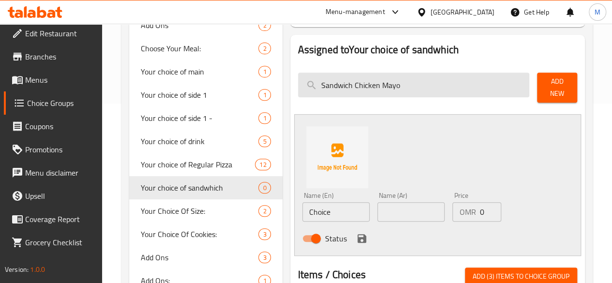
drag, startPoint x: 370, startPoint y: 79, endPoint x: 268, endPoint y: 78, distance: 102.2
click at [298, 78] on input "Sandwich Chicken Mayo" at bounding box center [414, 85] width 232 height 25
paste input "Grilled Chicken"
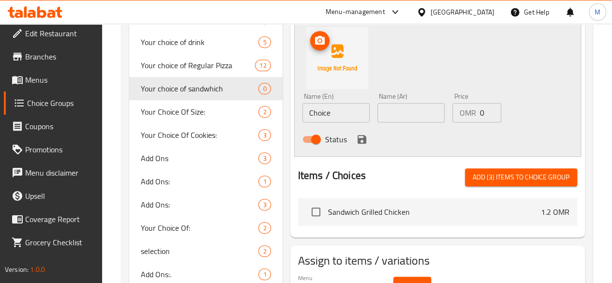
scroll to position [279, 0]
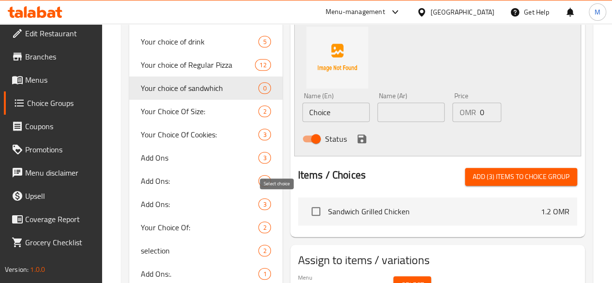
type input "Sandwich Grilled Chicken"
click at [306, 206] on input "checkbox" at bounding box center [316, 211] width 20 height 20
checkbox input "true"
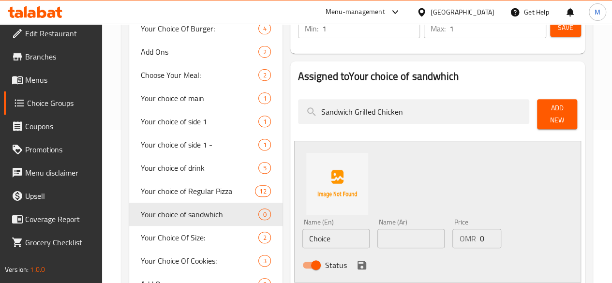
scroll to position [153, 0]
drag, startPoint x: 378, startPoint y: 111, endPoint x: 245, endPoint y: 103, distance: 132.9
paste input "Tuna"
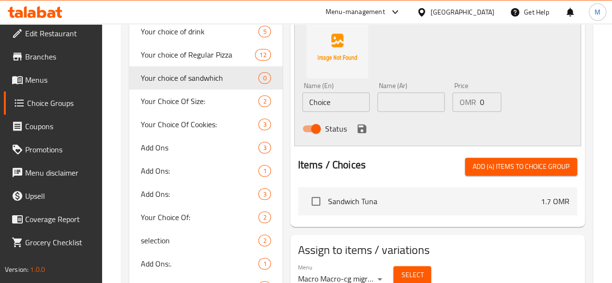
scroll to position [290, 0]
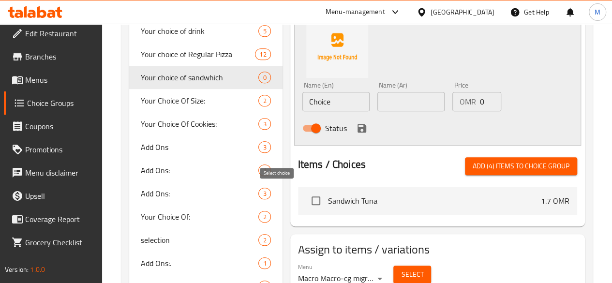
type input "Sandwich Tuna"
click at [306, 195] on input "checkbox" at bounding box center [316, 201] width 20 height 20
checkbox input "true"
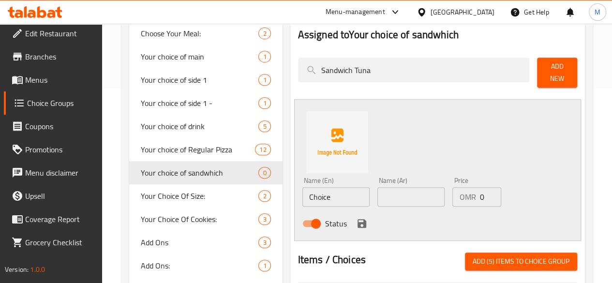
scroll to position [194, 0]
drag, startPoint x: 346, startPoint y: 68, endPoint x: 251, endPoint y: 65, distance: 95.0
click at [287, 65] on div "Assigned to Your choice of sandwhich Sandwich Tuna Add New Name (En) Choice Nam…" at bounding box center [438, 171] width 303 height 310
paste input "Grilled Beef"
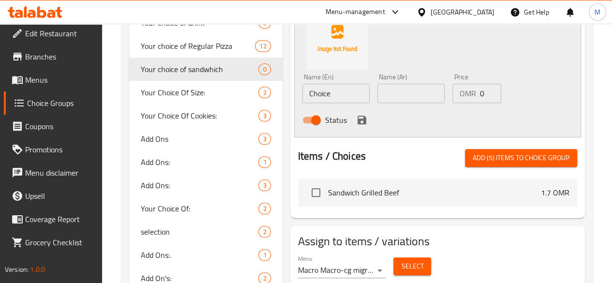
scroll to position [299, 0]
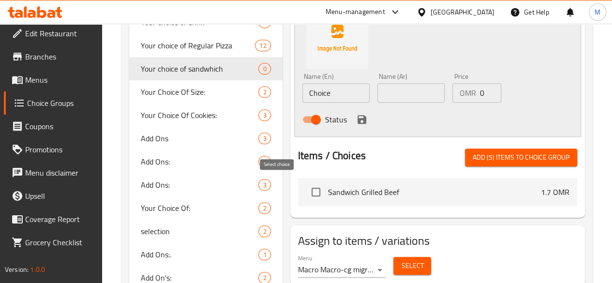
type input "Sandwich Grilled Beef"
click at [306, 186] on input "checkbox" at bounding box center [316, 192] width 20 height 20
checkbox input "true"
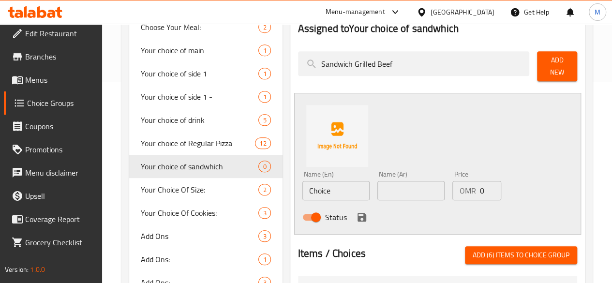
drag, startPoint x: 366, startPoint y: 60, endPoint x: 253, endPoint y: 60, distance: 113.3
click at [291, 60] on div "Assigned to Your choice of sandwhich Sandwich Grilled Beef Add New Name (En) Ch…" at bounding box center [438, 165] width 295 height 302
paste input "Chicken Lettuce Wrap"
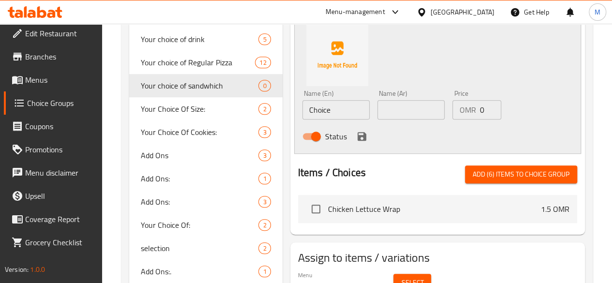
scroll to position [304, 0]
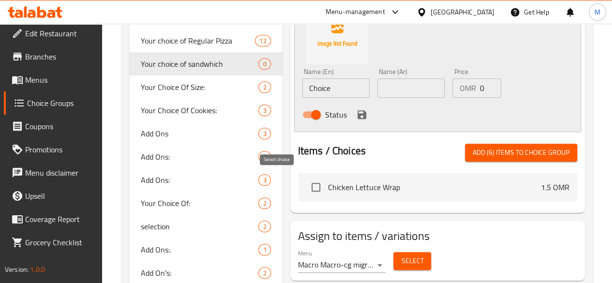
type input "Chicken Lettuce Wrap"
click at [306, 178] on input "checkbox" at bounding box center [316, 187] width 20 height 20
checkbox input "true"
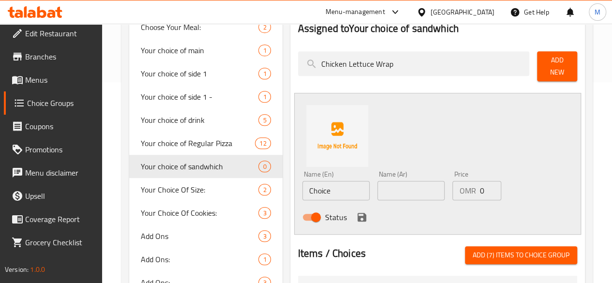
scroll to position [199, 0]
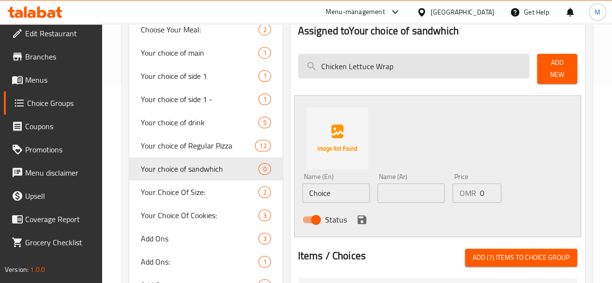
drag, startPoint x: 363, startPoint y: 67, endPoint x: 268, endPoint y: 64, distance: 94.9
click at [298, 64] on input "Chicken Lettuce Wrap" at bounding box center [414, 66] width 232 height 25
paste input "Beef"
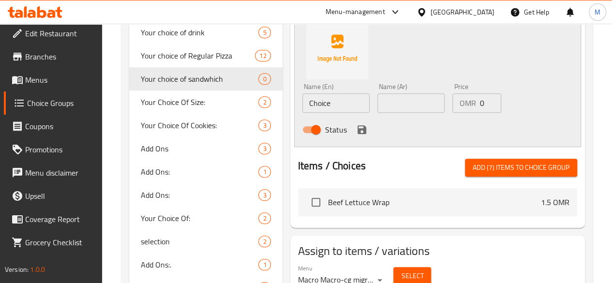
scroll to position [291, 0]
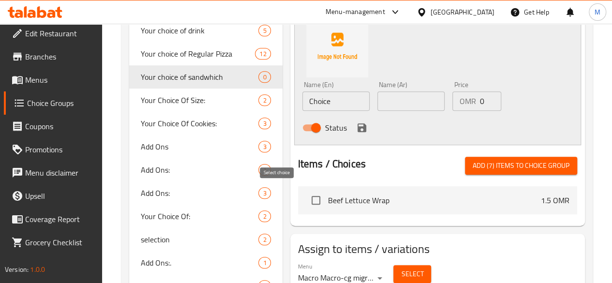
type input "Beef Lettuce Wrap"
click at [306, 198] on input "checkbox" at bounding box center [316, 200] width 20 height 20
checkbox input "true"
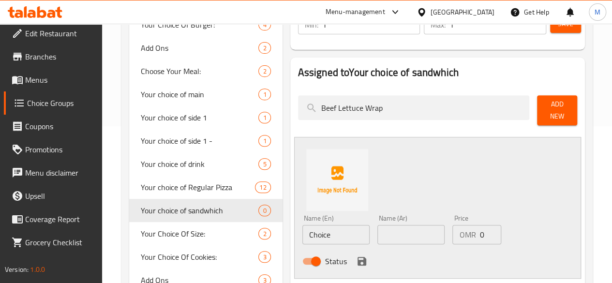
scroll to position [156, 0]
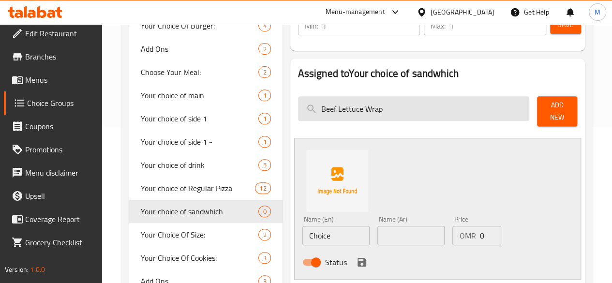
drag, startPoint x: 355, startPoint y: 102, endPoint x: 269, endPoint y: 98, distance: 86.3
click at [298, 98] on input "Beef Lettuce Wrap" at bounding box center [414, 108] width 232 height 25
paste input "Sandwich BBQ Beef Burger"
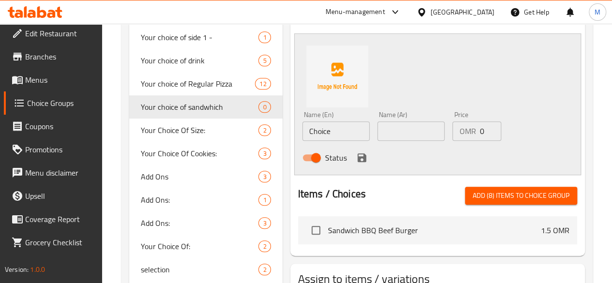
scroll to position [261, 0]
type input "Sandwich BBQ Beef Burger"
click at [306, 221] on input "checkbox" at bounding box center [316, 230] width 20 height 20
checkbox input "true"
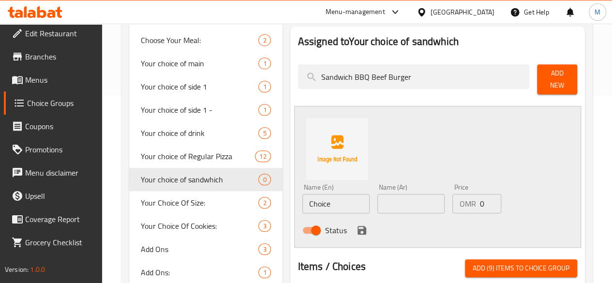
scroll to position [186, 0]
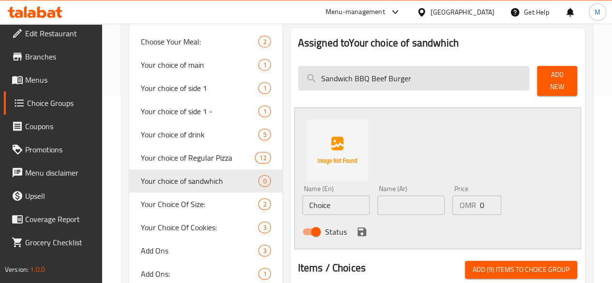
drag, startPoint x: 375, startPoint y: 81, endPoint x: 279, endPoint y: 84, distance: 95.4
click at [298, 84] on input "Sandwich BBQ Beef Burger" at bounding box center [414, 78] width 232 height 25
paste input "Regular"
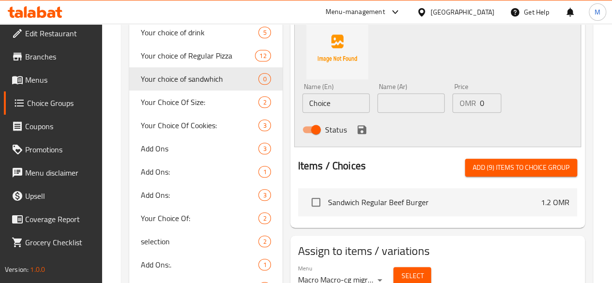
scroll to position [291, 0]
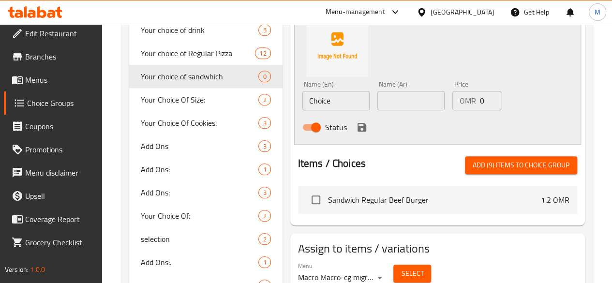
type input "Sandwich Regular Beef Burger"
click at [328, 196] on span "Sandwich Regular Beef Burger" at bounding box center [434, 200] width 213 height 12
click at [306, 196] on input "checkbox" at bounding box center [316, 200] width 20 height 20
checkbox input "true"
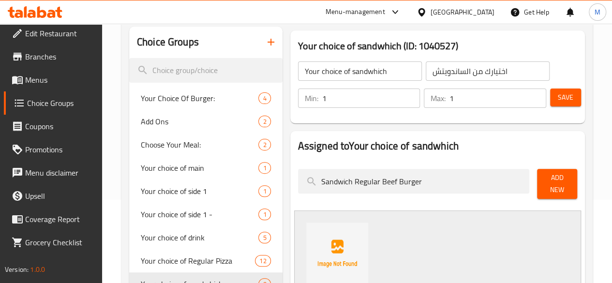
drag, startPoint x: 398, startPoint y: 183, endPoint x: 247, endPoint y: 183, distance: 151.1
paste input "Chicken"
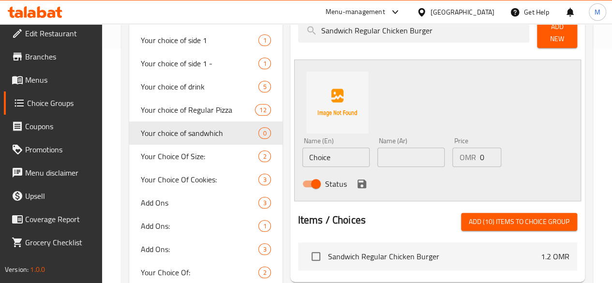
scroll to position [236, 0]
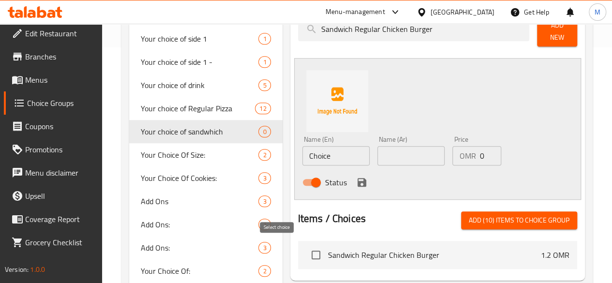
type input "Sandwich Regular Chicken Burger"
click at [306, 252] on input "checkbox" at bounding box center [316, 255] width 20 height 20
checkbox input "true"
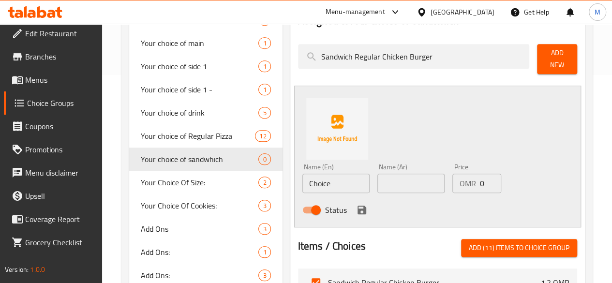
scroll to position [206, 0]
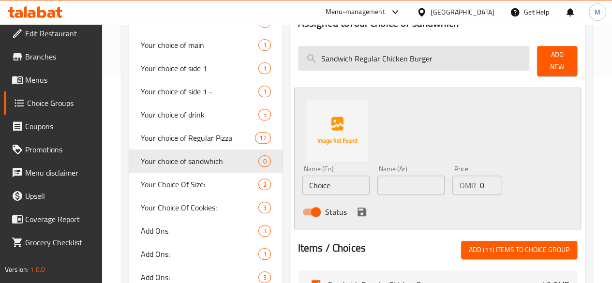
drag, startPoint x: 397, startPoint y: 61, endPoint x: 274, endPoint y: 58, distance: 123.0
click at [298, 58] on input "Sandwich Regular Chicken Burger" at bounding box center [414, 58] width 232 height 25
paste input "Cheese Hotdog Chicken Or Beef"
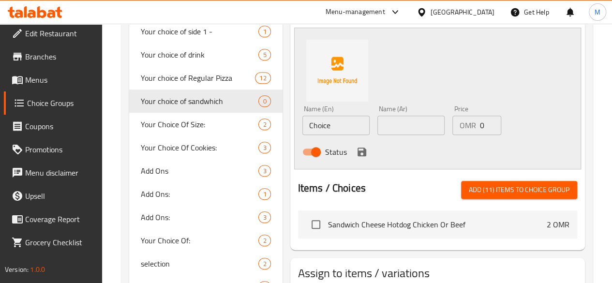
scroll to position [272, 0]
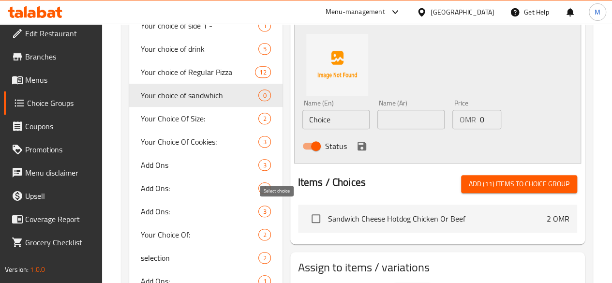
type input "Sandwich Cheese Hotdog Chicken Or Beef"
click at [306, 212] on input "checkbox" at bounding box center [316, 219] width 20 height 20
click at [487, 180] on span "Add (12) items to choice group" at bounding box center [519, 184] width 101 height 12
checkbox input "false"
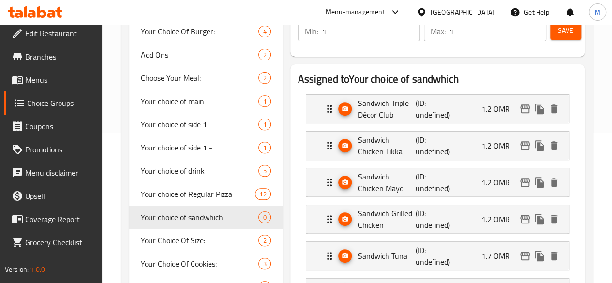
scroll to position [149, 0]
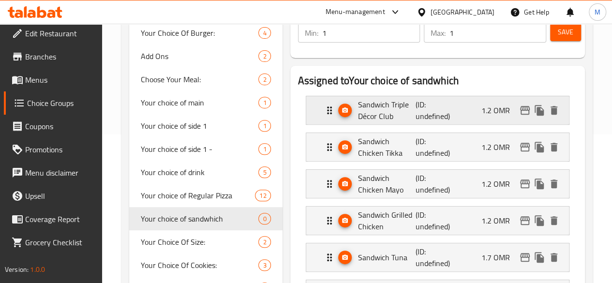
click at [490, 123] on div "Sandwich Triple Décor Club (ID: undefined) 1.2 OMR" at bounding box center [441, 110] width 234 height 28
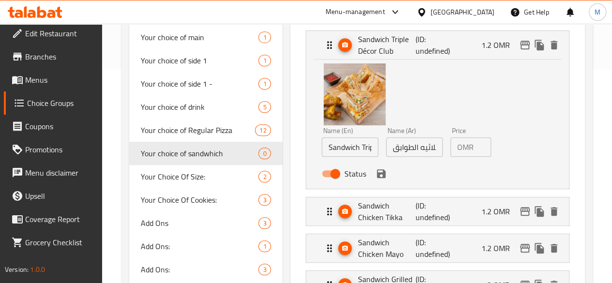
scroll to position [214, 0]
click at [478, 145] on input "1.2" at bounding box center [485, 146] width 14 height 19
click at [469, 176] on div "Status" at bounding box center [415, 173] width 194 height 26
click at [376, 178] on icon "save" at bounding box center [382, 174] width 12 height 12
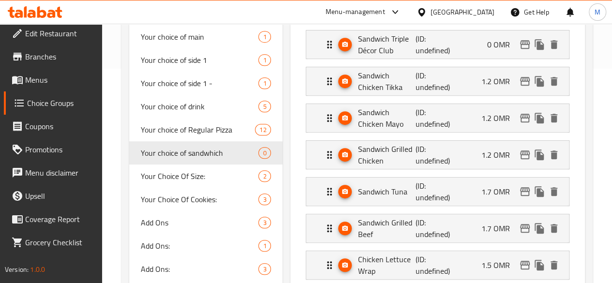
type input "0"
click at [484, 89] on div "Sandwich Chicken Tikka (ID: undefined) 1.2 OMR" at bounding box center [441, 81] width 234 height 28
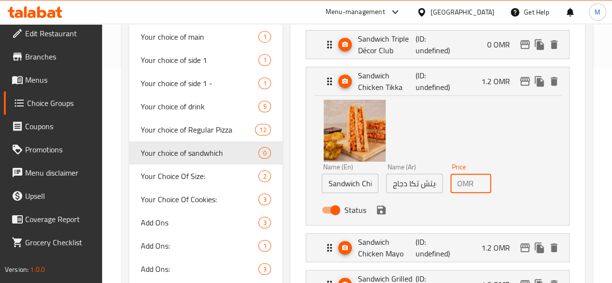
click at [478, 184] on input "1.2" at bounding box center [485, 183] width 14 height 19
click at [377, 212] on icon "save" at bounding box center [381, 210] width 9 height 9
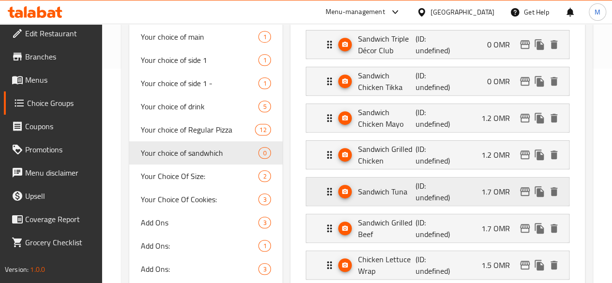
type input "0"
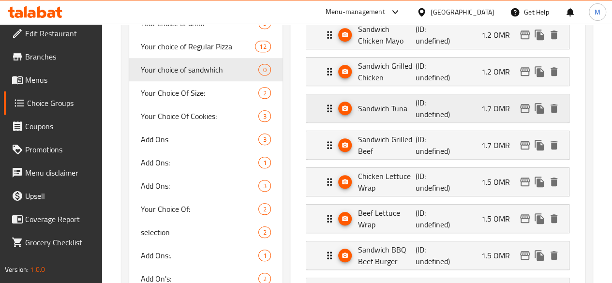
scroll to position [298, 0]
click at [488, 37] on p "1.2 OMR" at bounding box center [500, 35] width 36 height 12
click at [451, 37] on div "Sandwich Chicken Mayo (ID: undefined) 1.2 OMR" at bounding box center [441, 34] width 234 height 28
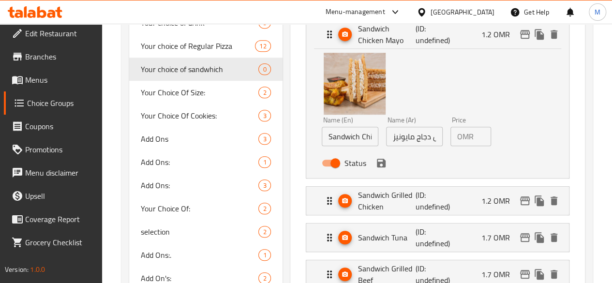
click at [478, 138] on input "1.2" at bounding box center [485, 136] width 14 height 19
click at [377, 163] on icon "save" at bounding box center [381, 163] width 9 height 9
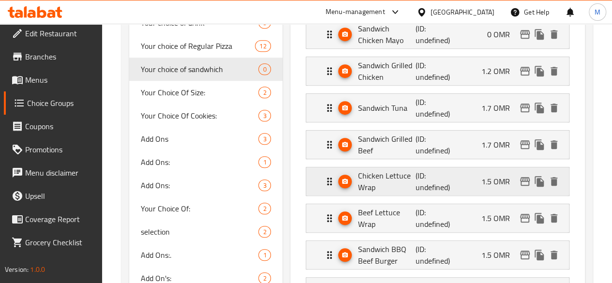
type input "0"
click at [466, 73] on div "Sandwich Grilled Chicken (ID: undefined) 1.2 OMR" at bounding box center [441, 71] width 234 height 28
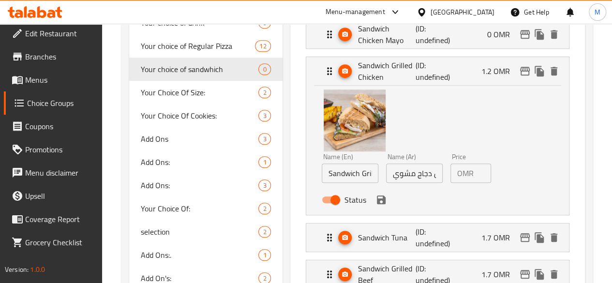
click at [458, 170] on div "OMR 1.2 Price" at bounding box center [471, 173] width 41 height 19
click at [376, 202] on icon "save" at bounding box center [382, 200] width 12 height 12
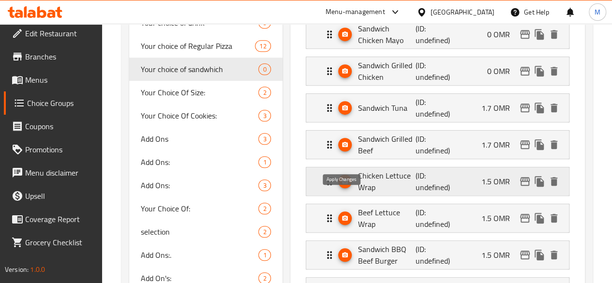
type input "0"
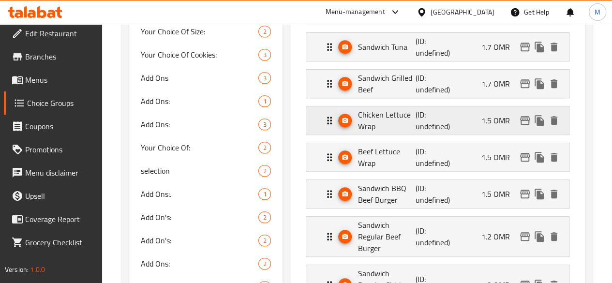
scroll to position [360, 0]
click at [489, 41] on p "1.7 OMR" at bounding box center [500, 47] width 36 height 12
click at [484, 36] on div "Sandwich Tuna (ID: undefined) 1.7 OMR" at bounding box center [441, 46] width 234 height 28
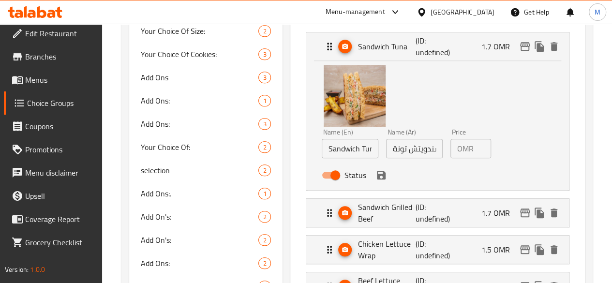
click at [478, 152] on input "1.7" at bounding box center [485, 148] width 14 height 19
click at [377, 175] on icon "save" at bounding box center [381, 175] width 9 height 9
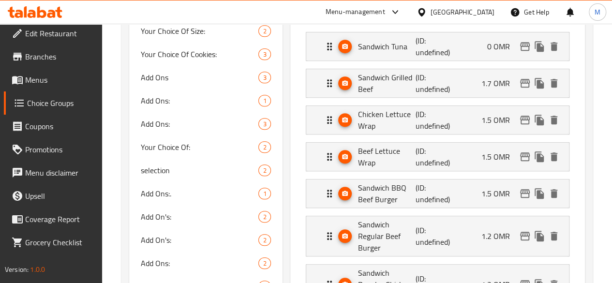
type input "0"
click at [495, 89] on div "1.7 OMR" at bounding box center [522, 83] width 80 height 15
click at [498, 77] on p "1.7 OMR" at bounding box center [500, 83] width 36 height 12
click at [470, 76] on div "Sandwich Grilled Beef (ID: undefined) 1.7 OMR" at bounding box center [441, 83] width 234 height 28
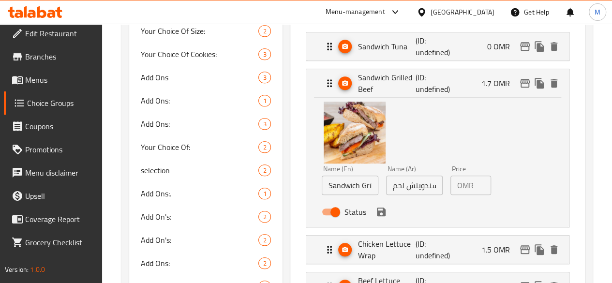
click at [478, 184] on input "1.7" at bounding box center [485, 185] width 14 height 19
click at [377, 213] on icon "save" at bounding box center [381, 212] width 9 height 9
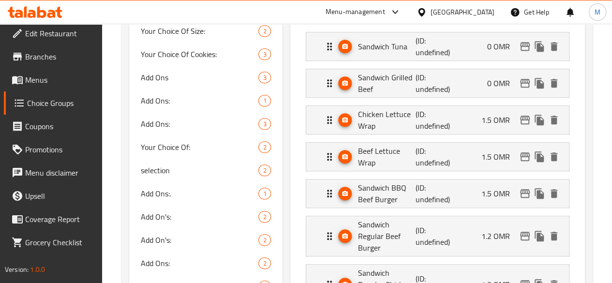
type input "0"
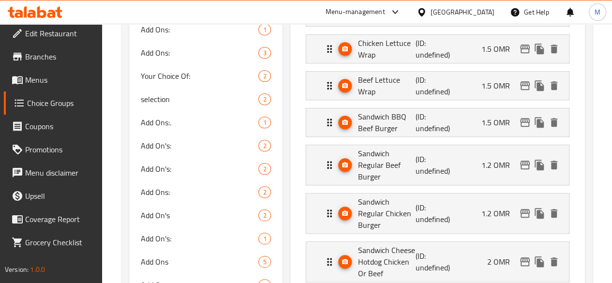
scroll to position [432, 0]
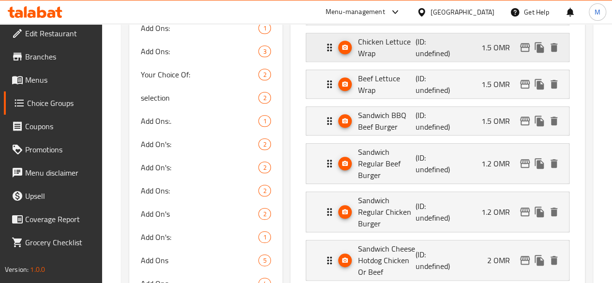
click at [495, 42] on p "1.5 OMR" at bounding box center [500, 48] width 36 height 12
click at [433, 55] on div "Chicken Lettuce Wrap (ID: undefined) 1.5 OMR" at bounding box center [441, 47] width 234 height 28
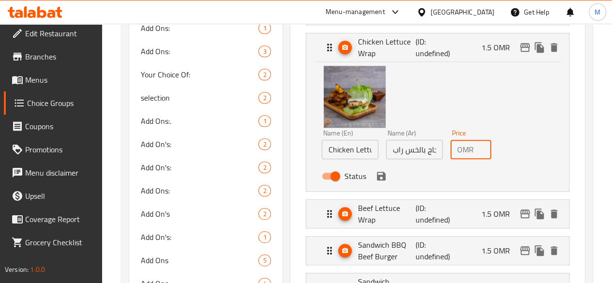
click at [478, 148] on input "1.5" at bounding box center [485, 149] width 14 height 19
click at [377, 174] on icon "save" at bounding box center [381, 176] width 9 height 9
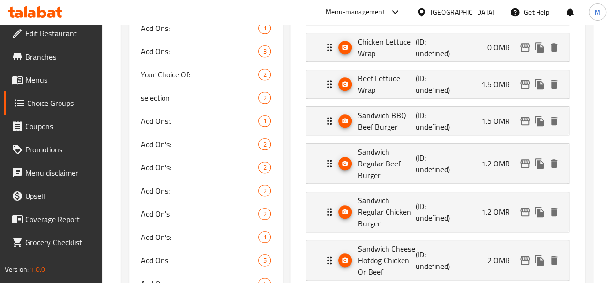
type input "0"
click at [443, 89] on div "Beef Lettuce Wrap (ID: undefined) 1.5 OMR" at bounding box center [441, 84] width 234 height 28
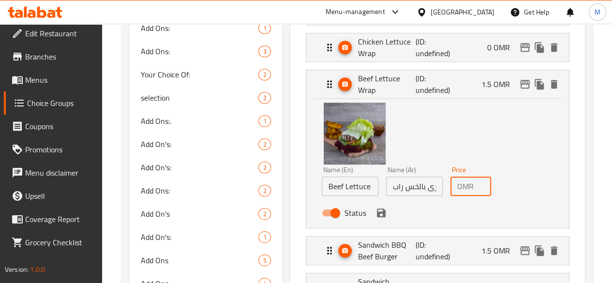
click at [478, 188] on input "1.5" at bounding box center [485, 186] width 14 height 19
click at [377, 209] on icon "save" at bounding box center [381, 213] width 9 height 9
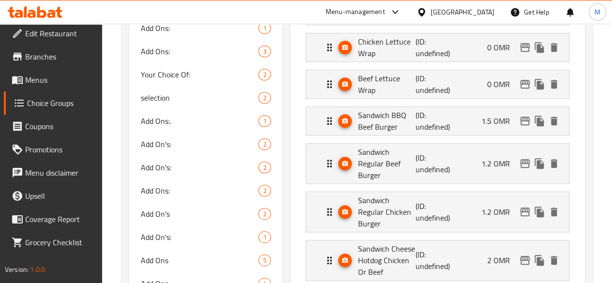
type input "0"
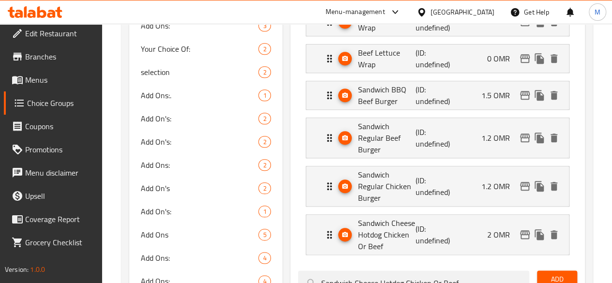
scroll to position [460, 0]
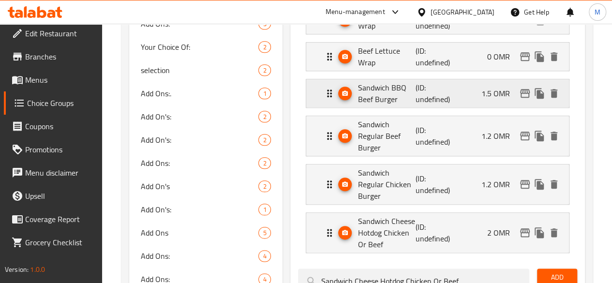
click at [447, 91] on div "Sandwich BBQ Beef Burger (ID: undefined) 1.5 OMR" at bounding box center [441, 93] width 234 height 28
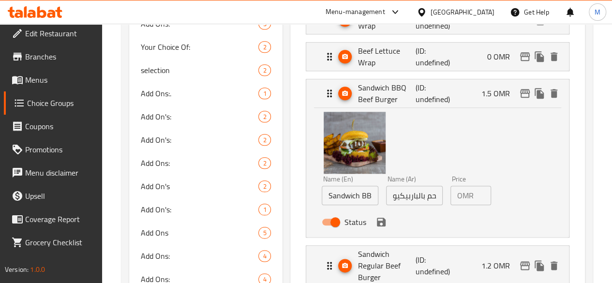
click at [458, 196] on div "OMR 1.5 Price" at bounding box center [471, 195] width 41 height 19
click at [376, 224] on icon "save" at bounding box center [382, 222] width 12 height 12
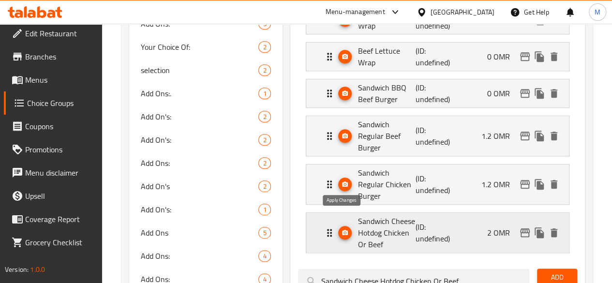
type input "0"
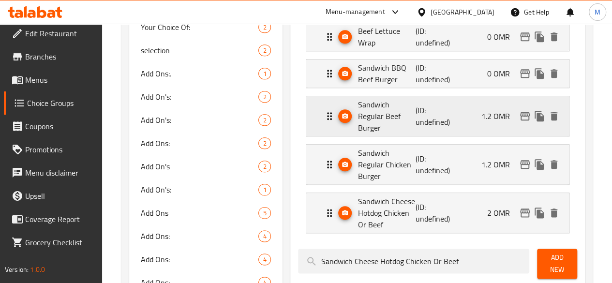
scroll to position [480, 0]
click at [463, 108] on div "Sandwich Regular Beef Burger (ID: undefined) 1.2 OMR" at bounding box center [441, 116] width 234 height 40
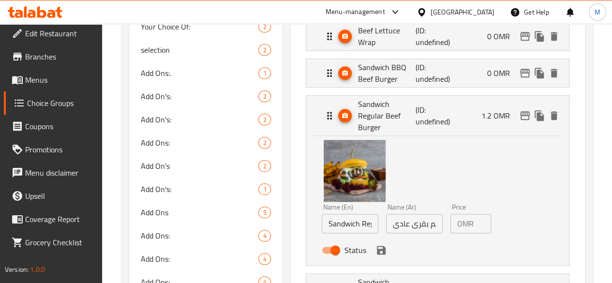
click at [478, 214] on input "1.2" at bounding box center [485, 223] width 14 height 19
click at [376, 245] on icon "save" at bounding box center [382, 251] width 12 height 12
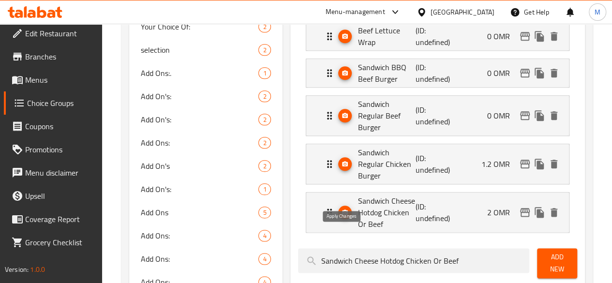
type input "0"
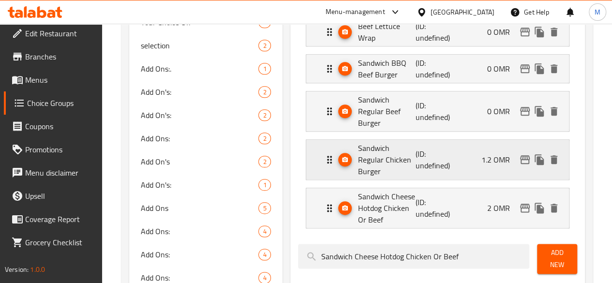
click at [482, 154] on p "1.2 OMR" at bounding box center [500, 160] width 36 height 12
click at [463, 150] on div "Sandwich Regular Chicken Burger (ID: undefined) 1.2 OMR" at bounding box center [441, 160] width 234 height 40
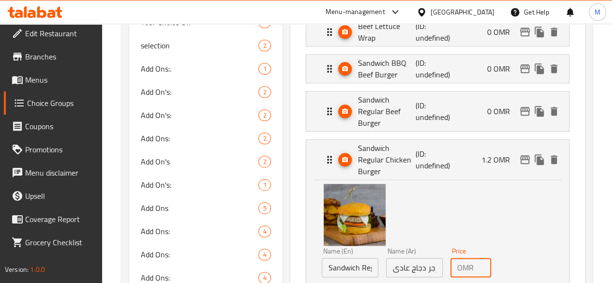
click at [478, 258] on input "1.2" at bounding box center [485, 267] width 14 height 19
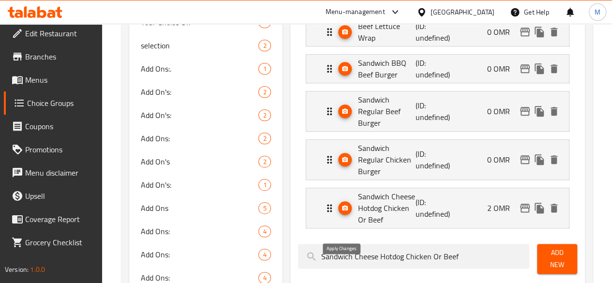
type input "0"
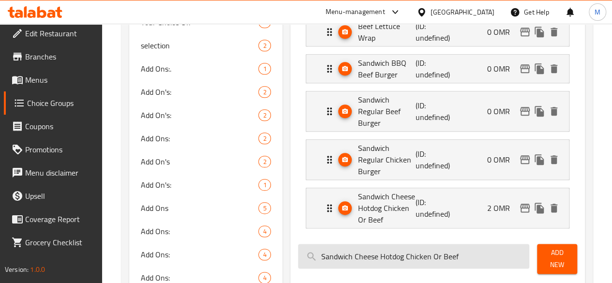
scroll to position [489, 0]
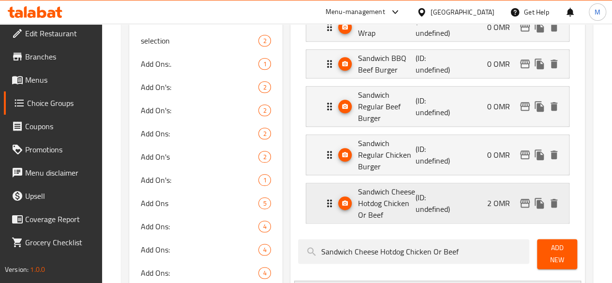
click at [444, 183] on div "Sandwich Cheese Hotdog Chicken Or Beef (ID: undefined) 2 OMR" at bounding box center [441, 203] width 234 height 40
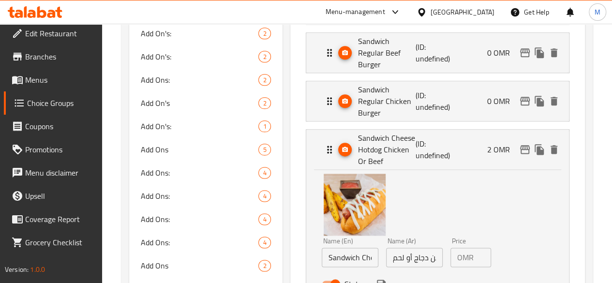
scroll to position [547, 0]
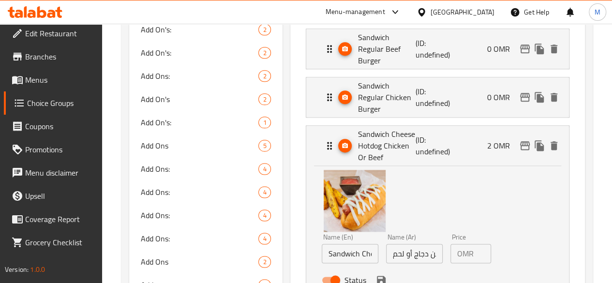
click at [478, 244] on input "2" at bounding box center [485, 253] width 14 height 19
click at [377, 276] on icon "save" at bounding box center [381, 280] width 9 height 9
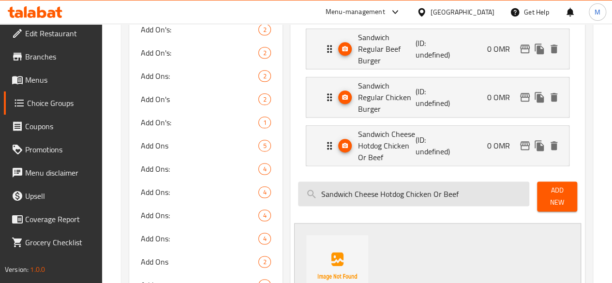
type input "0"
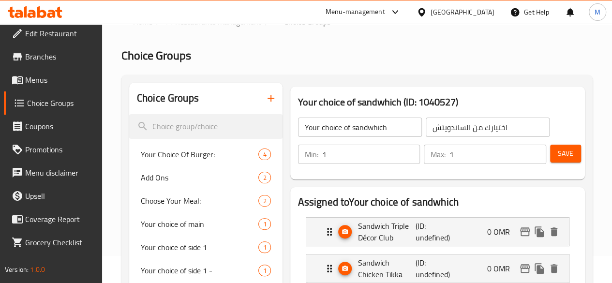
scroll to position [0, 0]
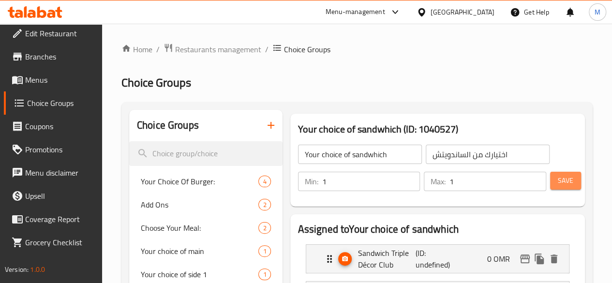
click at [559, 182] on span "Save" at bounding box center [565, 181] width 15 height 12
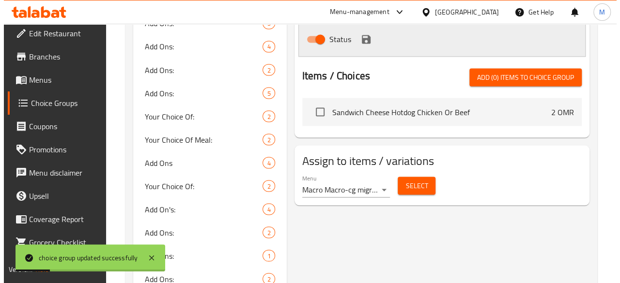
scroll to position [857, 0]
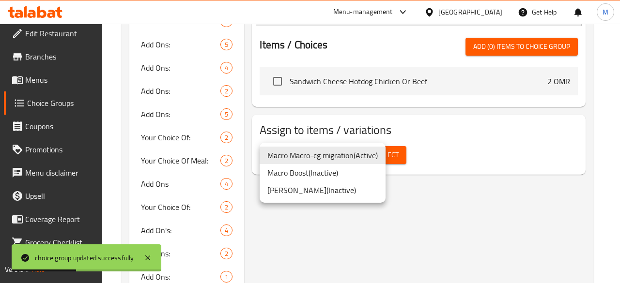
click at [490, 144] on div at bounding box center [310, 141] width 620 height 283
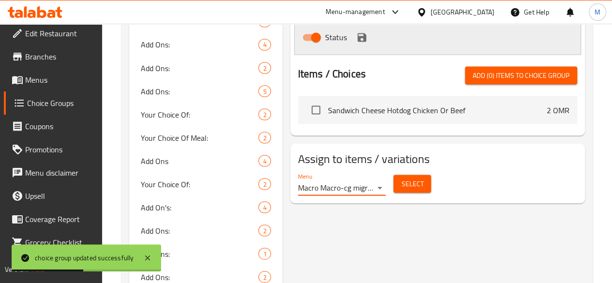
click at [394, 175] on button "Select" at bounding box center [413, 184] width 38 height 18
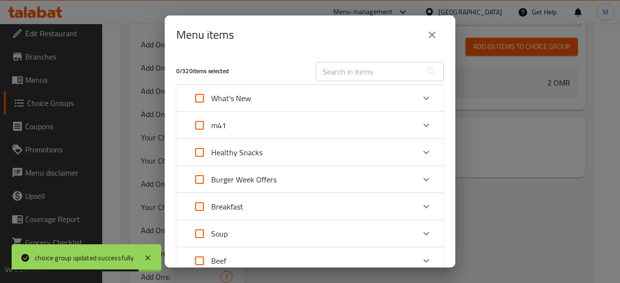
click at [260, 124] on div "m41" at bounding box center [301, 125] width 227 height 23
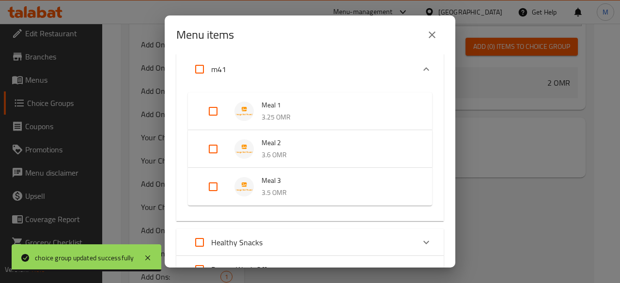
scroll to position [68, 0]
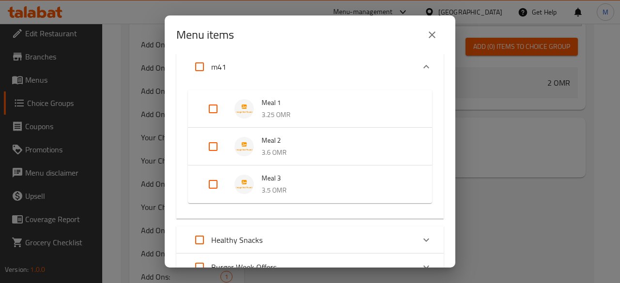
click at [208, 182] on input "Expand" at bounding box center [212, 184] width 23 height 23
checkbox input "true"
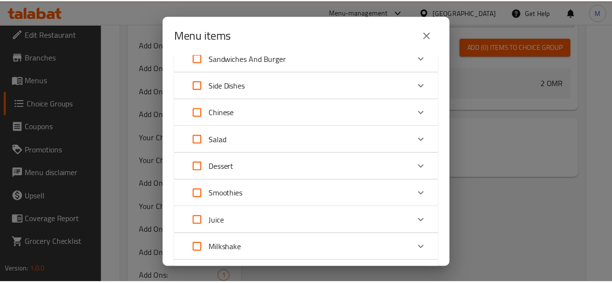
scroll to position [698, 0]
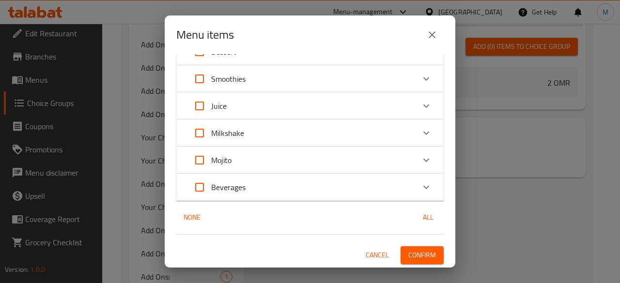
click at [416, 256] on span "Confirm" at bounding box center [422, 255] width 28 height 12
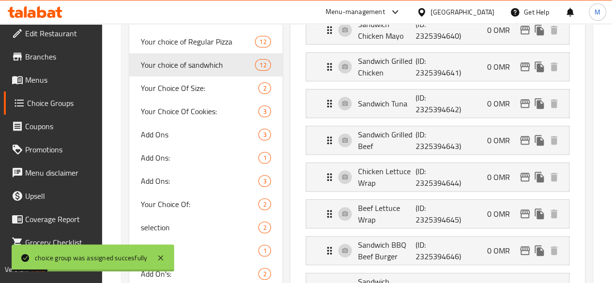
scroll to position [297, 0]
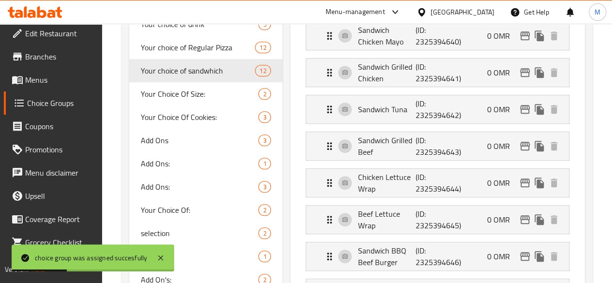
click at [50, 78] on span "Menus" at bounding box center [59, 80] width 69 height 12
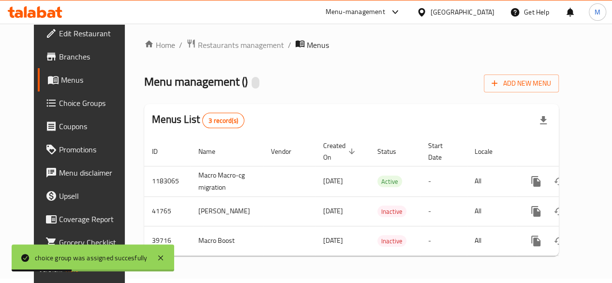
scroll to position [11, 0]
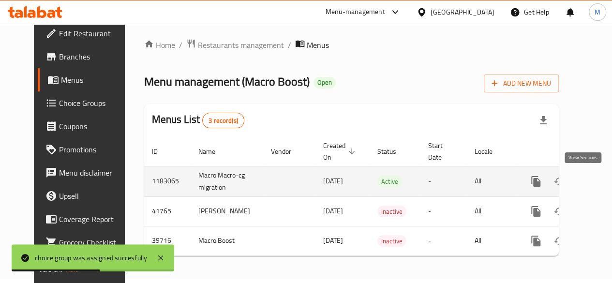
click at [600, 176] on icon "enhanced table" at bounding box center [606, 182] width 12 height 12
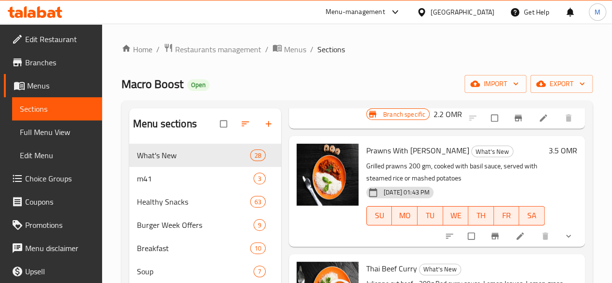
scroll to position [152, 0]
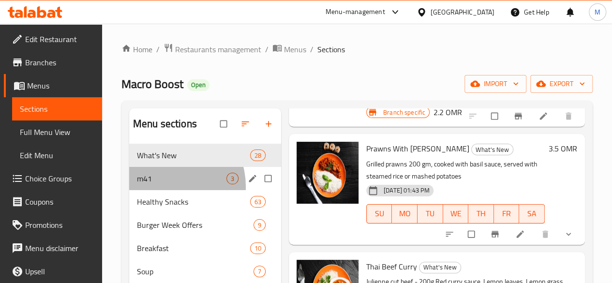
click at [166, 190] on div "m41 3" at bounding box center [205, 178] width 152 height 23
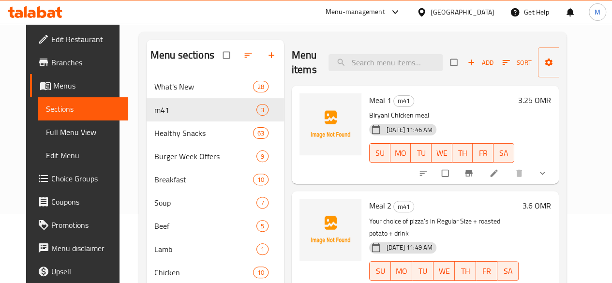
scroll to position [68, 0]
click at [499, 173] on icon at bounding box center [494, 174] width 10 height 10
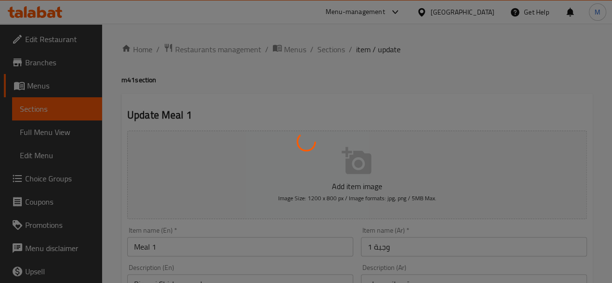
type input "اختيارك من الطبق الرئيسي"
type input "1"
type input "اختيارك من الطبق الجانبي 1"
type input "1"
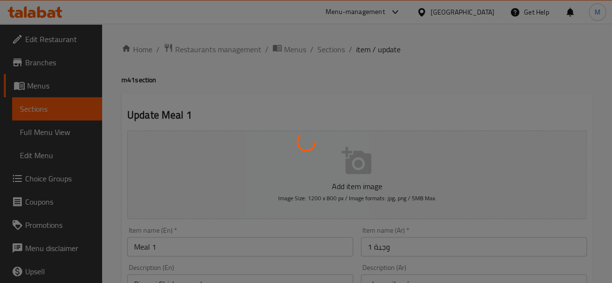
type input "1"
type input "اختيارك من المشروبات"
type input "1"
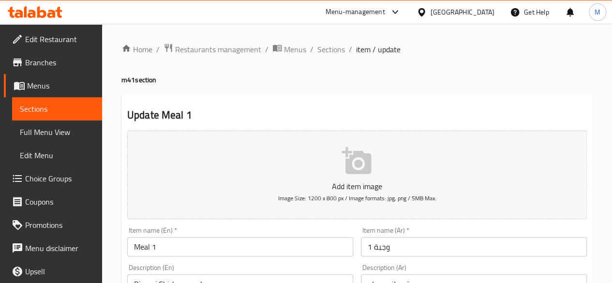
click at [517, 173] on button "Add item image Image Size: 1200 x 800 px / Image formats: jpg, png / 5MB Max." at bounding box center [357, 175] width 460 height 89
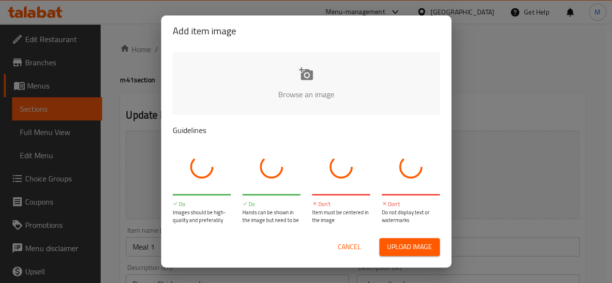
scroll to position [4, 0]
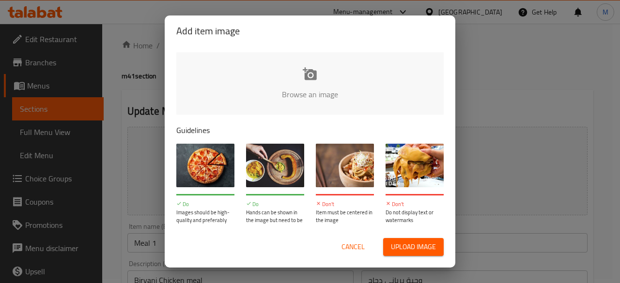
click at [365, 244] on button "Cancel" at bounding box center [352, 247] width 31 height 18
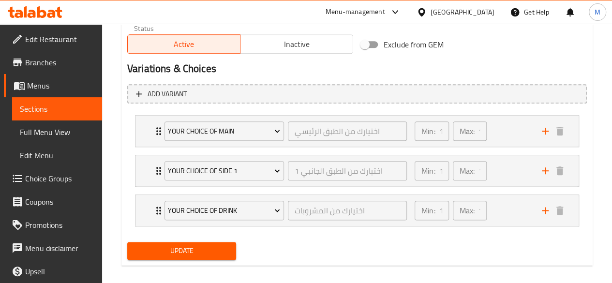
scroll to position [495, 0]
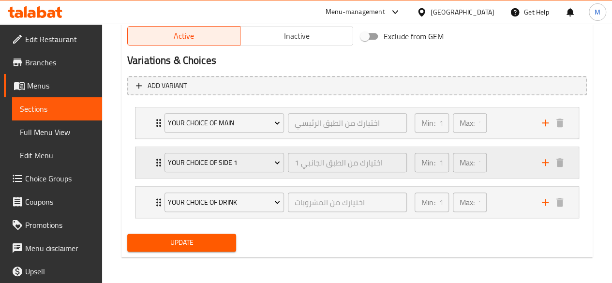
click at [504, 155] on div "Min: 1 ​ Max: 1 ​" at bounding box center [472, 162] width 127 height 31
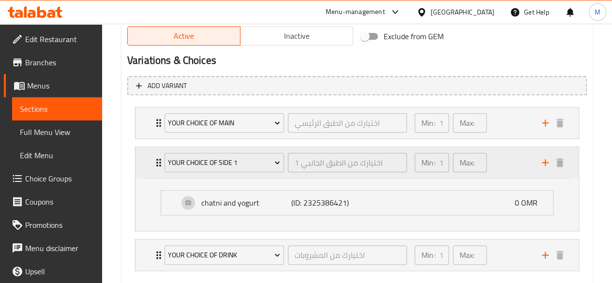
scroll to position [547, 0]
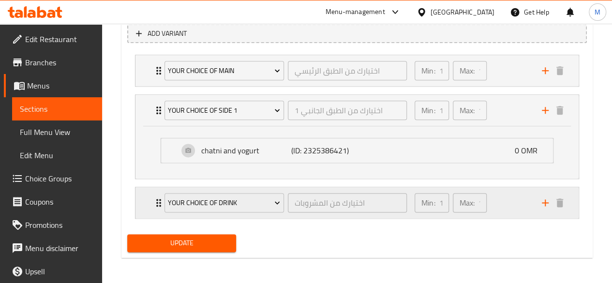
click at [499, 205] on div "Min: 1 ​ Max: 1 ​" at bounding box center [472, 202] width 127 height 31
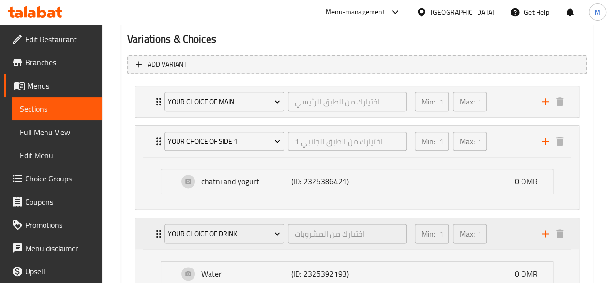
scroll to position [513, 0]
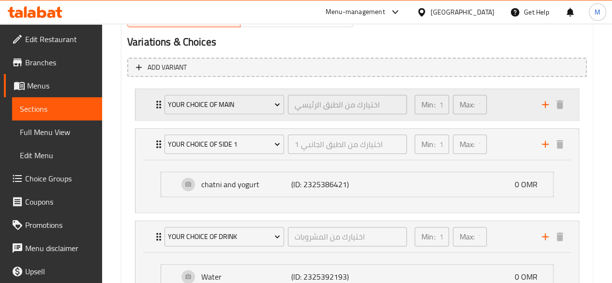
click at [492, 102] on div "Min: 1 ​ Max: 1 ​" at bounding box center [472, 104] width 127 height 31
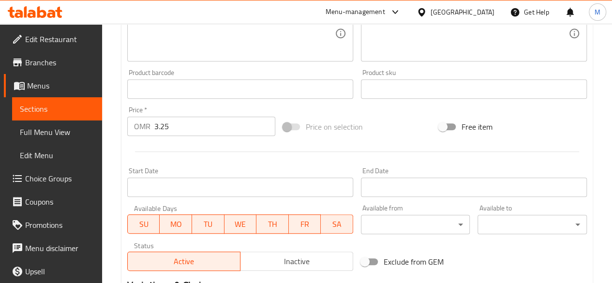
scroll to position [0, 0]
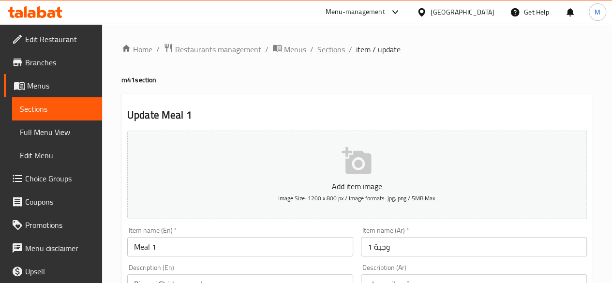
click at [332, 52] on span "Sections" at bounding box center [332, 50] width 28 height 12
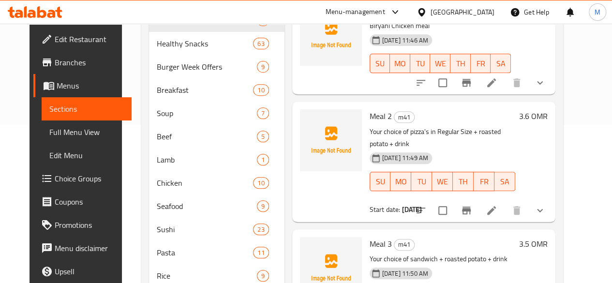
scroll to position [159, 0]
click at [498, 204] on icon at bounding box center [492, 210] width 12 height 12
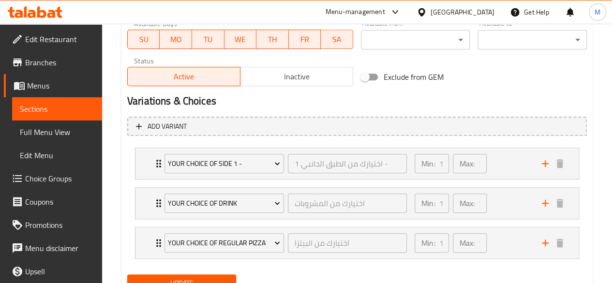
scroll to position [495, 0]
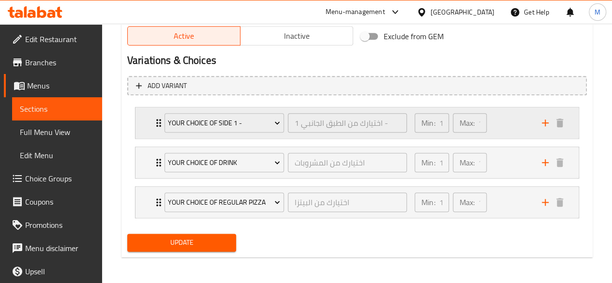
click at [501, 128] on div "Min: 1 ​ Max: 1 ​" at bounding box center [472, 122] width 127 height 31
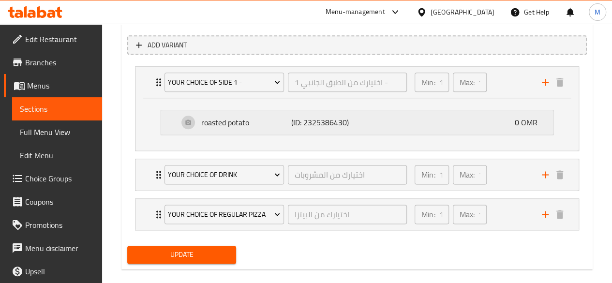
scroll to position [537, 0]
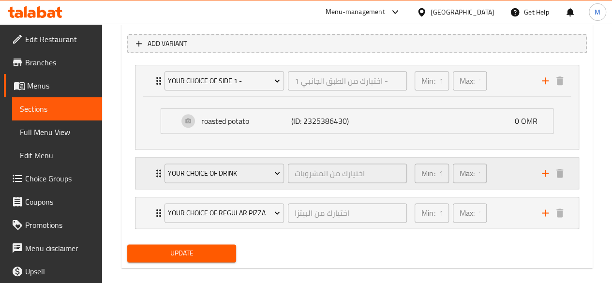
click at [501, 172] on div "Min: 1 ​ Max: 1 ​" at bounding box center [472, 173] width 127 height 31
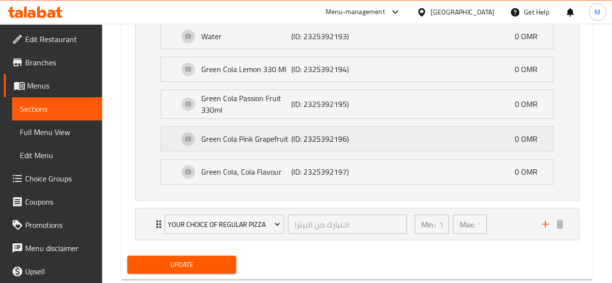
scroll to position [721, 0]
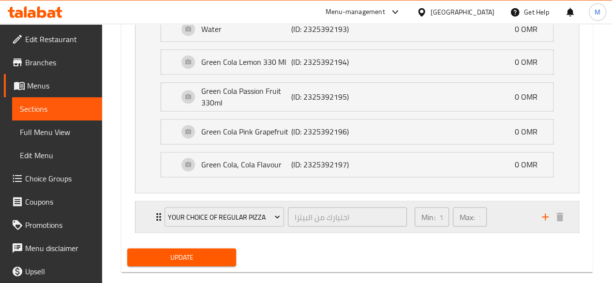
click at [511, 216] on div "Min: 1 ​ Max: 1 ​" at bounding box center [472, 216] width 127 height 31
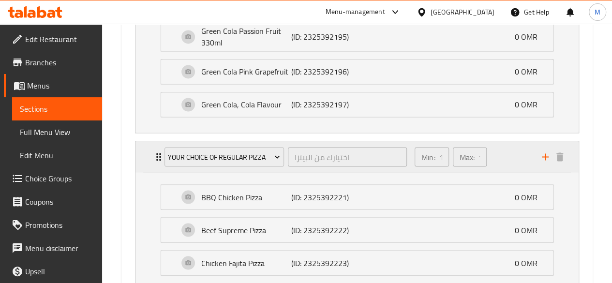
scroll to position [782, 0]
click at [508, 165] on div "Min: 1 ​ Max: 1 ​" at bounding box center [472, 156] width 127 height 31
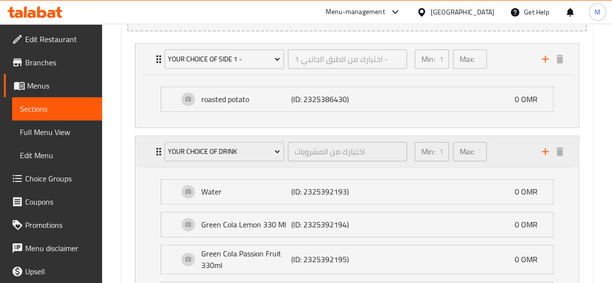
click at [506, 155] on div "Min: 1 ​ Max: 1 ​" at bounding box center [472, 151] width 127 height 31
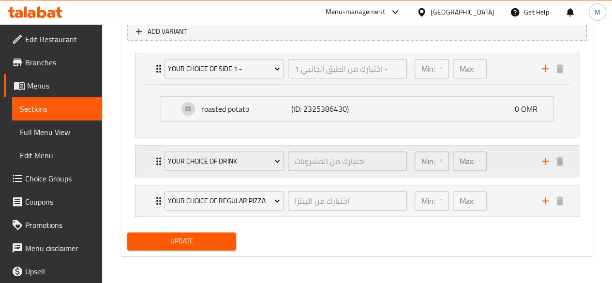
scroll to position [547, 0]
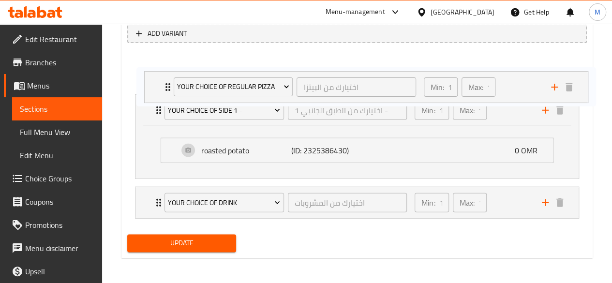
drag, startPoint x: 505, startPoint y: 204, endPoint x: 515, endPoint y: 86, distance: 118.5
click at [515, 86] on div "Your choice of side 1 - اختيارك من الطبق الجانبي 1 - ​ Min: 1 ​ Max: 1 ​ roaste…" at bounding box center [357, 136] width 460 height 171
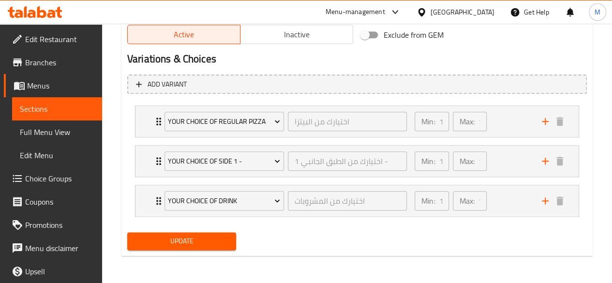
scroll to position [495, 0]
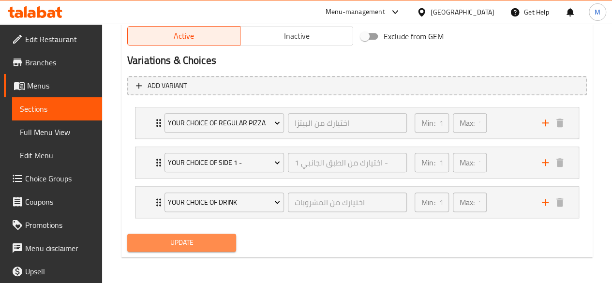
click at [178, 239] on span "Update" at bounding box center [182, 243] width 94 height 12
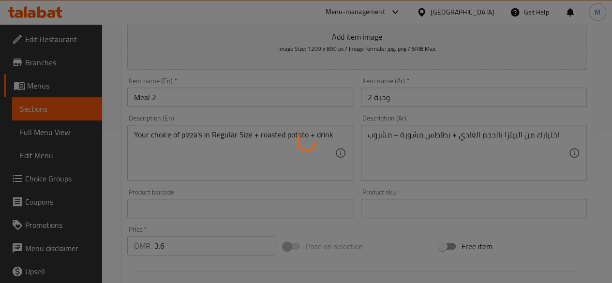
scroll to position [0, 0]
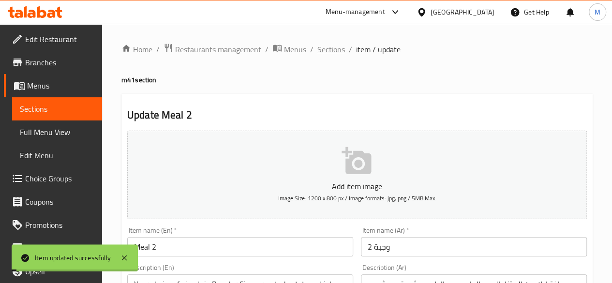
click at [331, 47] on span "Sections" at bounding box center [332, 50] width 28 height 12
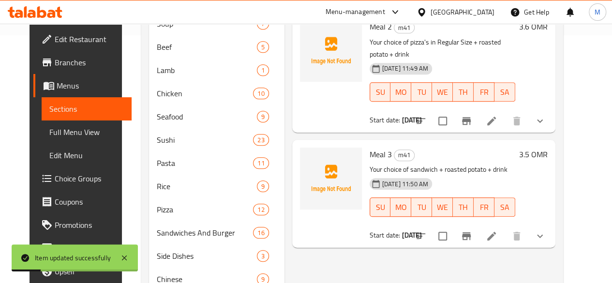
scroll to position [256, 0]
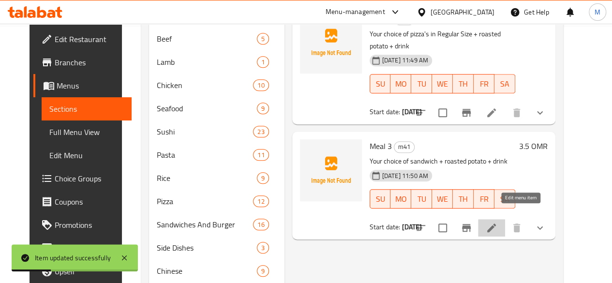
click at [498, 222] on icon at bounding box center [492, 228] width 12 height 12
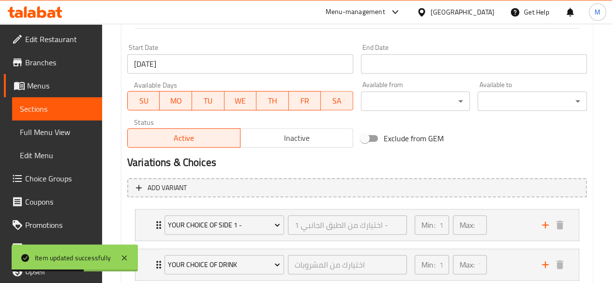
scroll to position [495, 0]
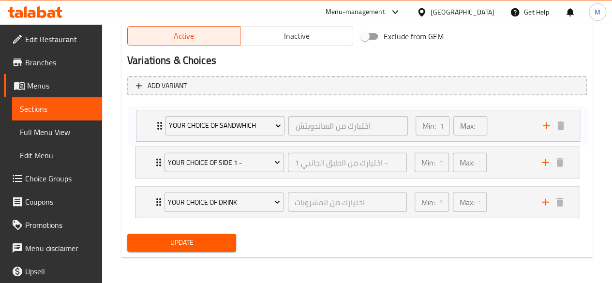
drag, startPoint x: 510, startPoint y: 198, endPoint x: 511, endPoint y: 120, distance: 78.0
click at [511, 120] on div "Your choice of side 1 - اختيارك من الطبق الجانبي 1 - ​ Min: 1 ​ Max: 1 ​ roaste…" at bounding box center [357, 162] width 460 height 119
click at [176, 237] on span "Update" at bounding box center [182, 243] width 94 height 12
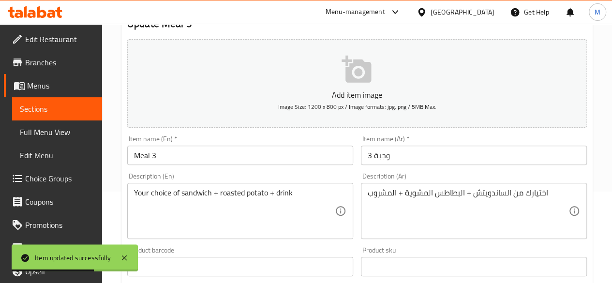
scroll to position [0, 0]
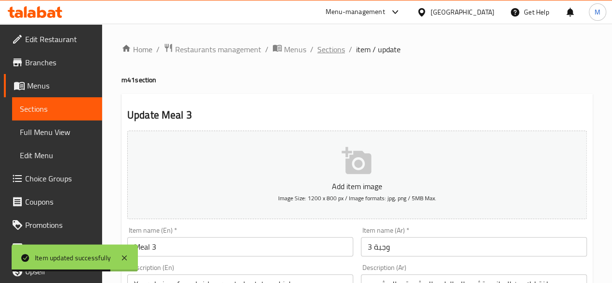
click at [331, 51] on span "Sections" at bounding box center [332, 50] width 28 height 12
